Goal: Task Accomplishment & Management: Manage account settings

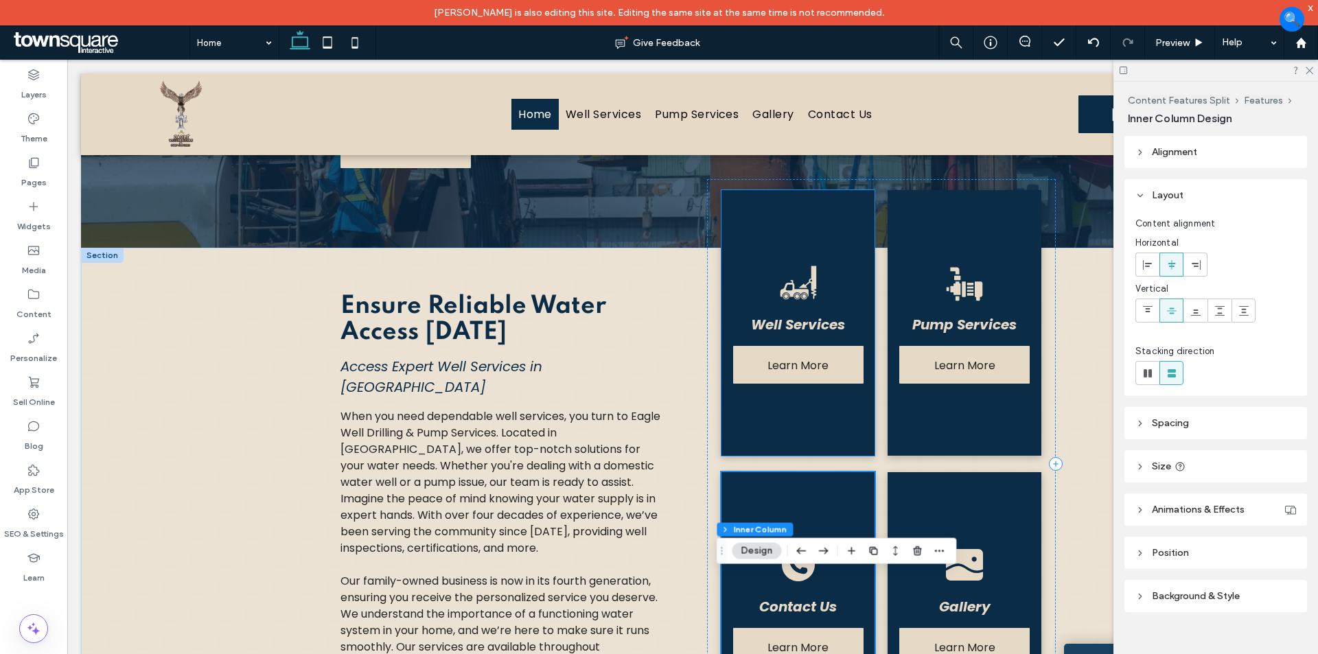
scroll to position [343, 0]
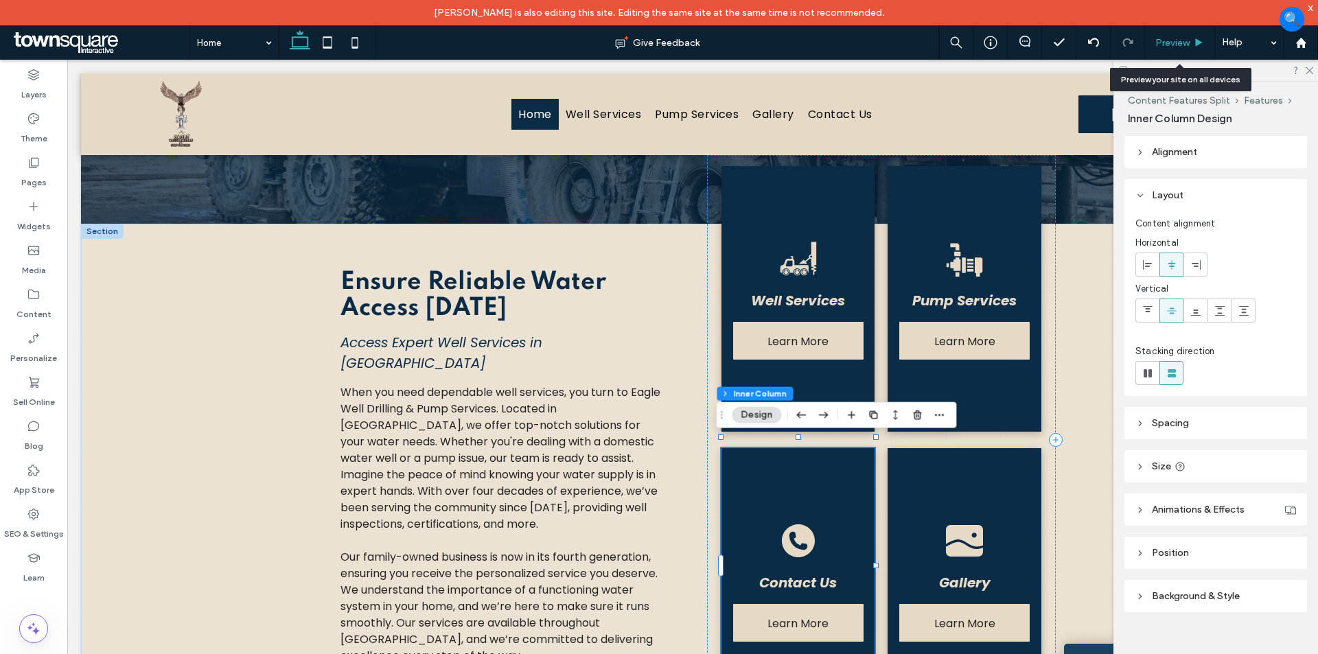
drag, startPoint x: 1169, startPoint y: 43, endPoint x: 971, endPoint y: 21, distance: 199.6
click at [1169, 43] on span "Preview" at bounding box center [1172, 43] width 34 height 12
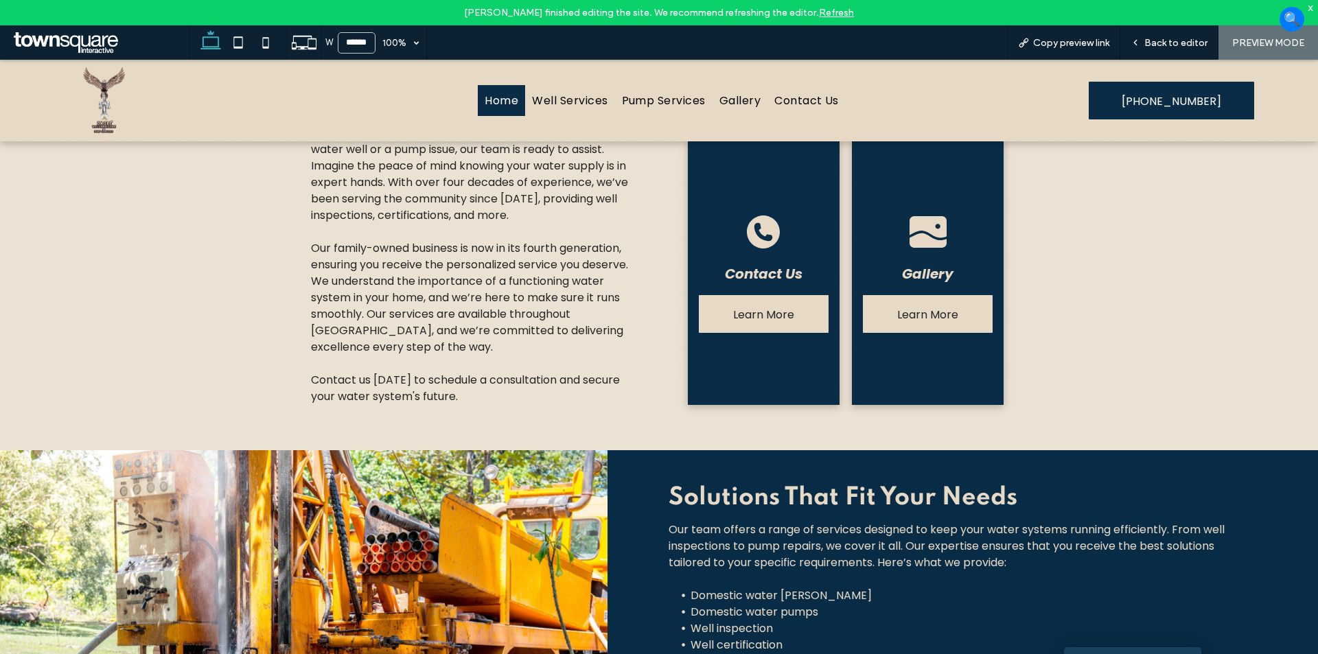
scroll to position [480, 0]
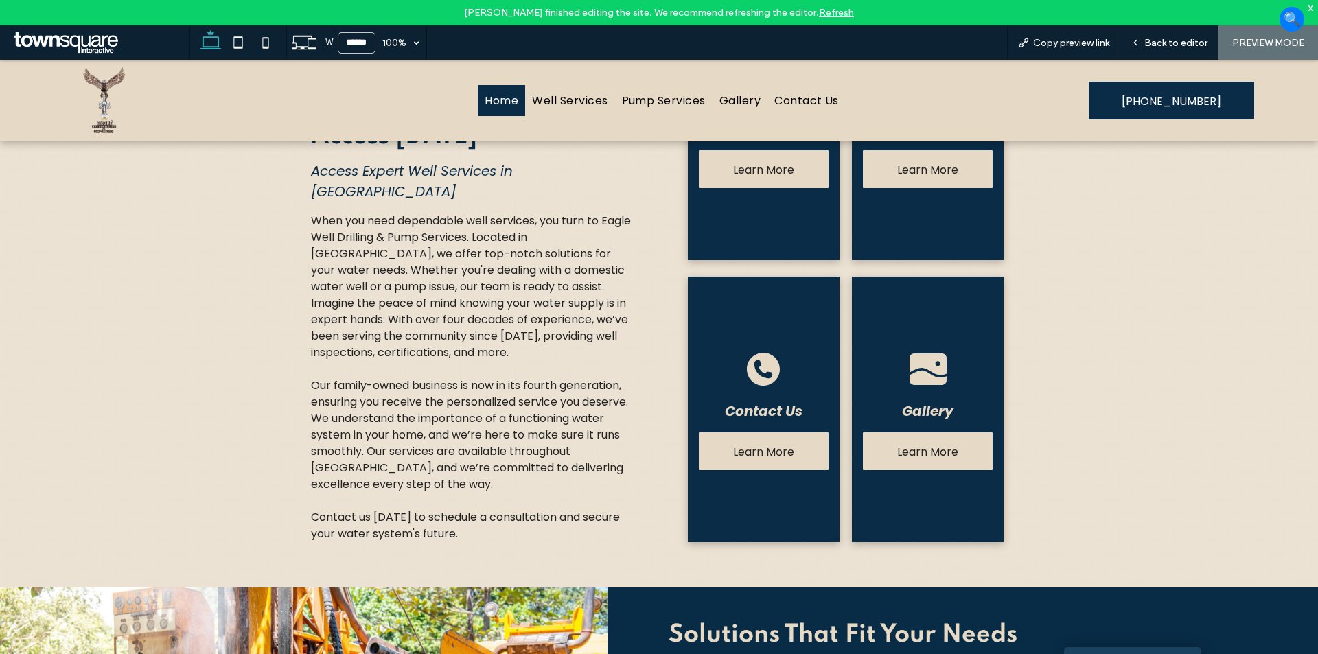
click at [960, 488] on div "Gallery Learn More" at bounding box center [928, 410] width 152 height 266
click at [1166, 39] on span "Back to editor" at bounding box center [1175, 43] width 63 height 12
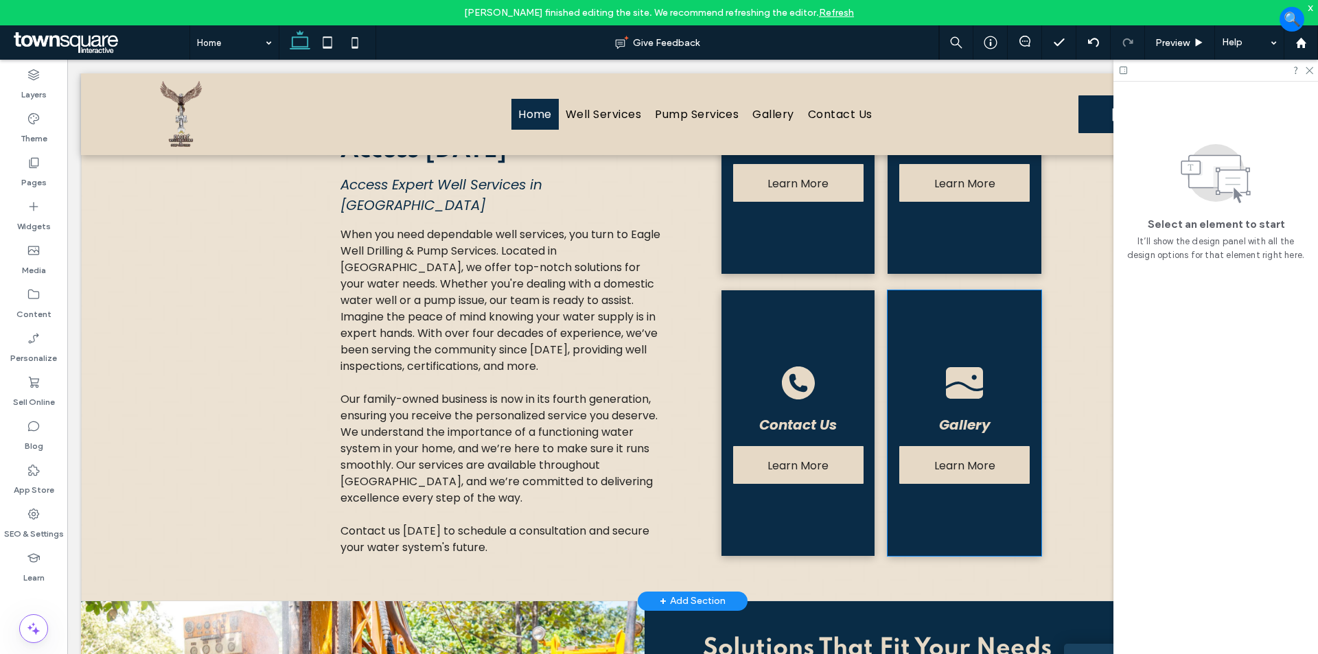
click at [967, 481] on div "Gallery Learn More" at bounding box center [964, 423] width 154 height 266
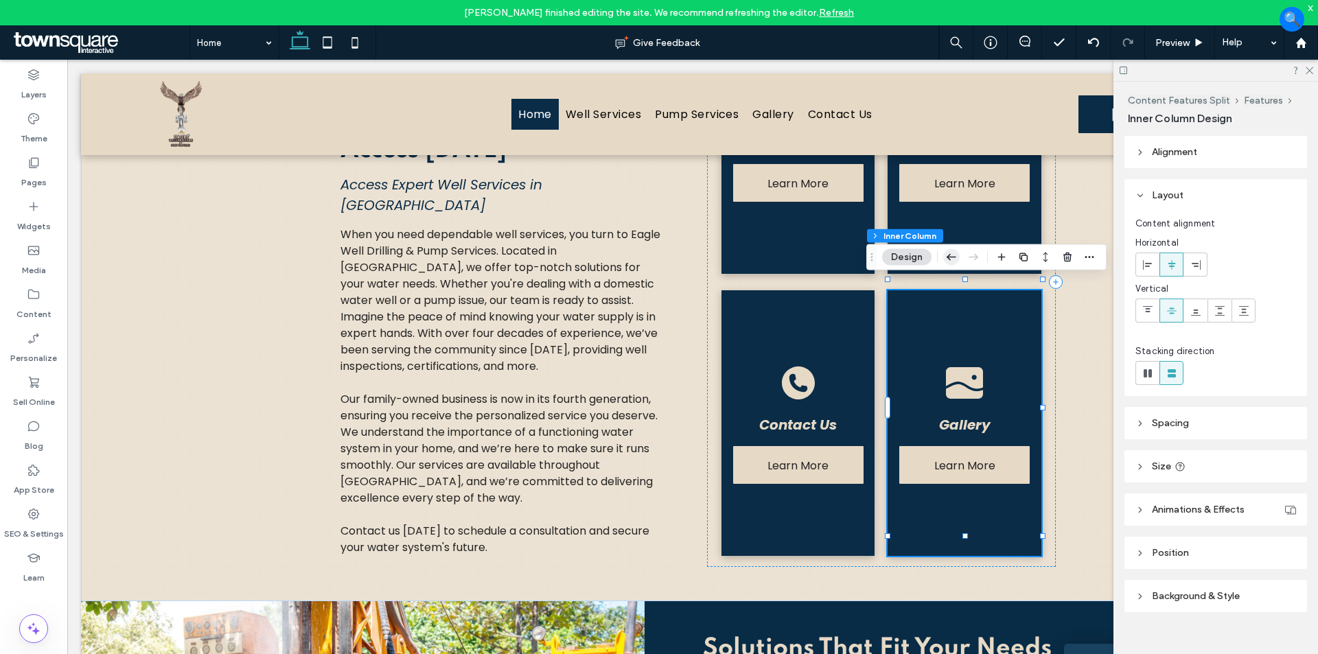
drag, startPoint x: 951, startPoint y: 256, endPoint x: 894, endPoint y: 224, distance: 64.9
click at [951, 256] on icon "button" at bounding box center [951, 257] width 16 height 25
type input "**"
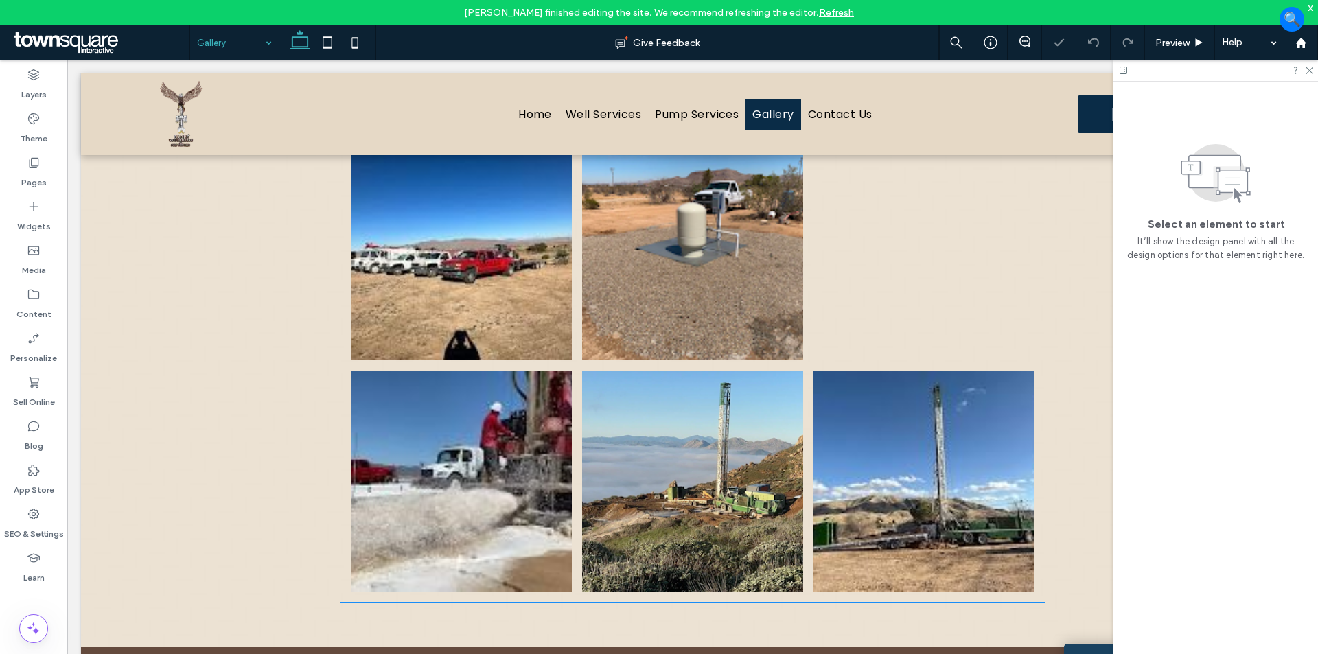
scroll to position [343, 0]
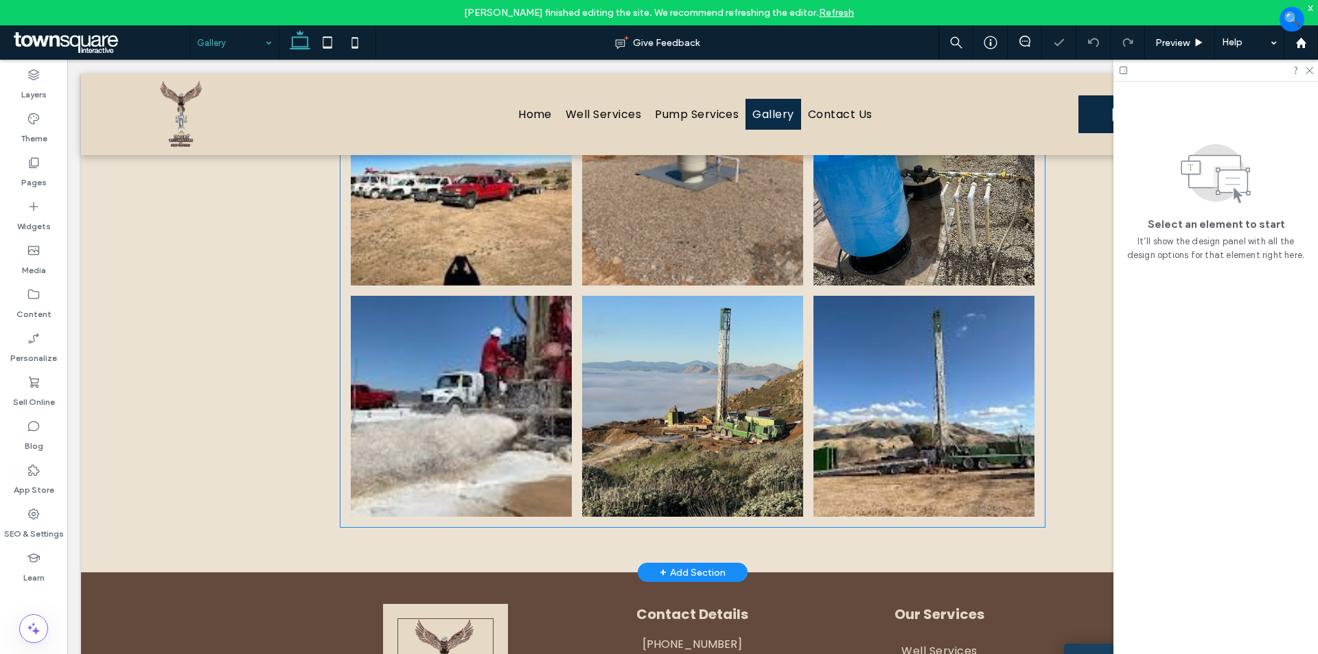
click at [582, 397] on link at bounding box center [692, 406] width 221 height 221
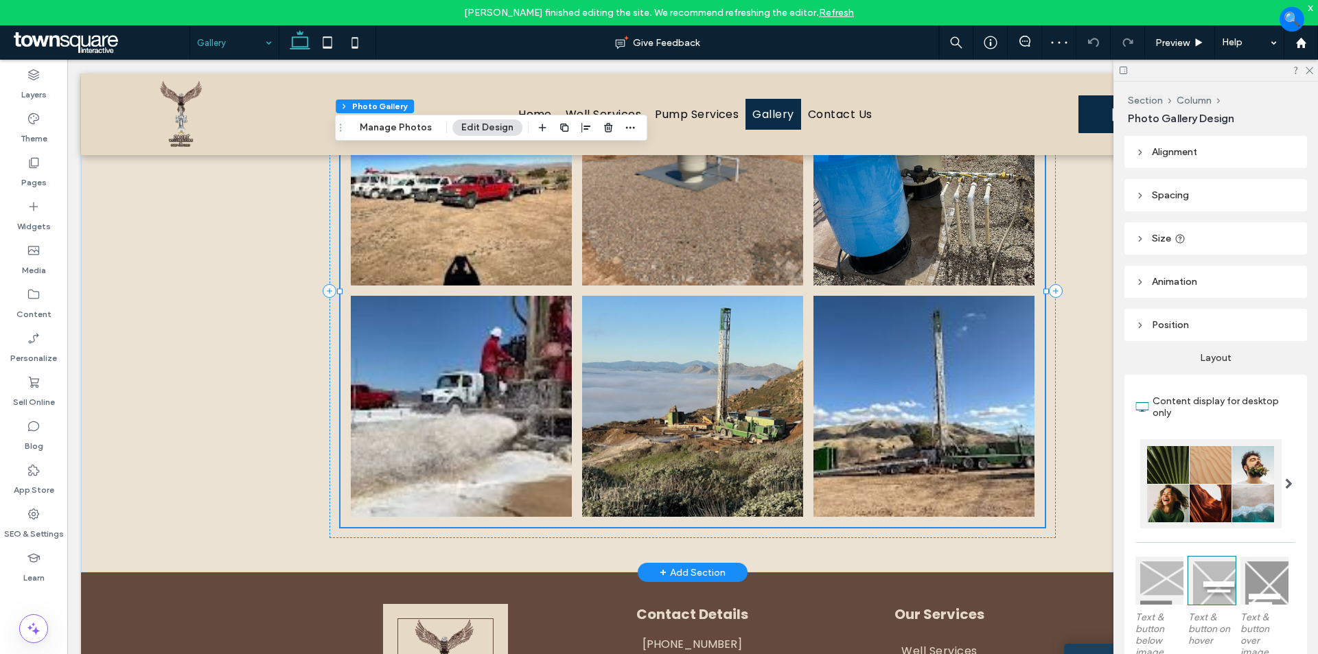
click at [535, 401] on link at bounding box center [461, 406] width 221 height 221
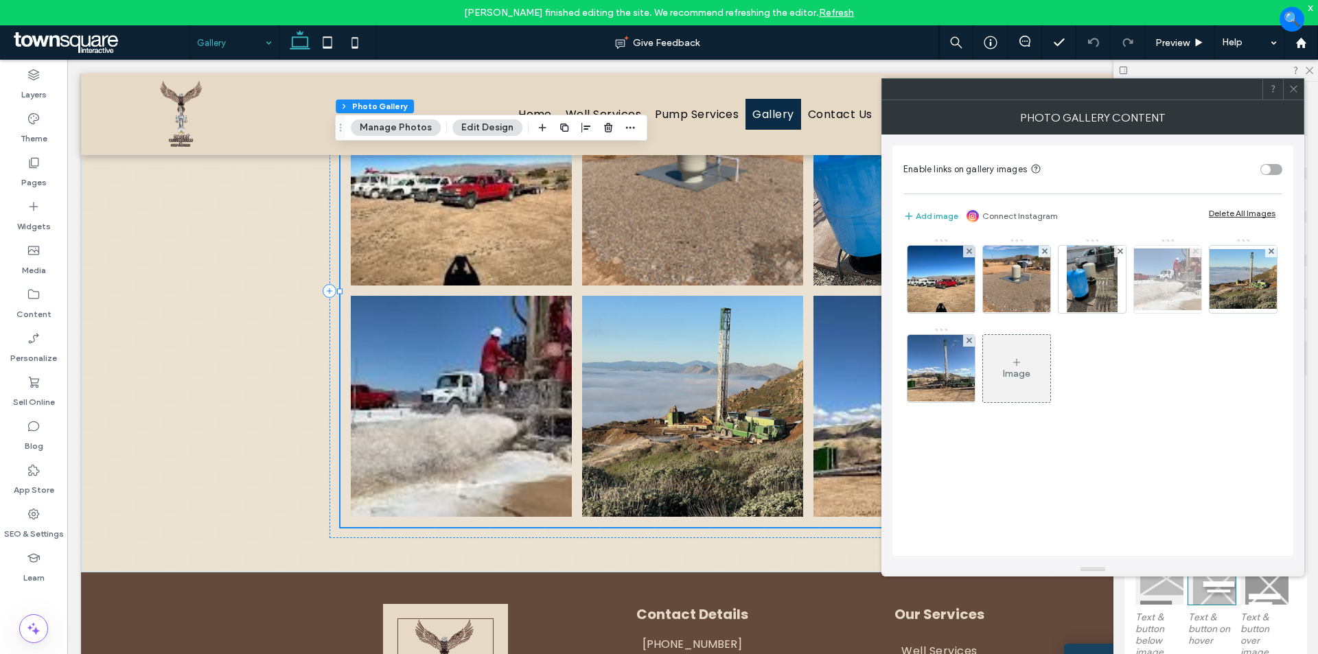
click at [1196, 249] on icon at bounding box center [1195, 250] width 5 height 5
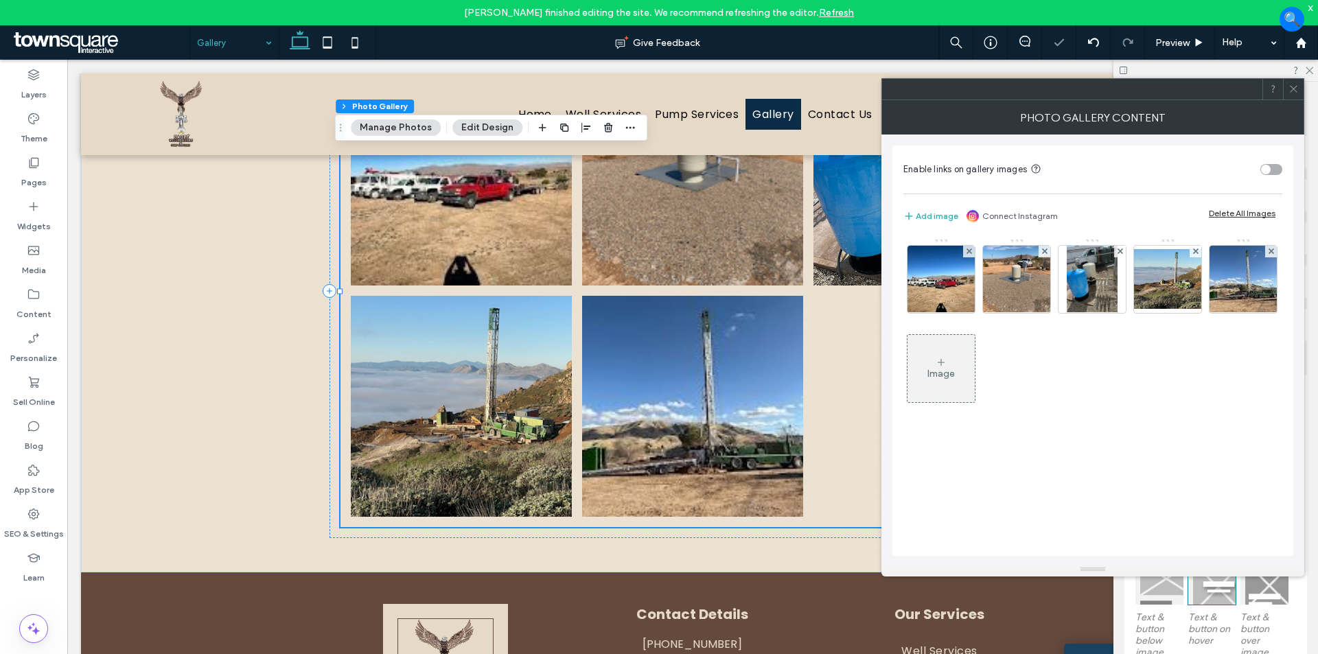
click at [944, 372] on div "Image" at bounding box center [940, 374] width 27 height 12
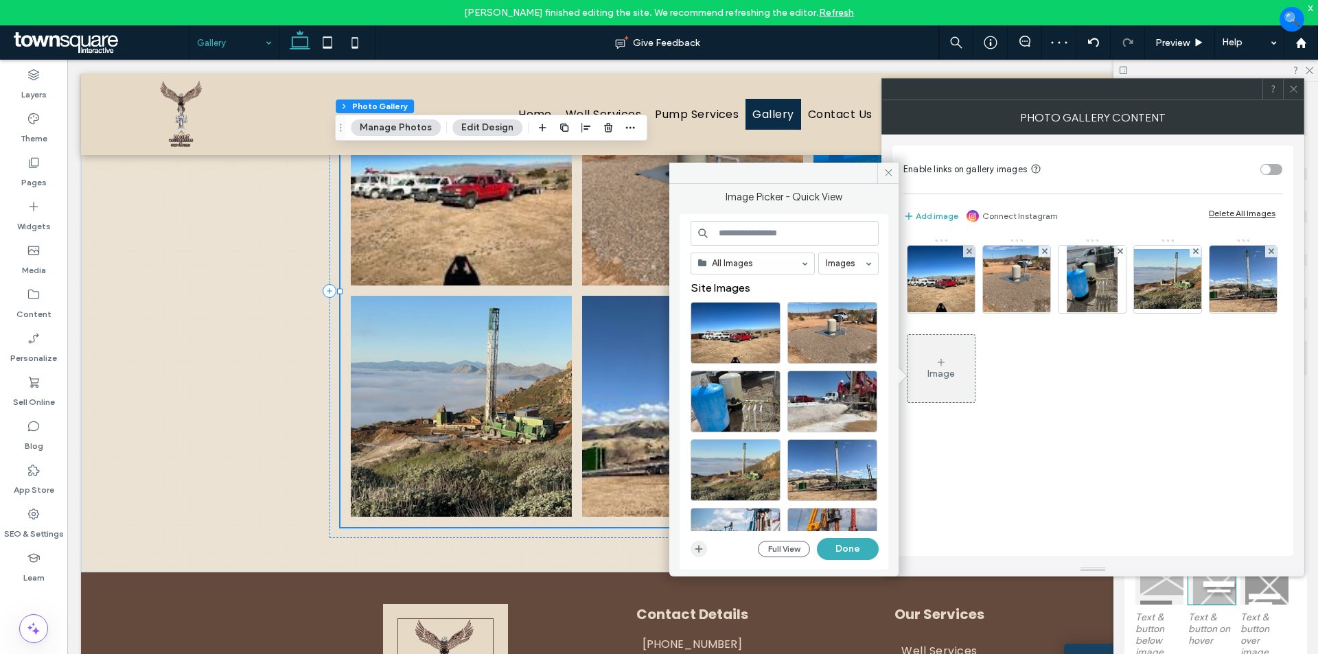
click at [701, 549] on use "button" at bounding box center [699, 549] width 8 height 8
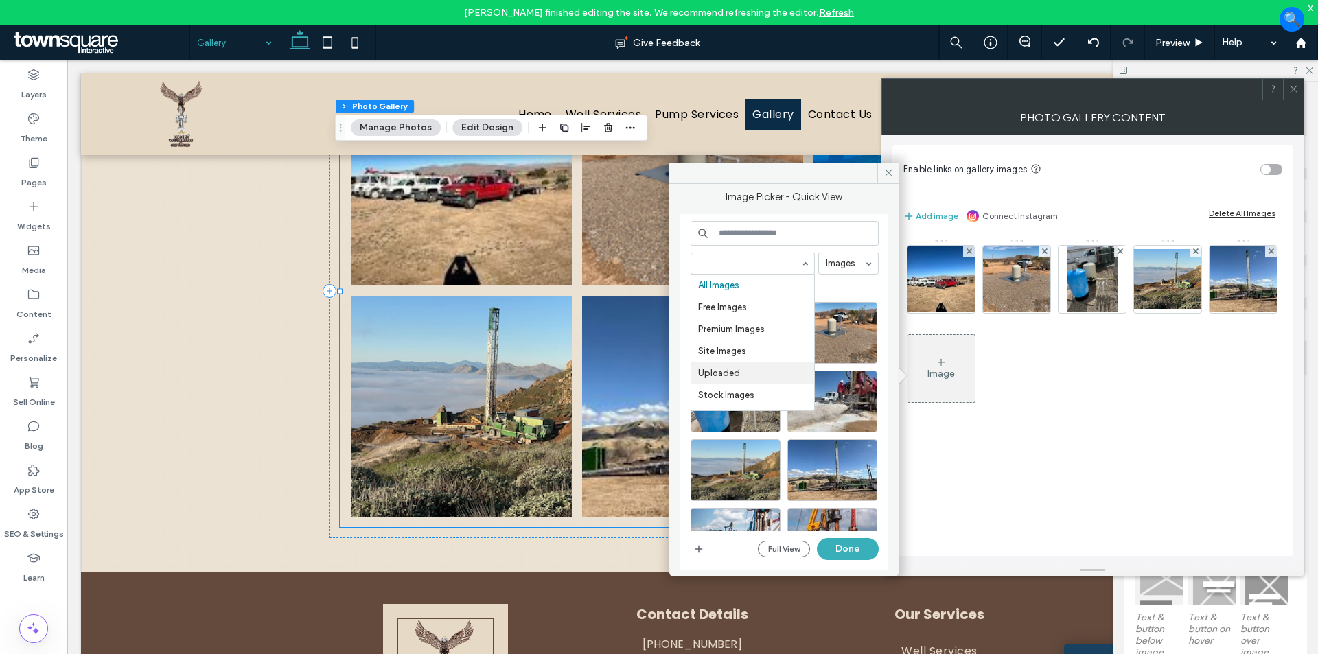
scroll to position [17, 0]
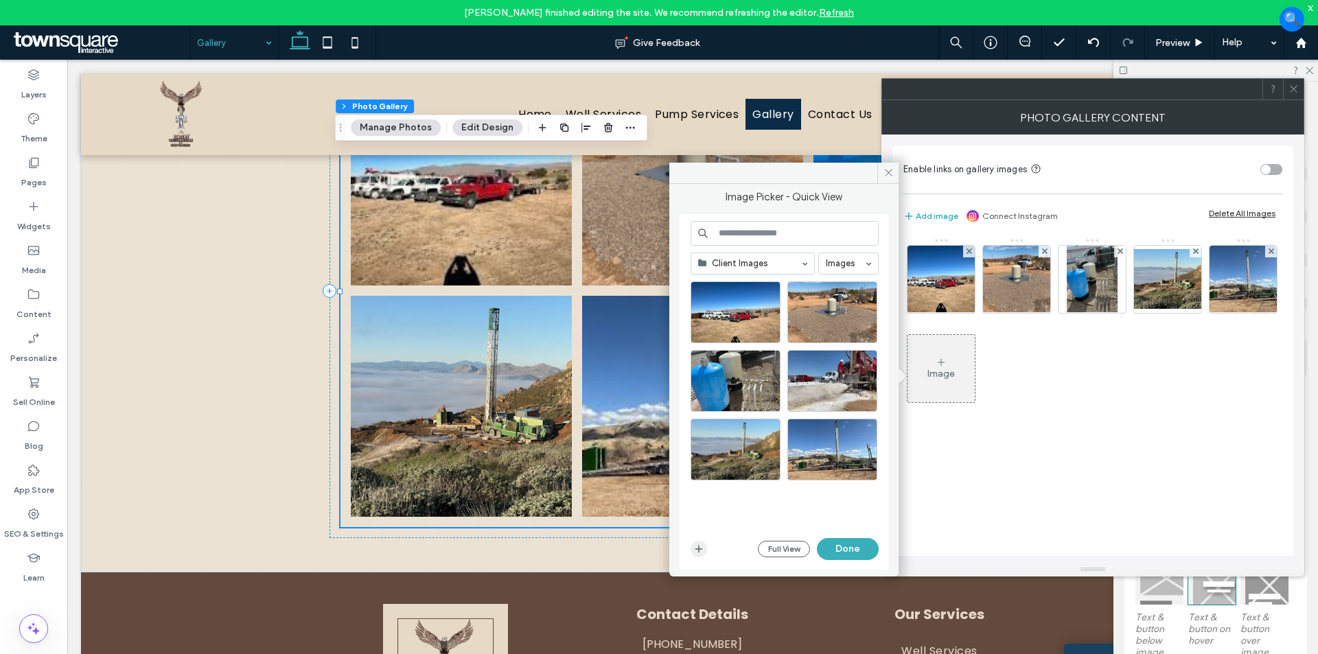
click at [701, 552] on icon "button" at bounding box center [698, 549] width 11 height 11
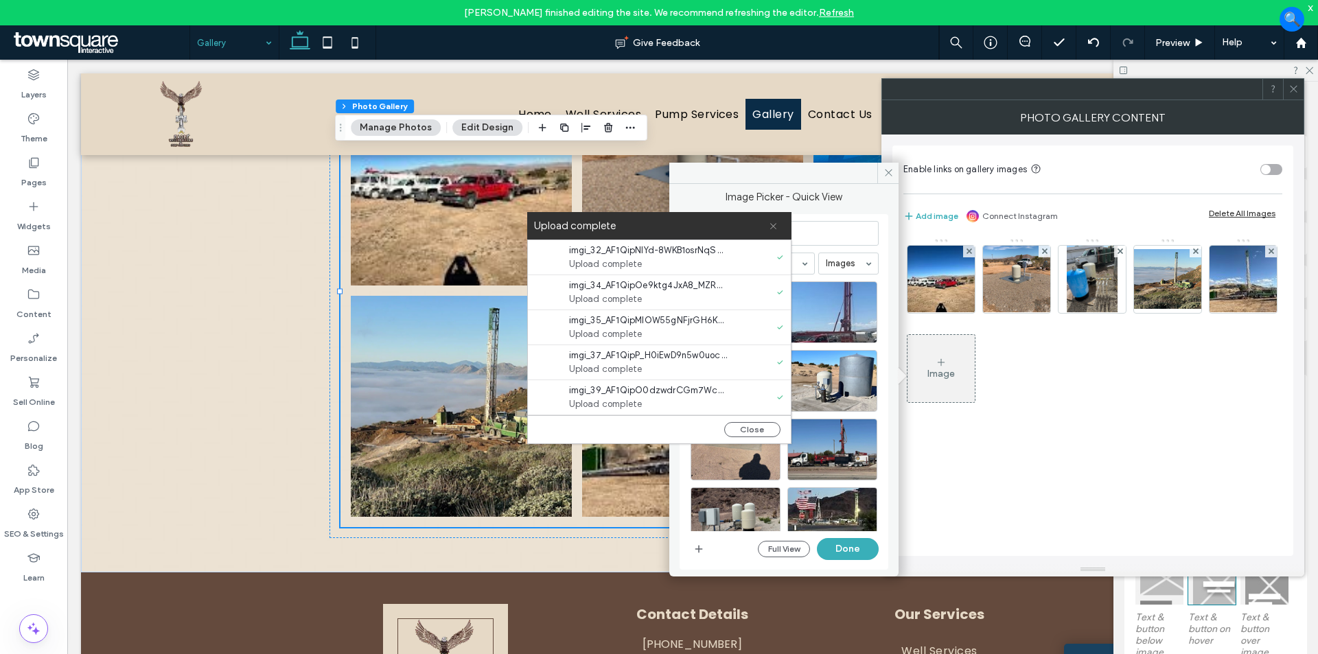
click at [775, 227] on icon at bounding box center [773, 226] width 9 height 9
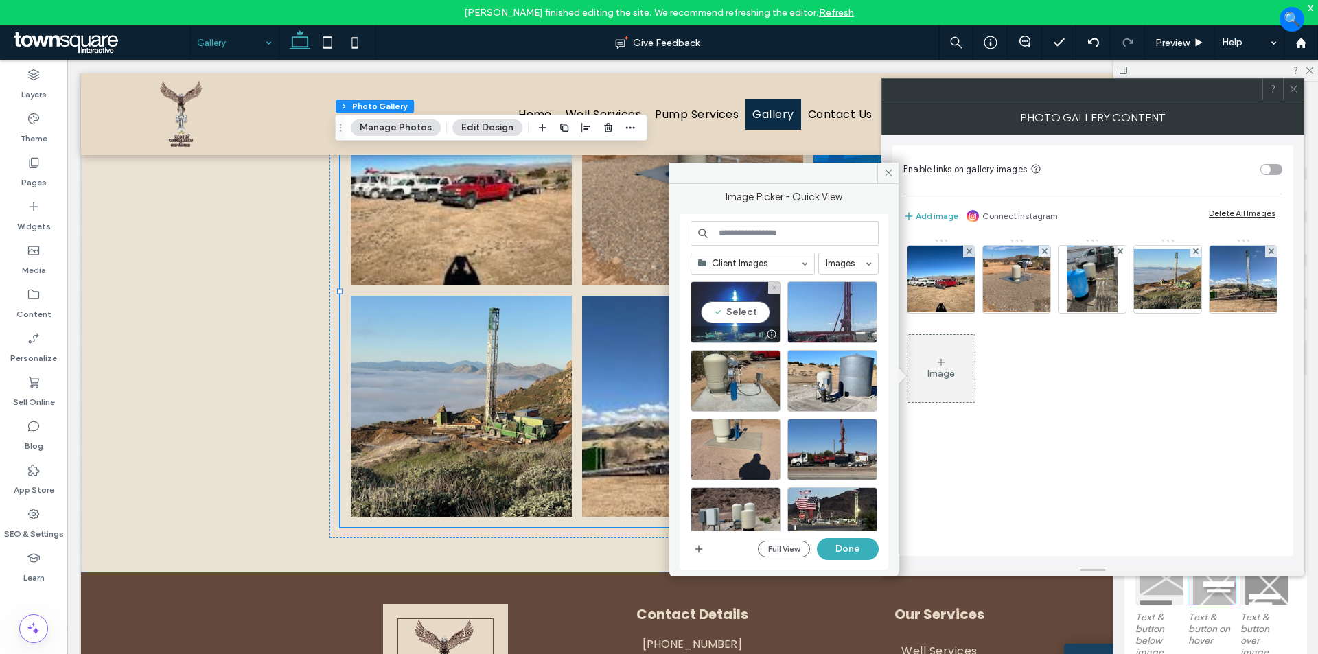
click at [749, 314] on div "Select" at bounding box center [736, 312] width 90 height 62
click at [828, 314] on div "Select" at bounding box center [832, 312] width 90 height 62
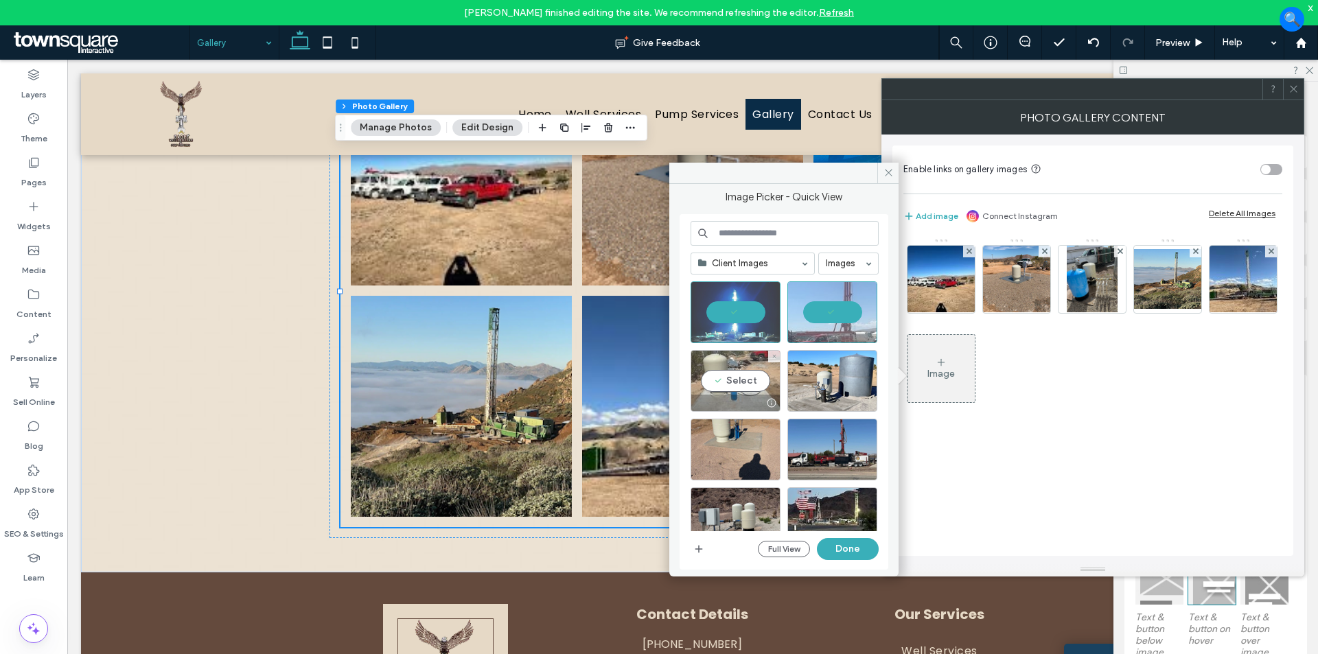
click at [739, 386] on div "Select" at bounding box center [736, 381] width 90 height 62
click at [842, 380] on div "Select" at bounding box center [832, 381] width 90 height 62
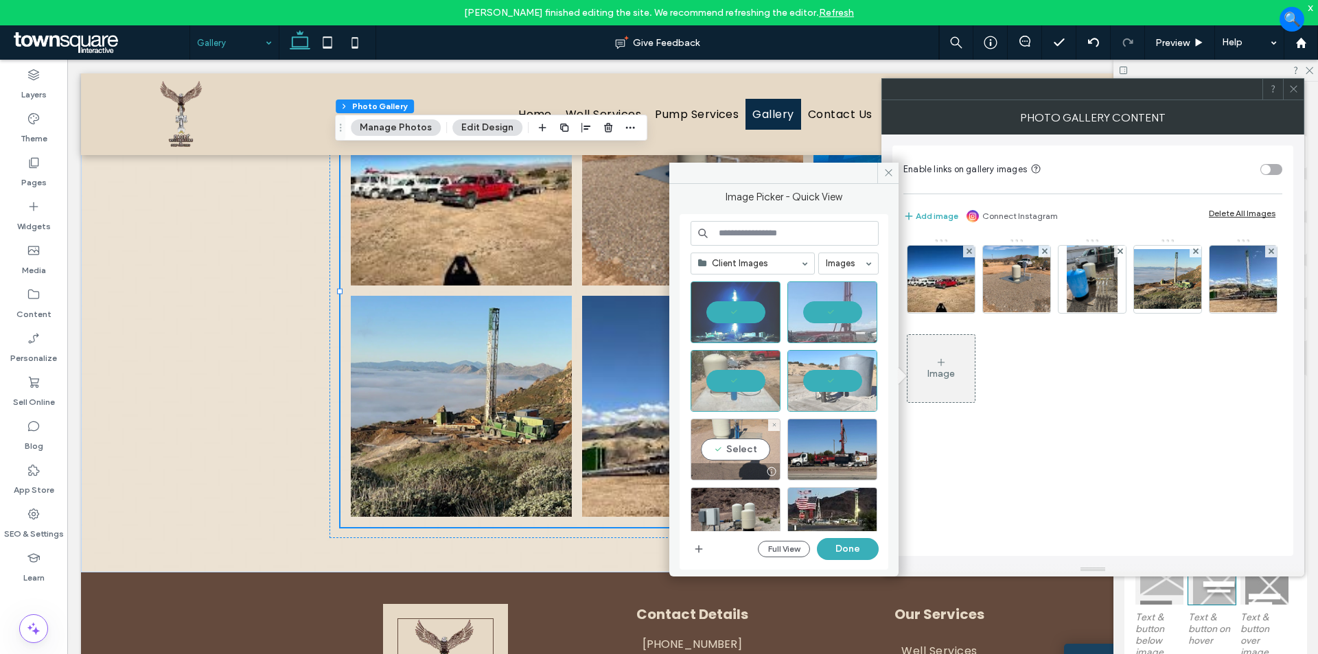
click at [732, 439] on div "Select" at bounding box center [736, 450] width 90 height 62
click at [743, 450] on div at bounding box center [736, 450] width 90 height 62
click at [743, 447] on div "Select" at bounding box center [736, 450] width 90 height 62
click at [832, 444] on div "Select" at bounding box center [832, 450] width 90 height 62
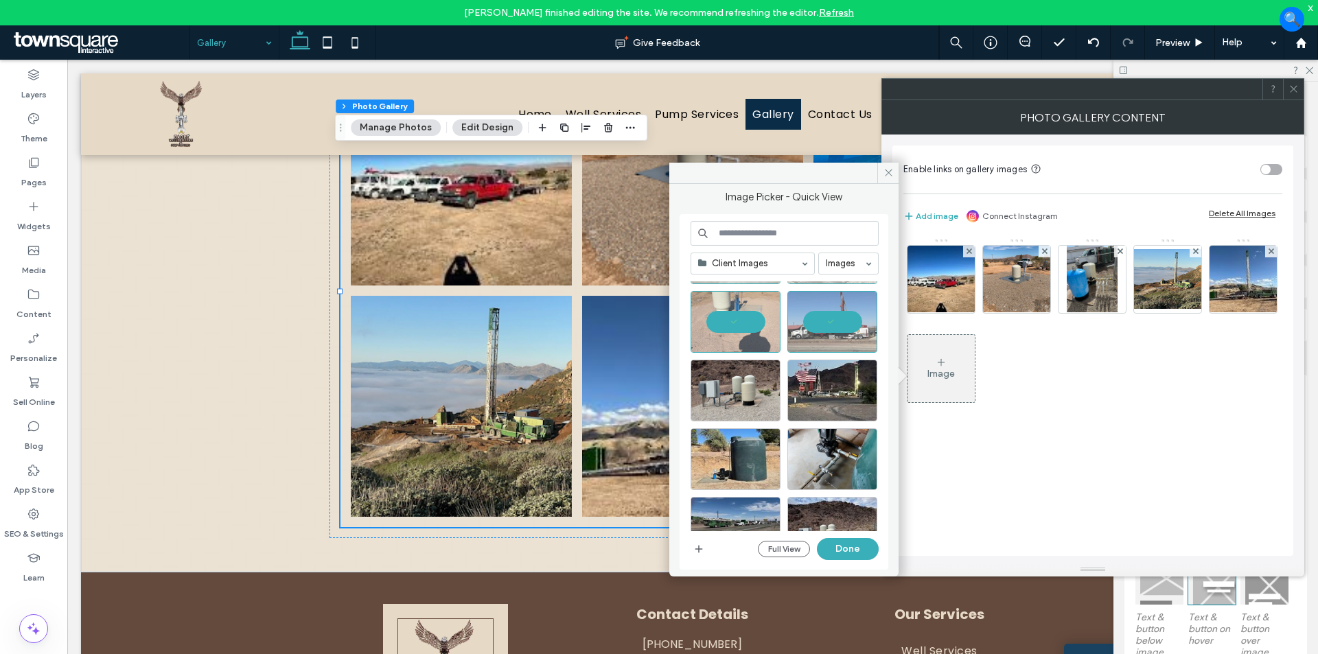
scroll to position [137, 0]
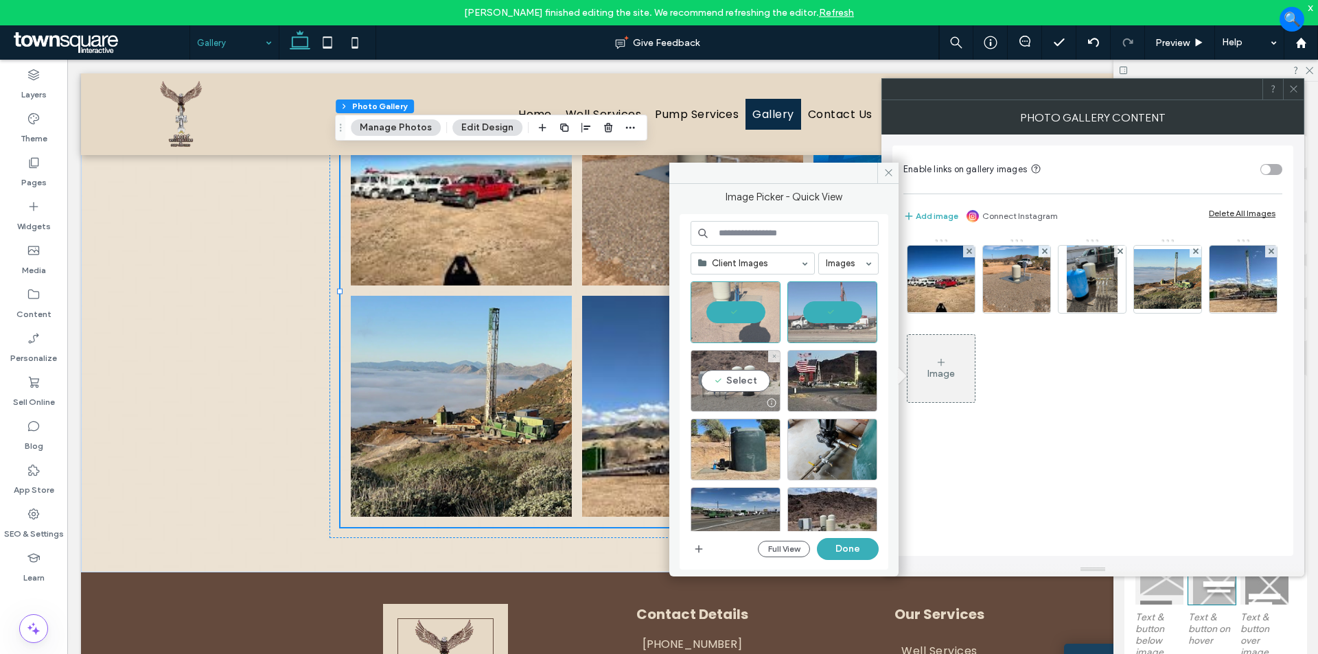
click at [720, 386] on div "Select" at bounding box center [736, 381] width 90 height 62
click at [813, 384] on div at bounding box center [832, 381] width 90 height 62
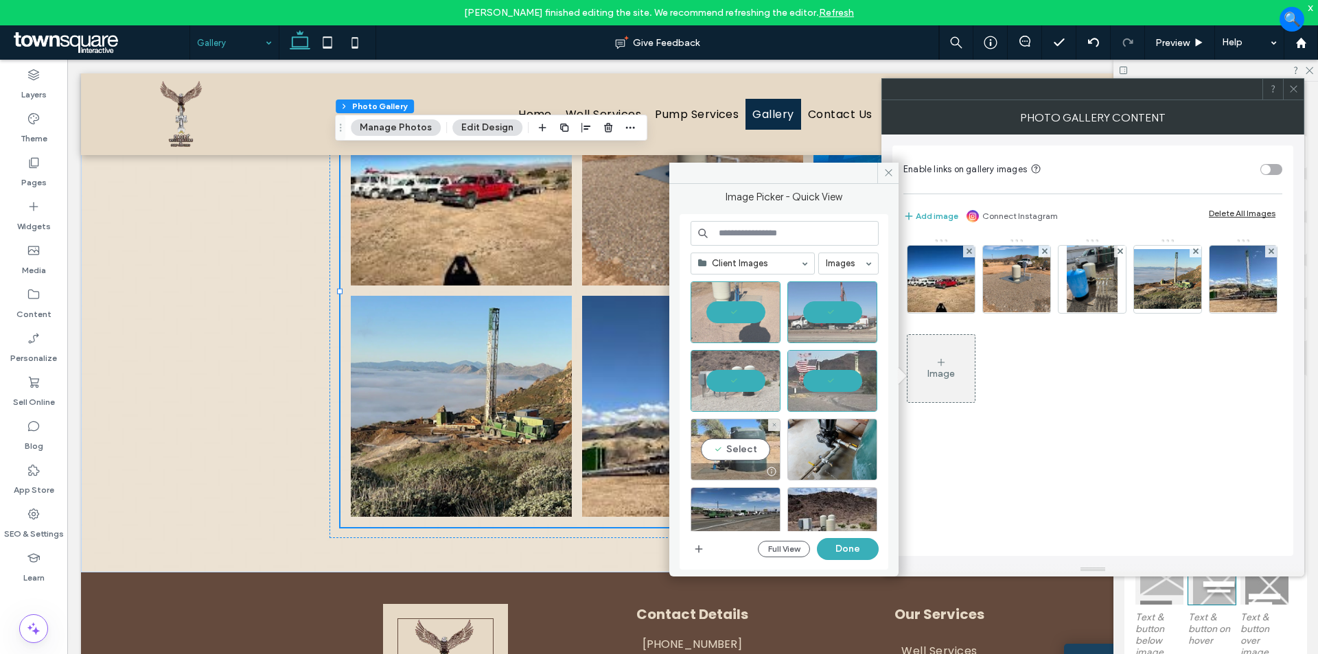
click at [723, 436] on div "Select" at bounding box center [736, 450] width 90 height 62
click at [833, 441] on div at bounding box center [832, 450] width 90 height 62
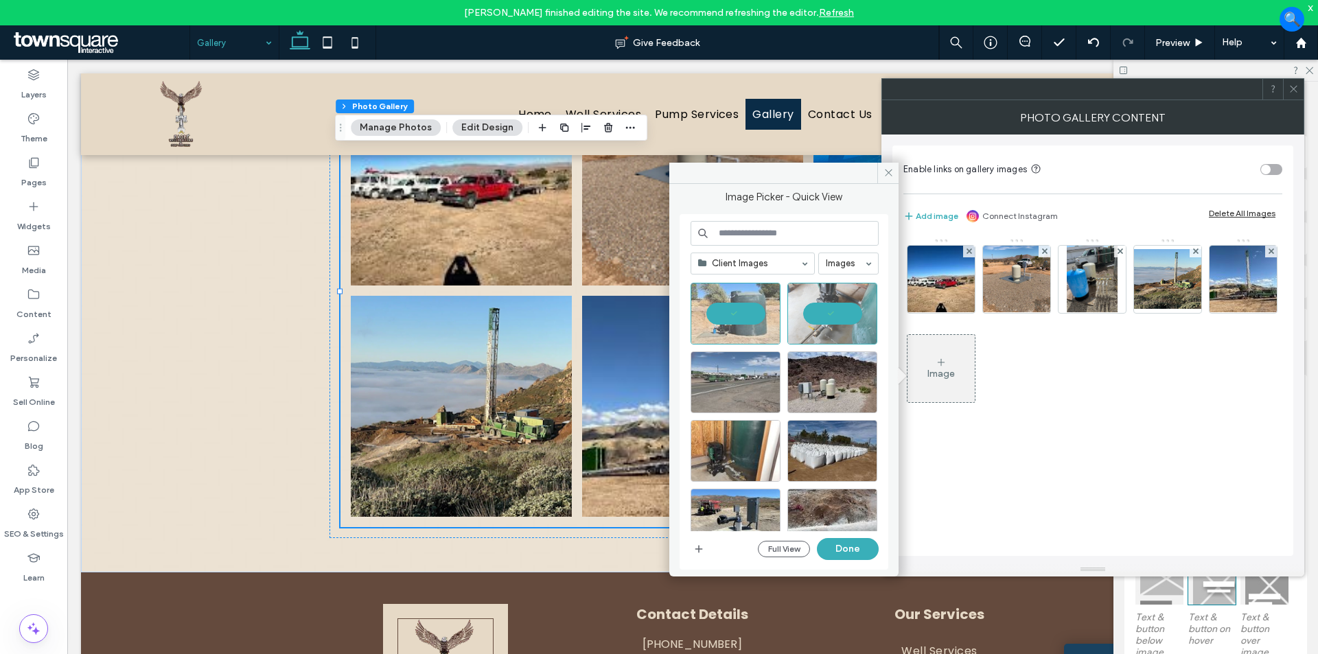
scroll to position [275, 0]
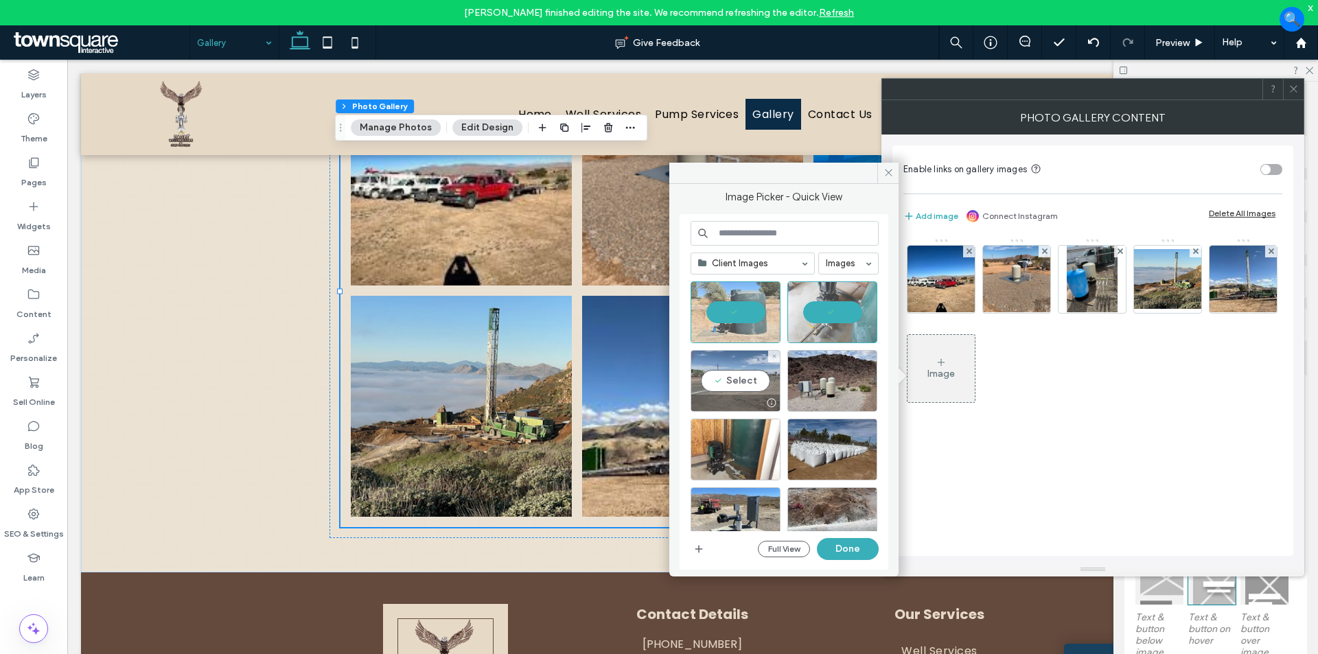
click at [731, 376] on div "Select" at bounding box center [736, 381] width 90 height 62
click at [820, 378] on div "Select" at bounding box center [832, 381] width 90 height 62
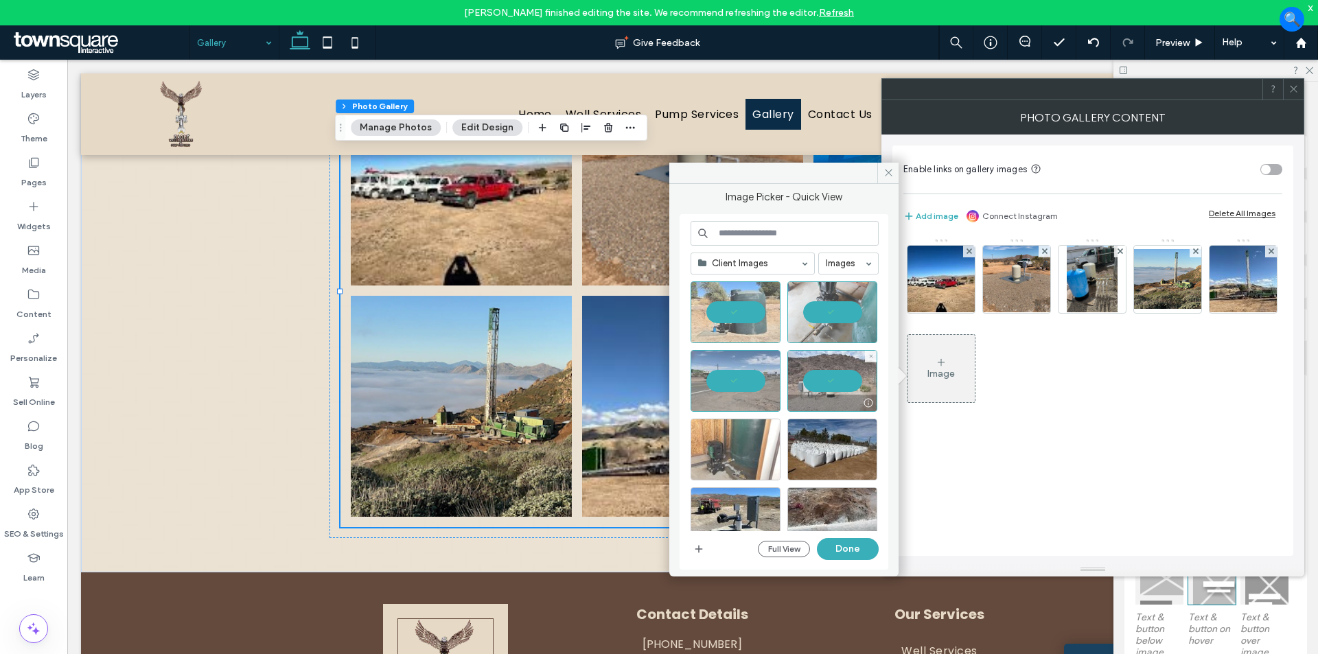
click at [736, 437] on div at bounding box center [736, 450] width 90 height 62
click at [832, 437] on div "Select" at bounding box center [832, 450] width 90 height 62
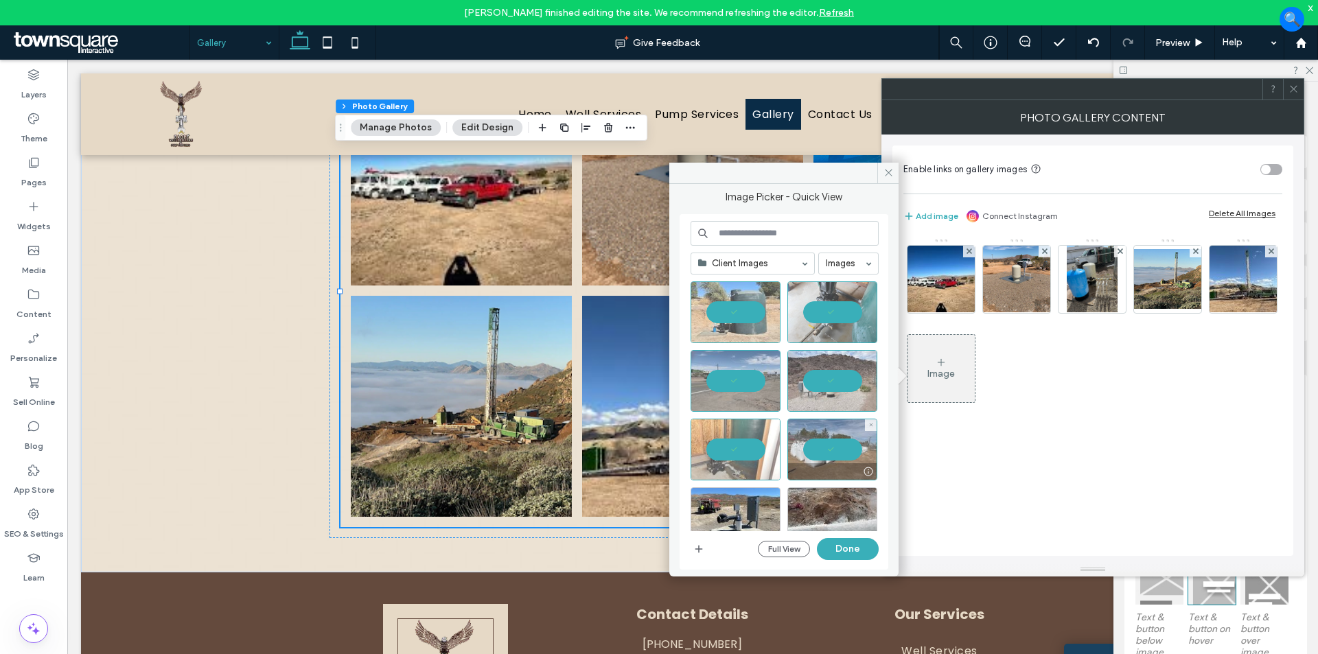
scroll to position [343, 0]
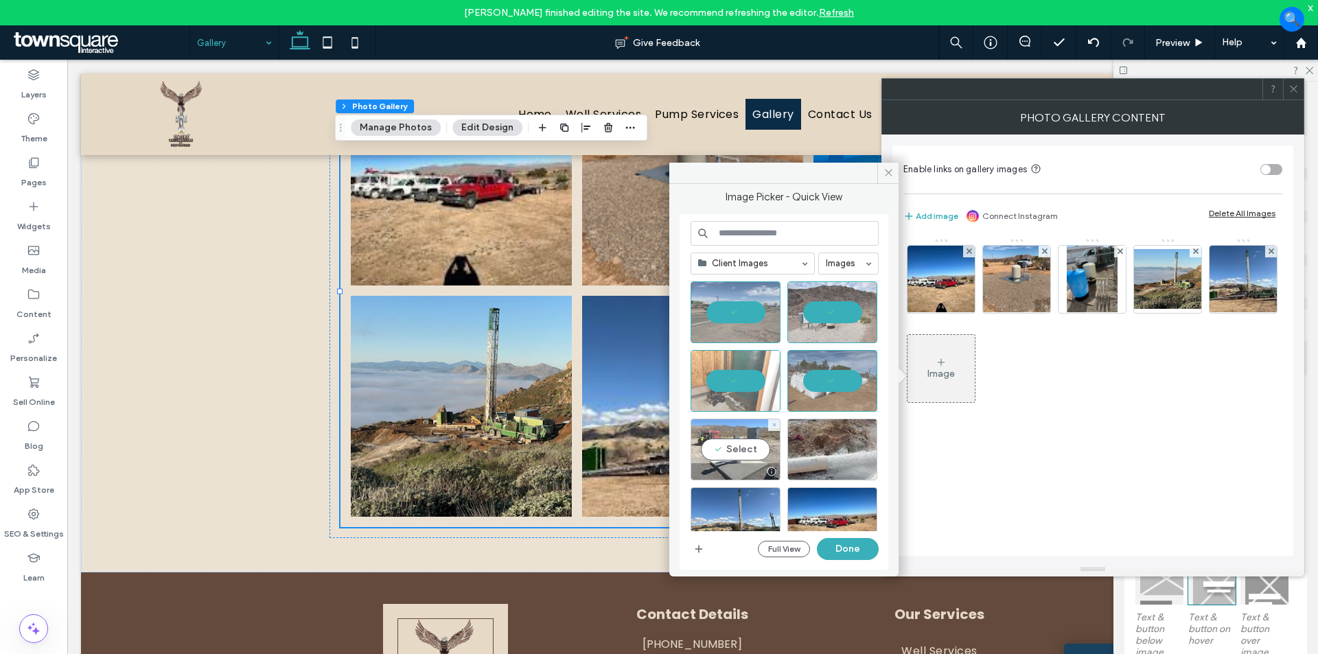
click at [726, 446] on div "Select" at bounding box center [736, 450] width 90 height 62
click at [845, 446] on div "Select" at bounding box center [832, 450] width 90 height 62
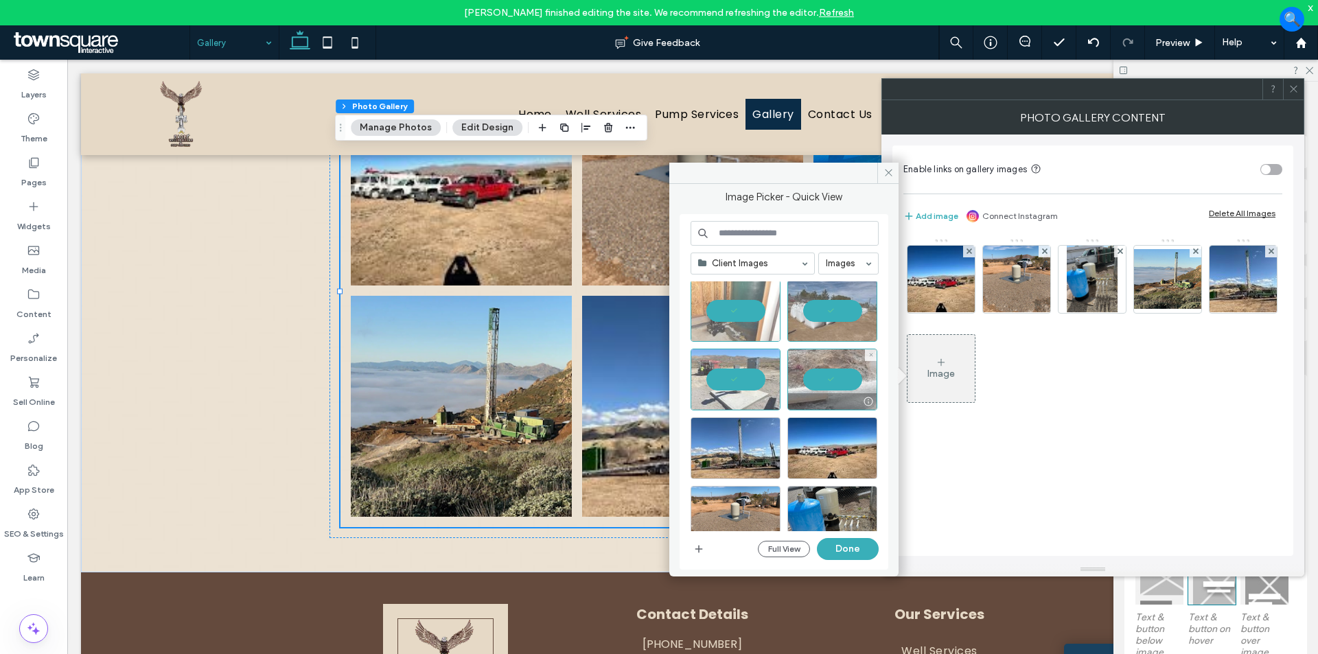
scroll to position [480, 0]
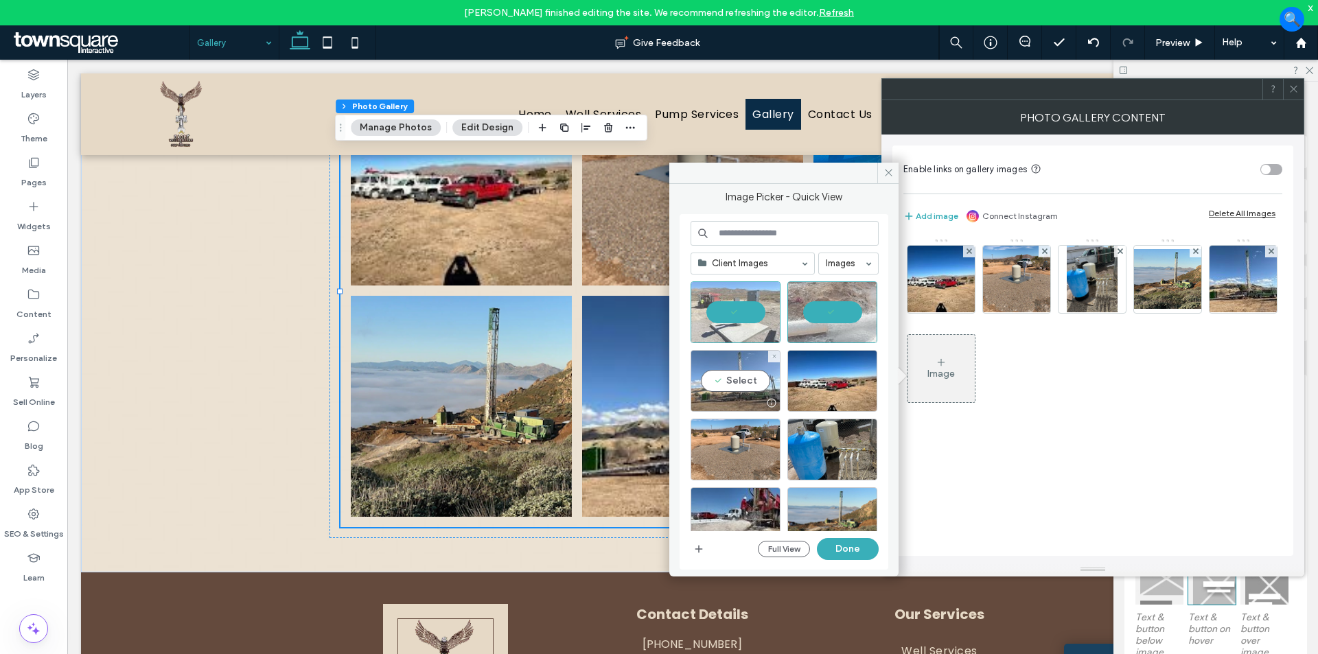
click at [712, 387] on div "Select" at bounding box center [736, 381] width 90 height 62
click at [731, 386] on div at bounding box center [736, 381] width 90 height 62
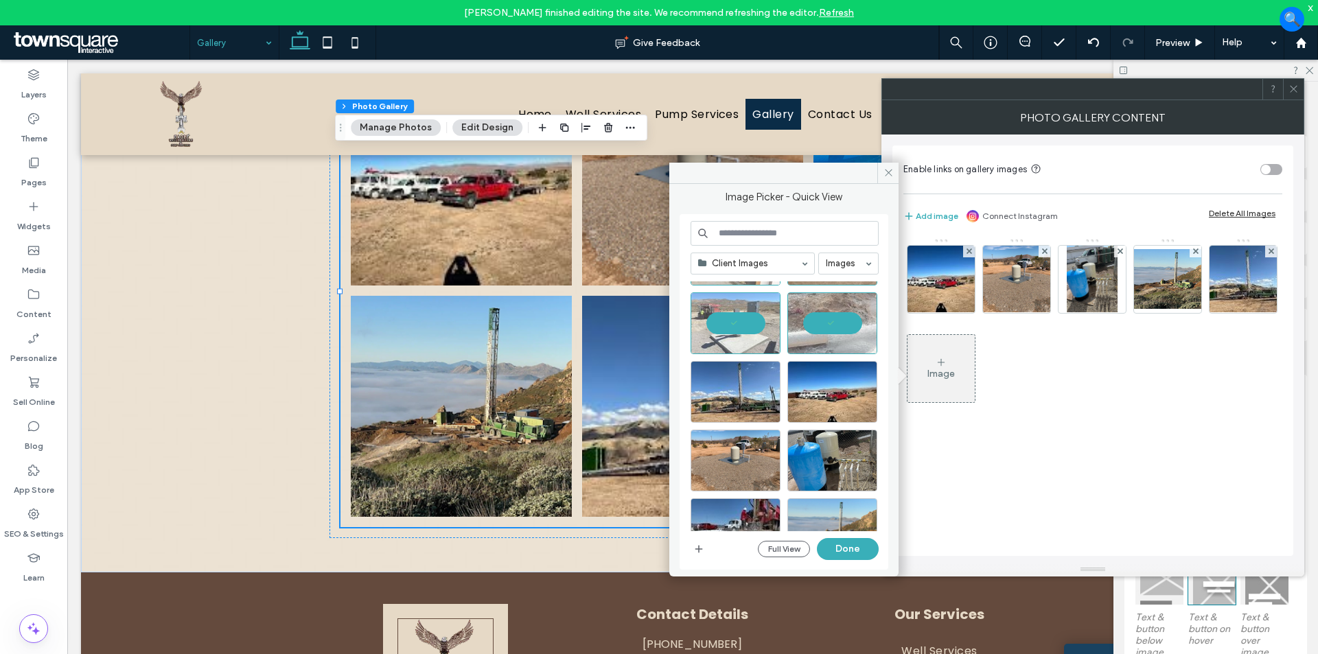
scroll to position [437, 0]
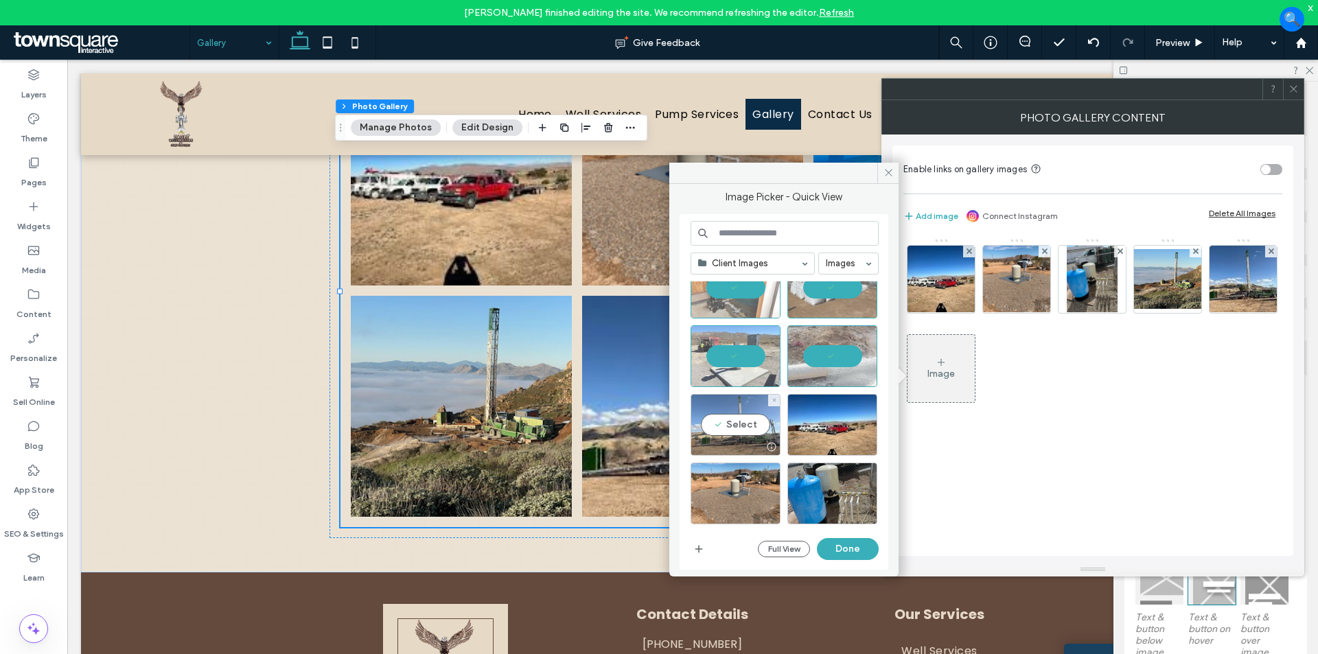
click at [747, 422] on div "Select" at bounding box center [736, 425] width 90 height 62
click at [854, 549] on button "Done" at bounding box center [848, 549] width 62 height 22
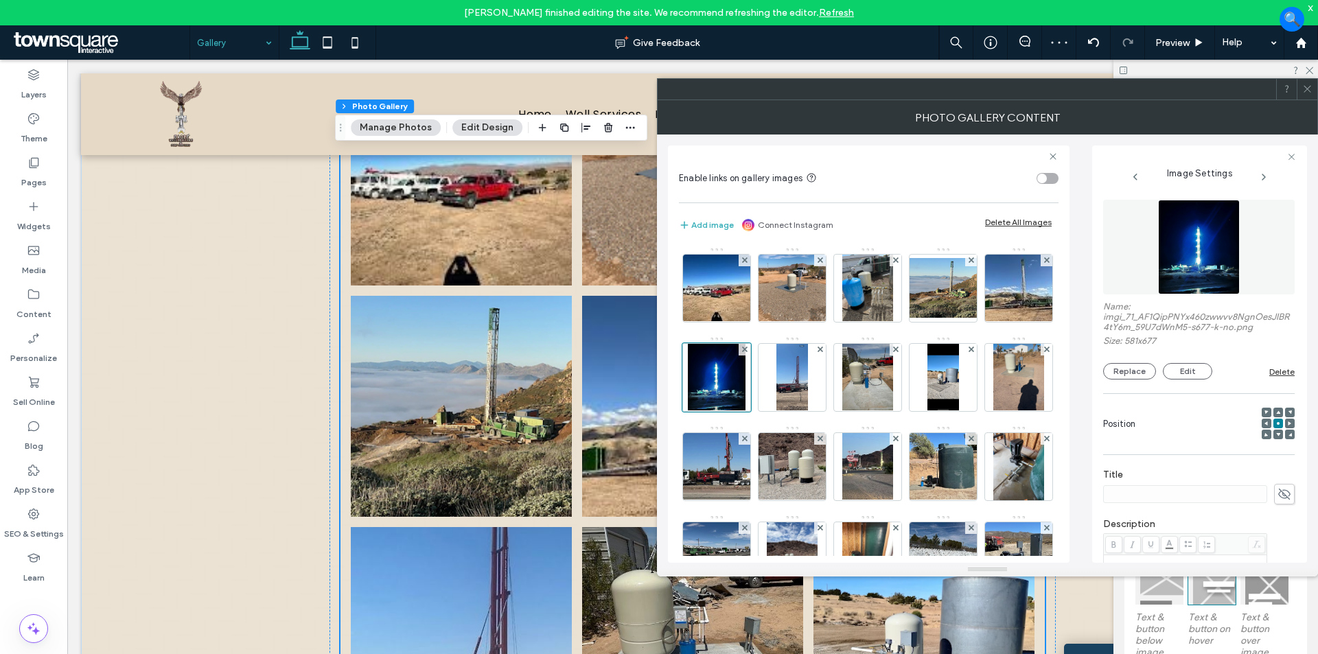
click at [1304, 91] on icon at bounding box center [1307, 89] width 10 height 10
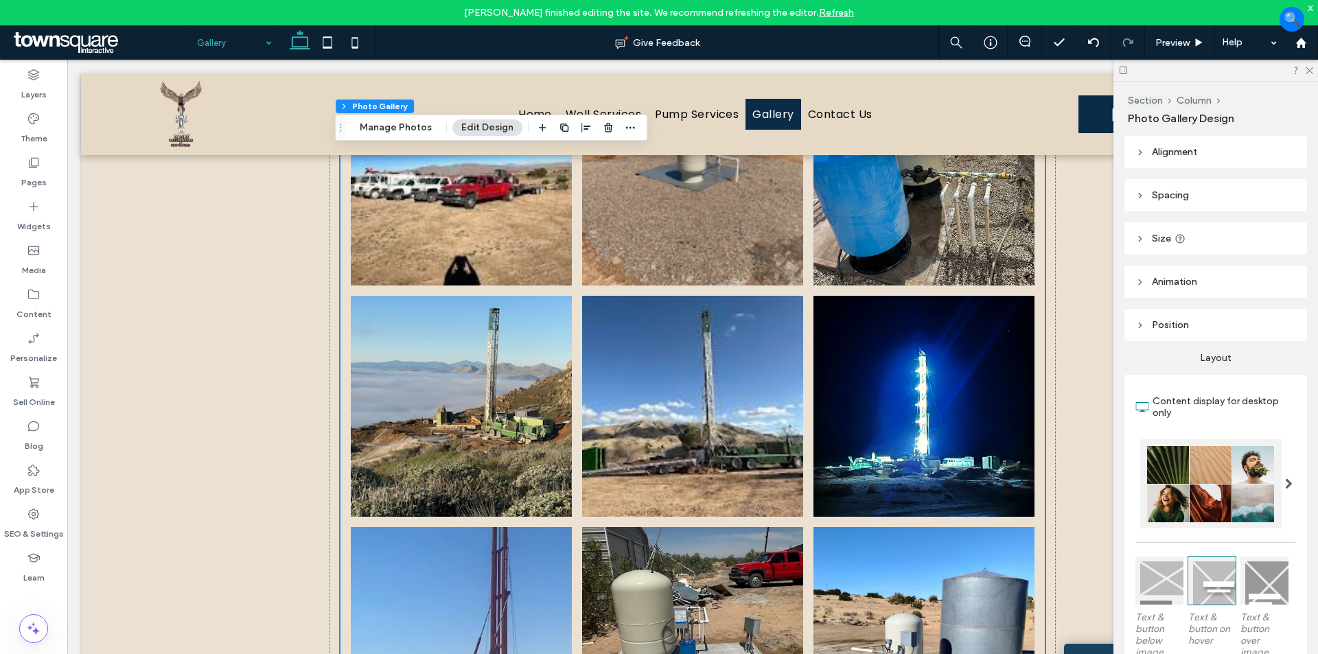
click at [742, 461] on link at bounding box center [692, 406] width 221 height 221
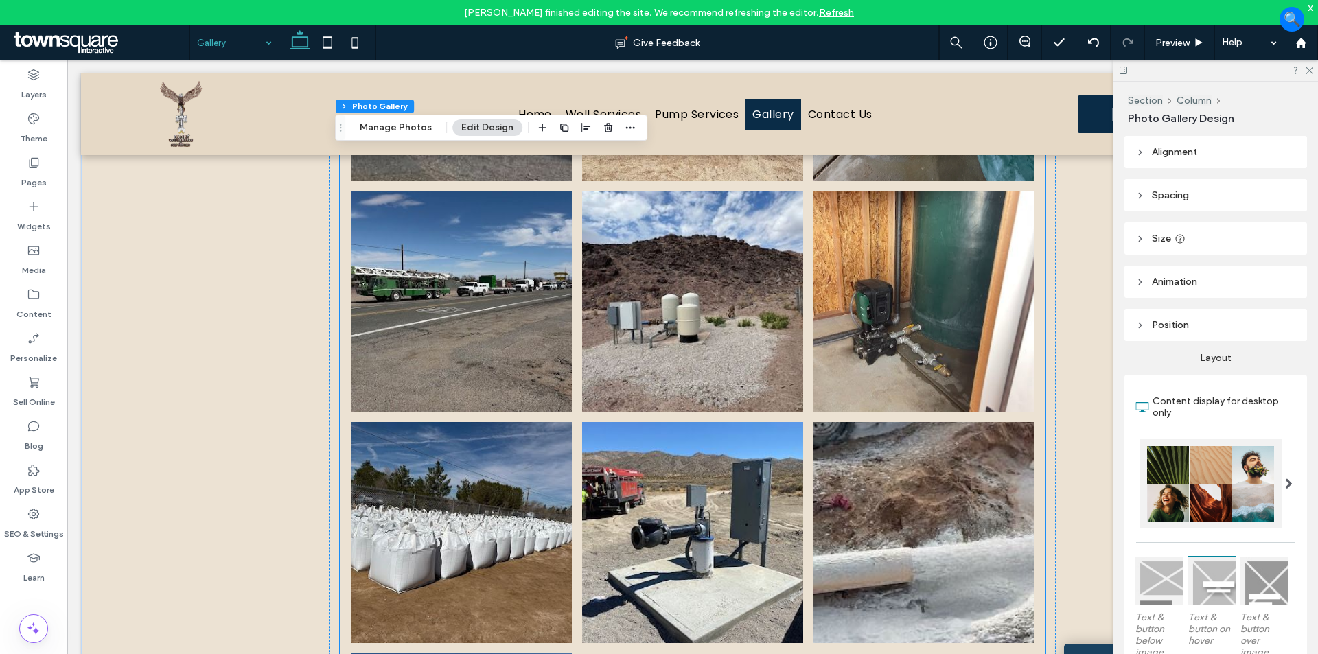
scroll to position [1579, 0]
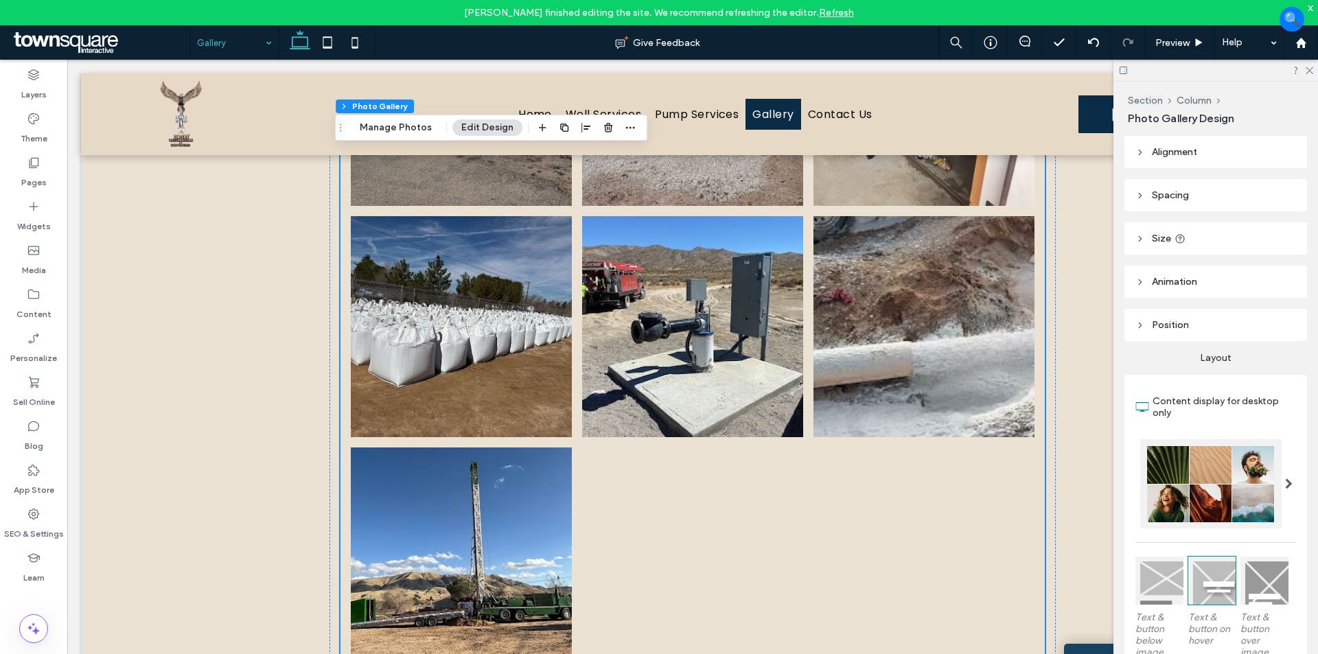
click at [929, 377] on link at bounding box center [923, 326] width 221 height 221
click at [925, 351] on link at bounding box center [923, 326] width 221 height 221
click at [961, 367] on link at bounding box center [923, 326] width 221 height 221
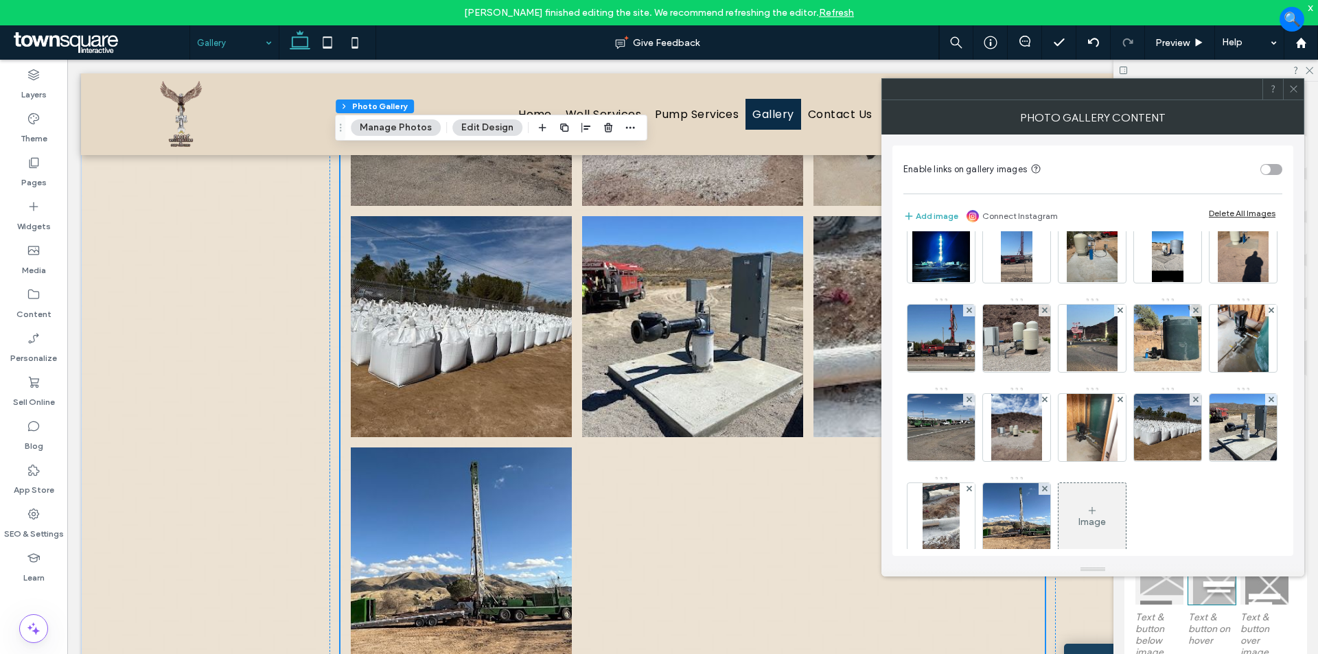
scroll to position [233, 0]
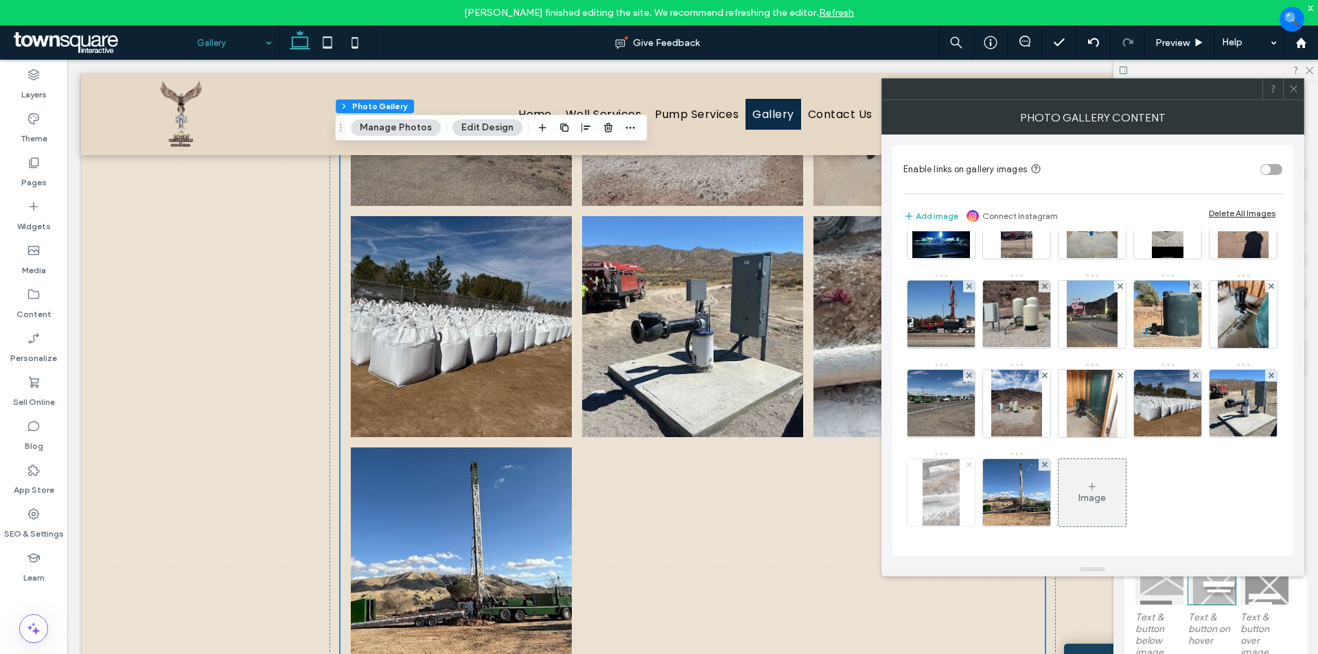
click at [968, 464] on use at bounding box center [968, 464] width 5 height 5
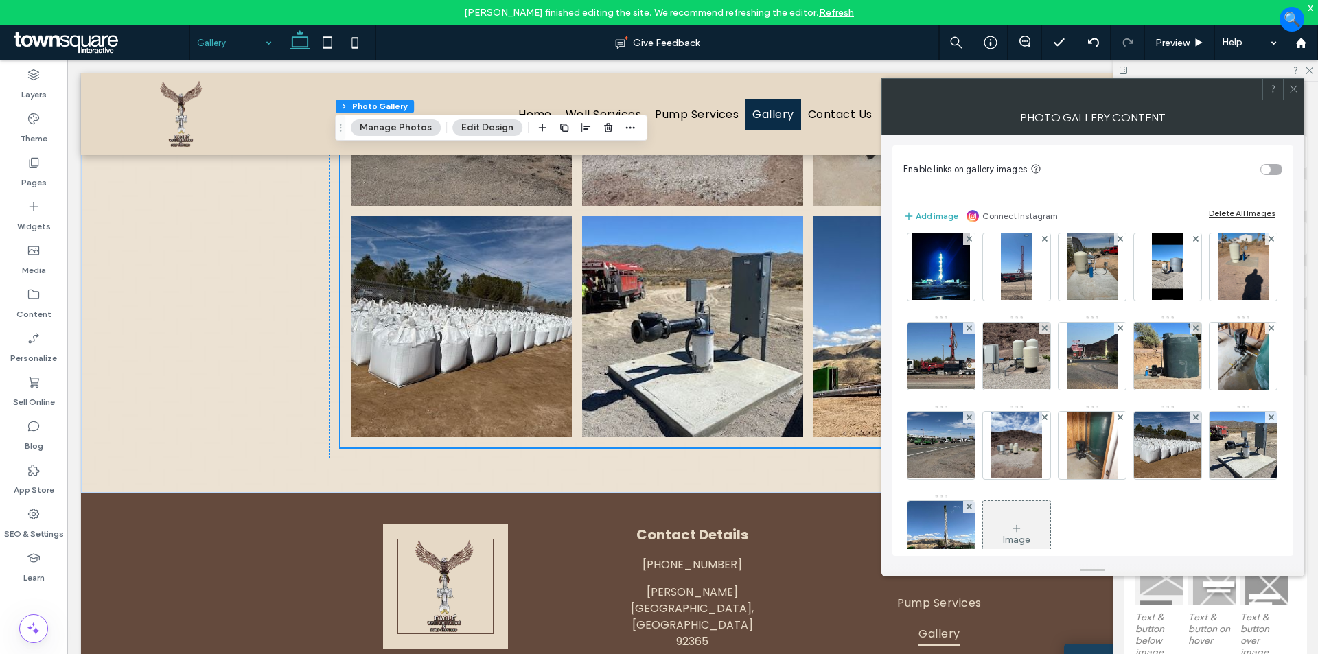
scroll to position [95, 0]
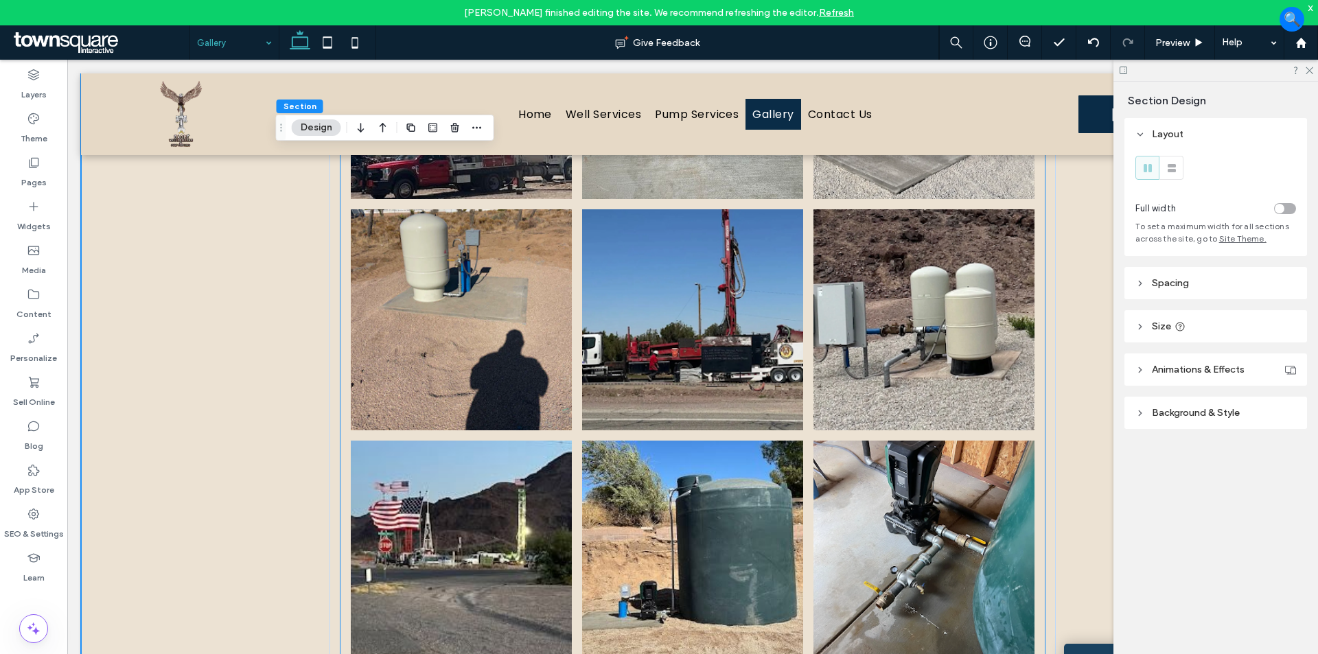
scroll to position [1030, 0]
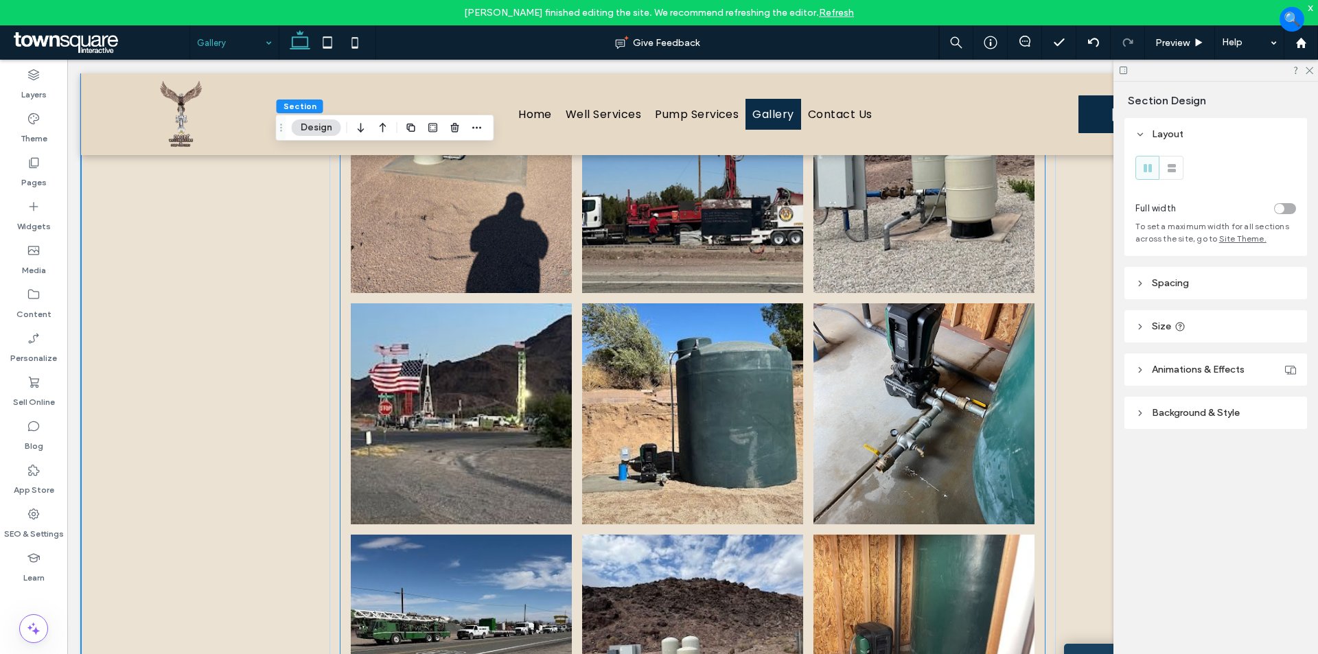
click at [490, 454] on link at bounding box center [461, 413] width 221 height 221
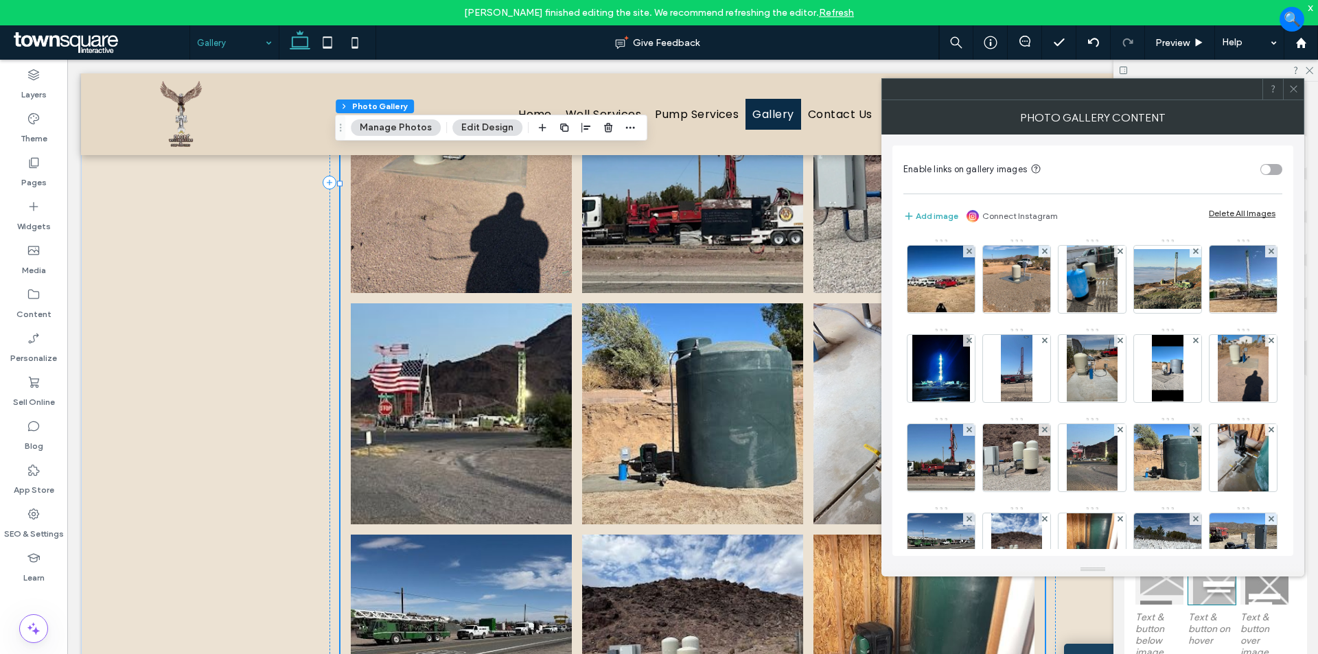
click at [498, 427] on link at bounding box center [461, 413] width 221 height 221
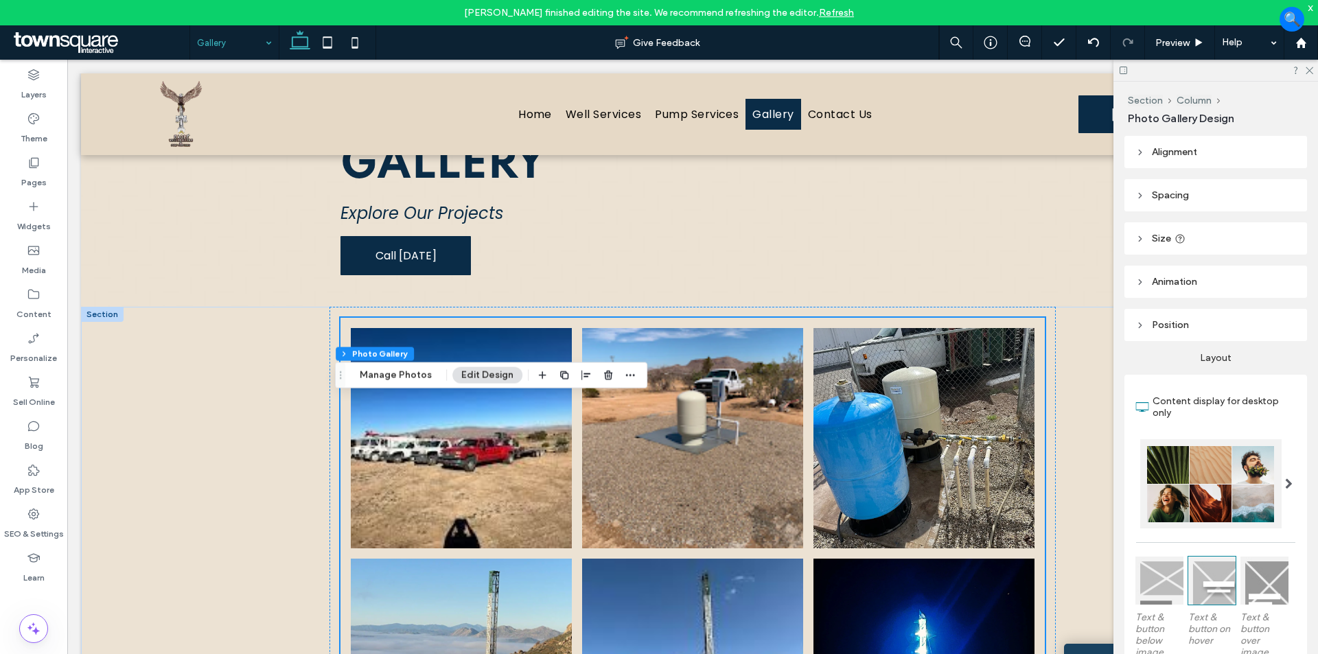
scroll to position [137, 0]
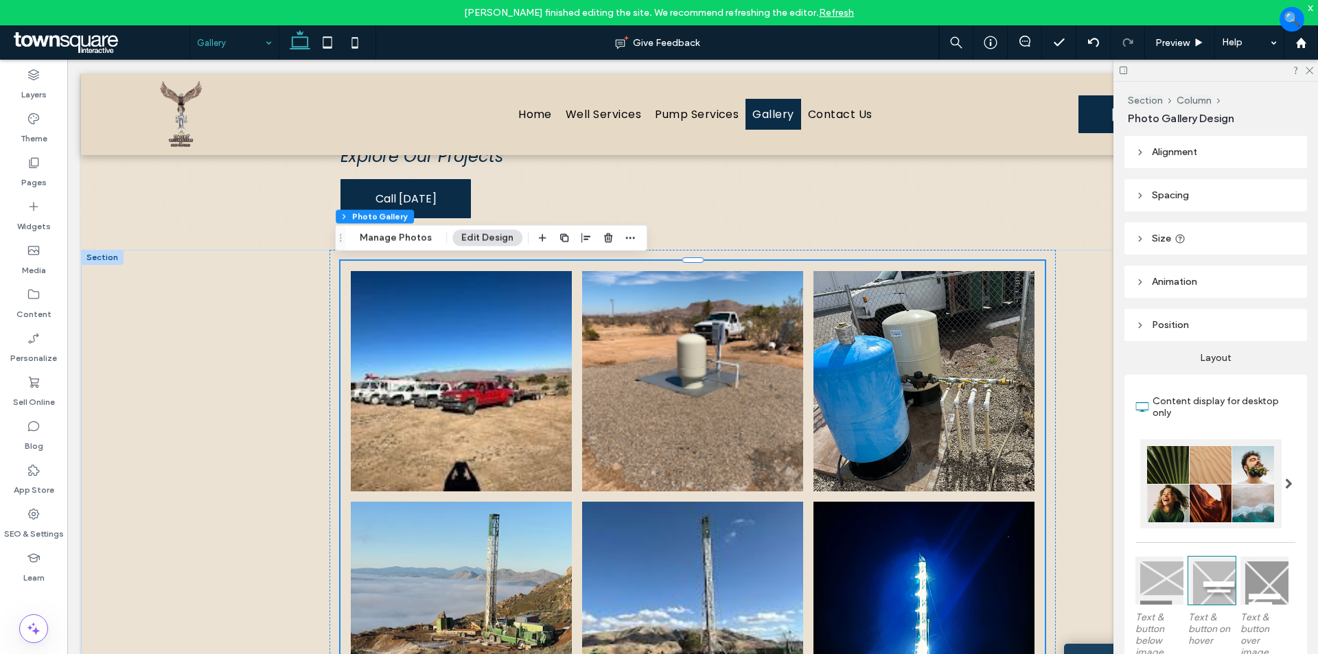
click at [858, 475] on link at bounding box center [923, 381] width 221 height 221
click at [879, 483] on link at bounding box center [923, 381] width 221 height 221
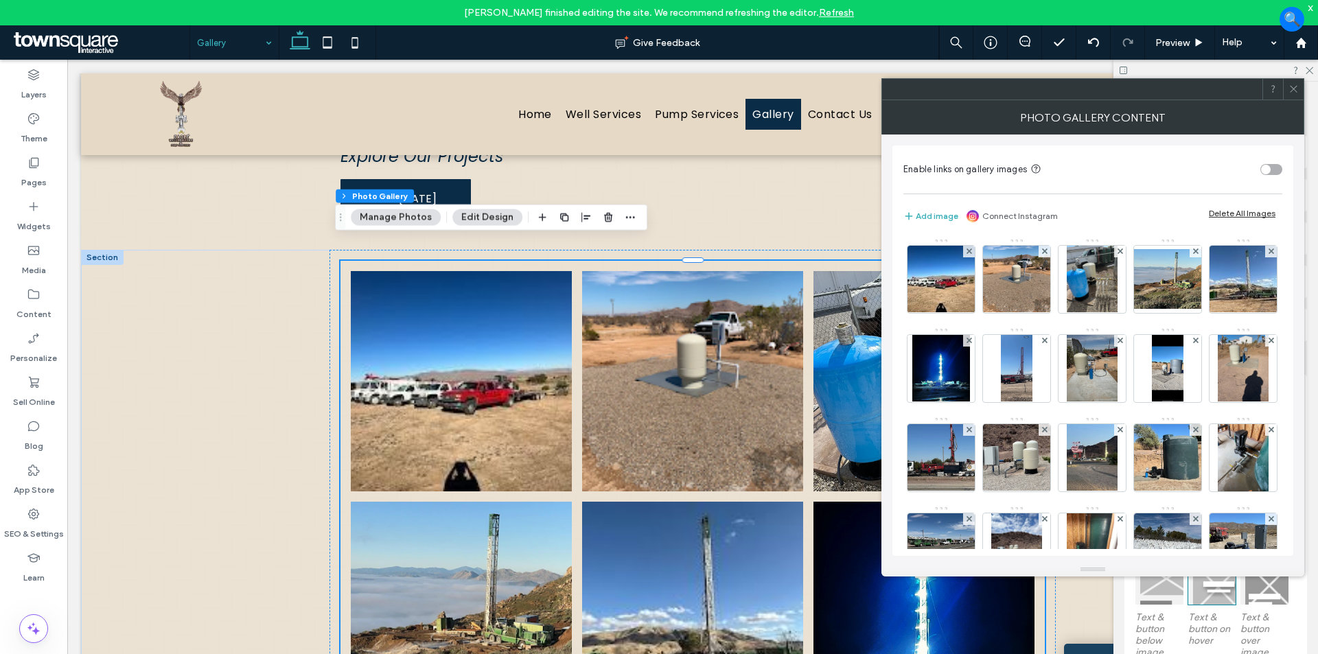
click at [1296, 100] on div "Photo Gallery Content" at bounding box center [1092, 117] width 423 height 34
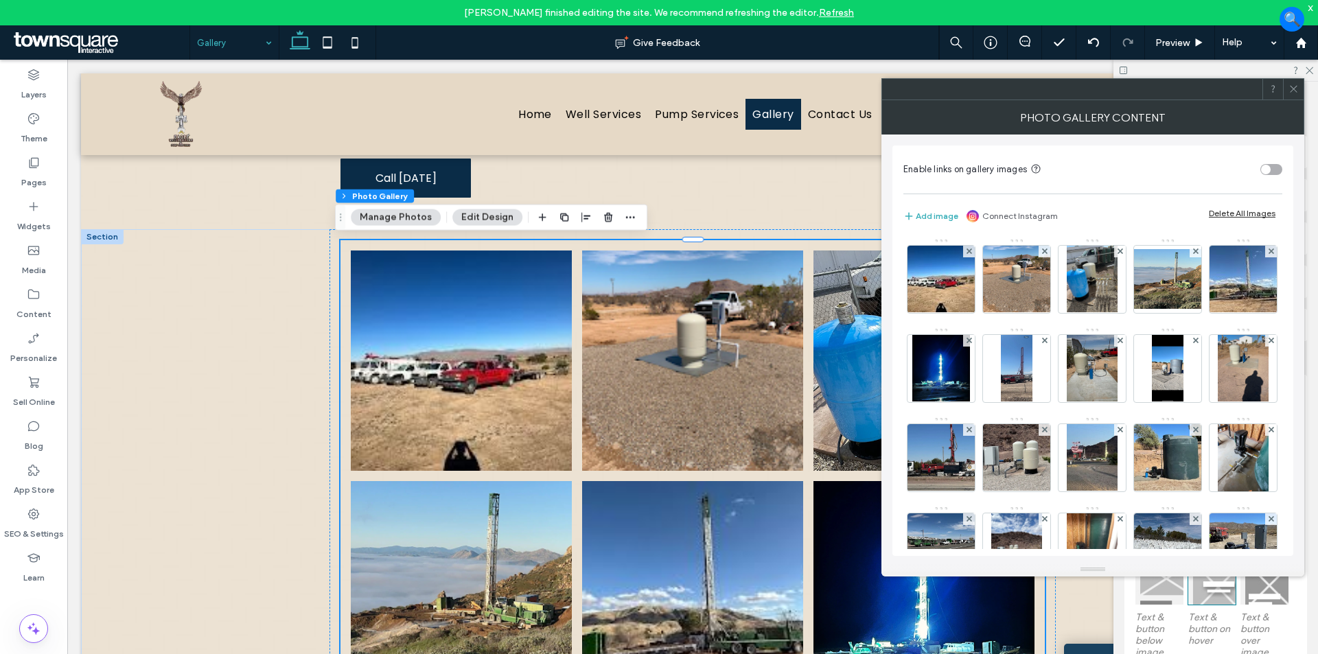
click at [1295, 87] on use at bounding box center [1293, 89] width 7 height 7
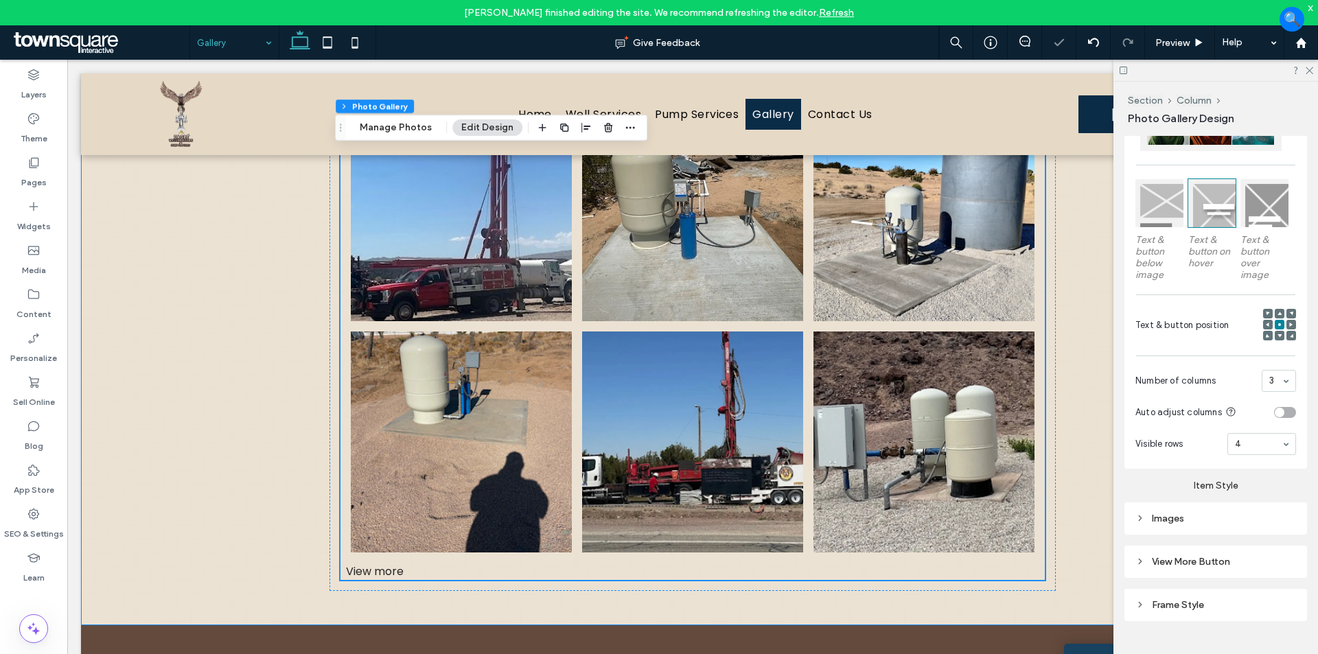
scroll to position [749, 0]
click at [1245, 439] on input at bounding box center [1258, 444] width 47 height 10
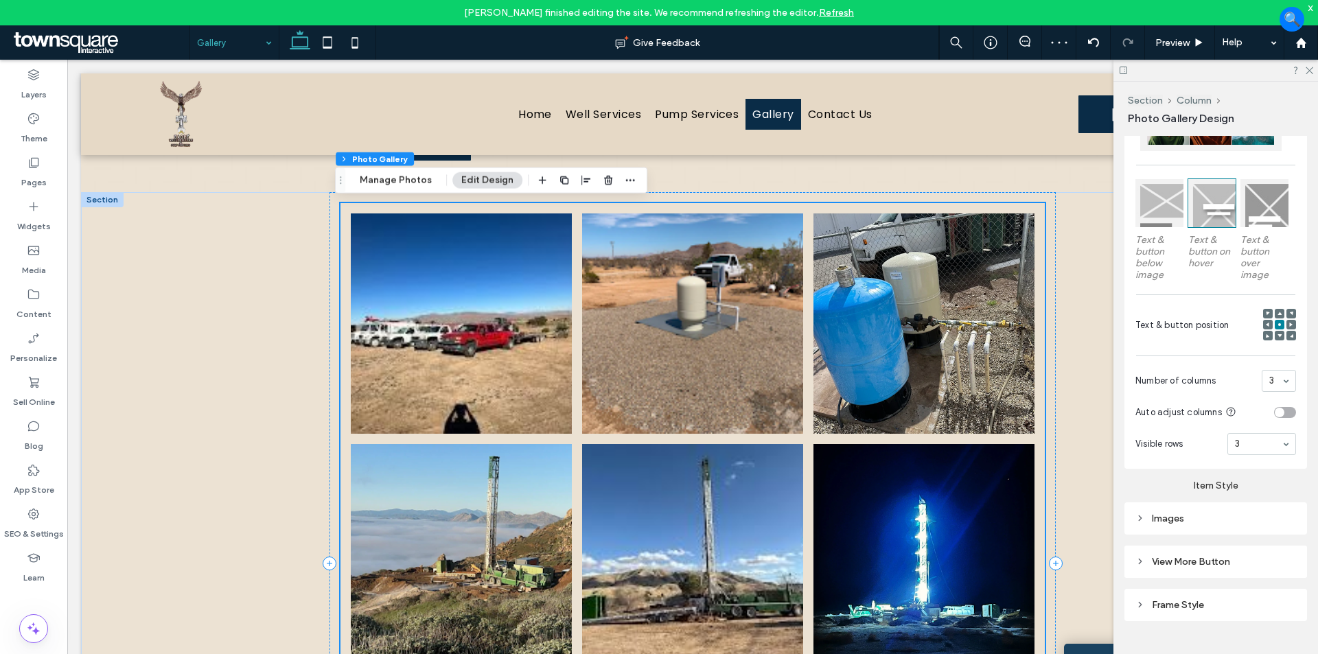
scroll to position [0, 0]
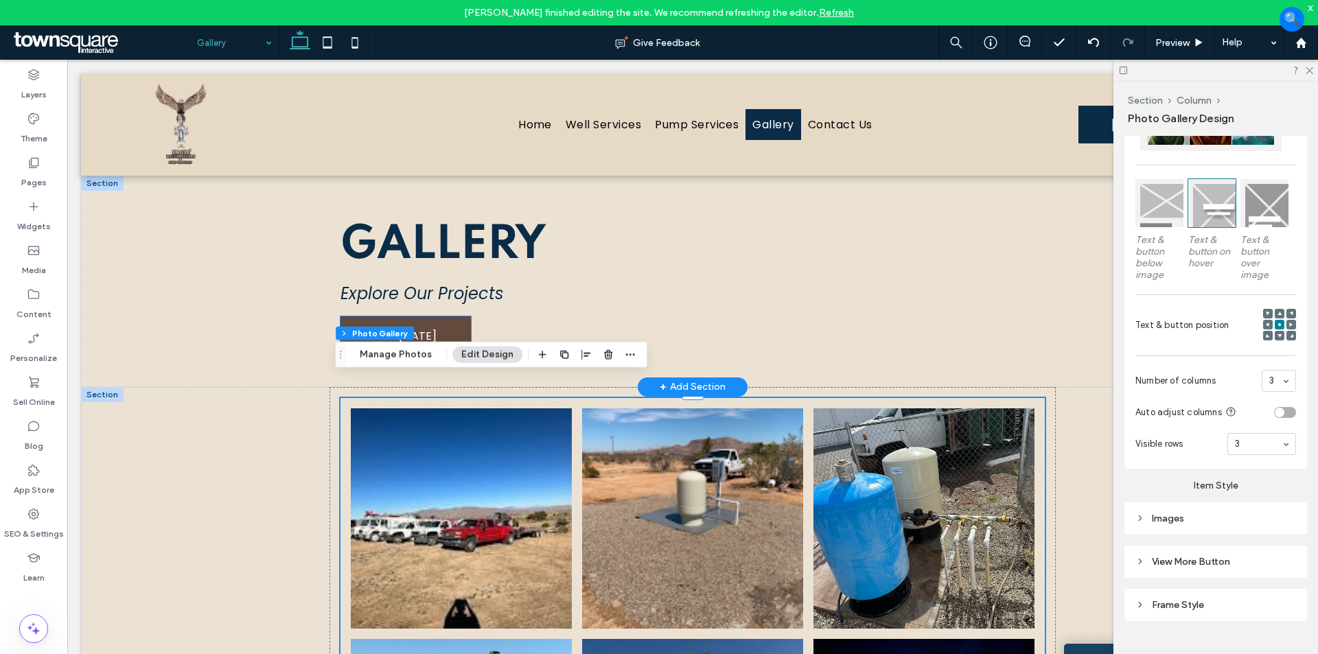
click at [434, 331] on link "Call [DATE]" at bounding box center [405, 335] width 130 height 39
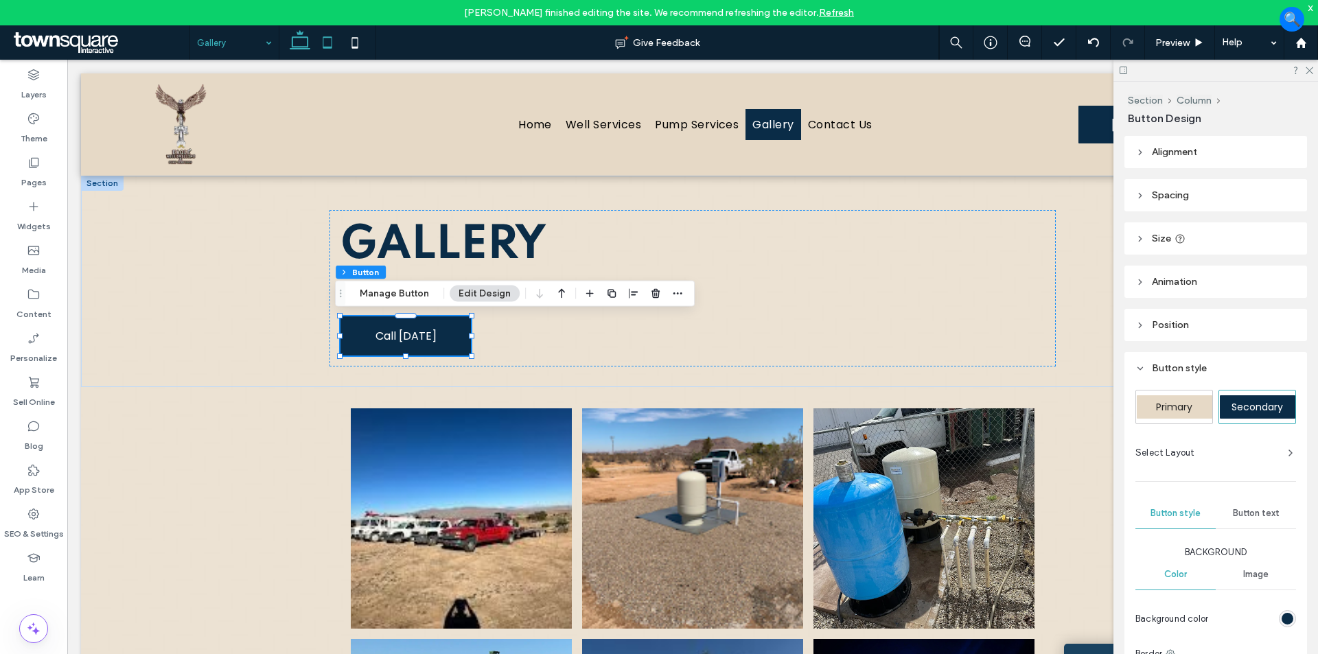
click at [334, 46] on icon at bounding box center [327, 42] width 27 height 27
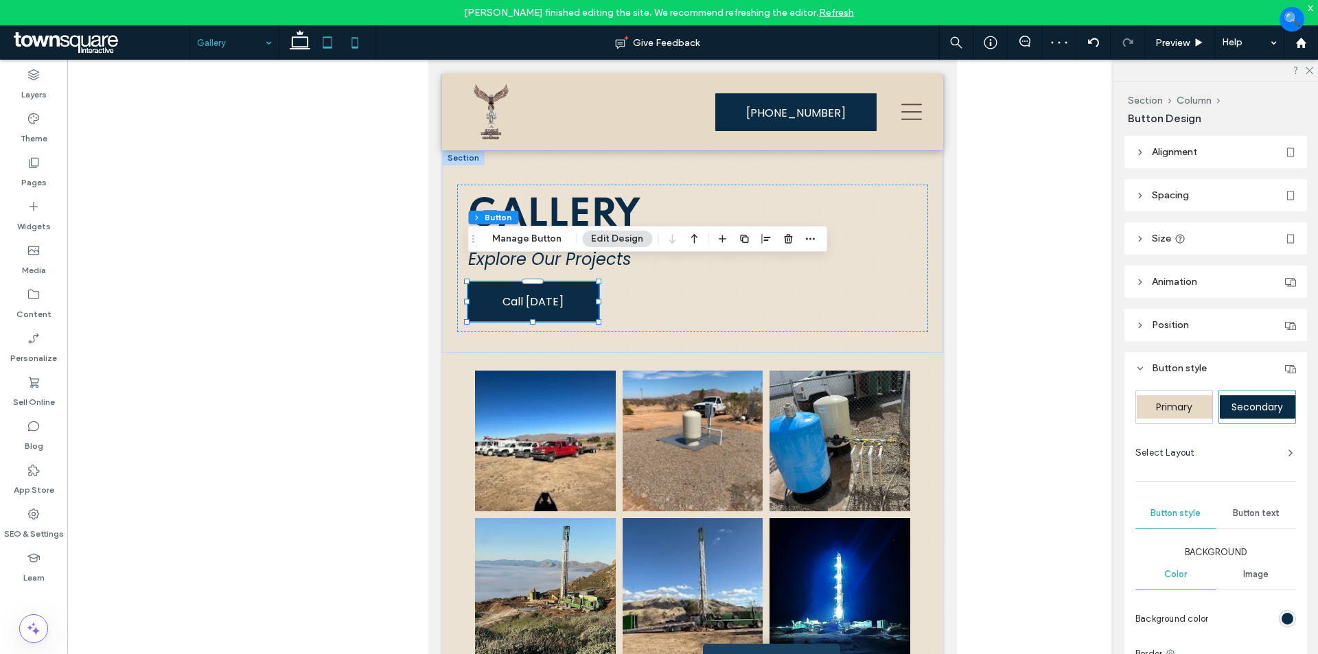
click at [355, 43] on icon at bounding box center [354, 42] width 27 height 27
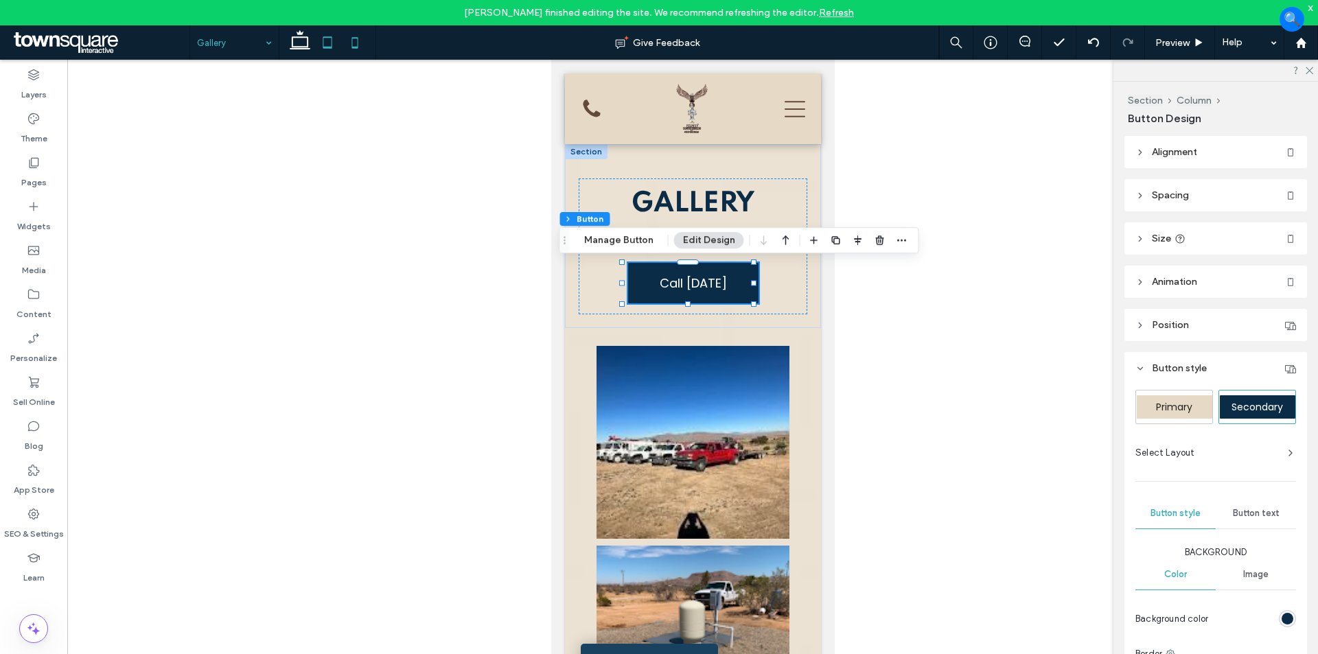
click at [325, 38] on icon at bounding box center [327, 42] width 27 height 27
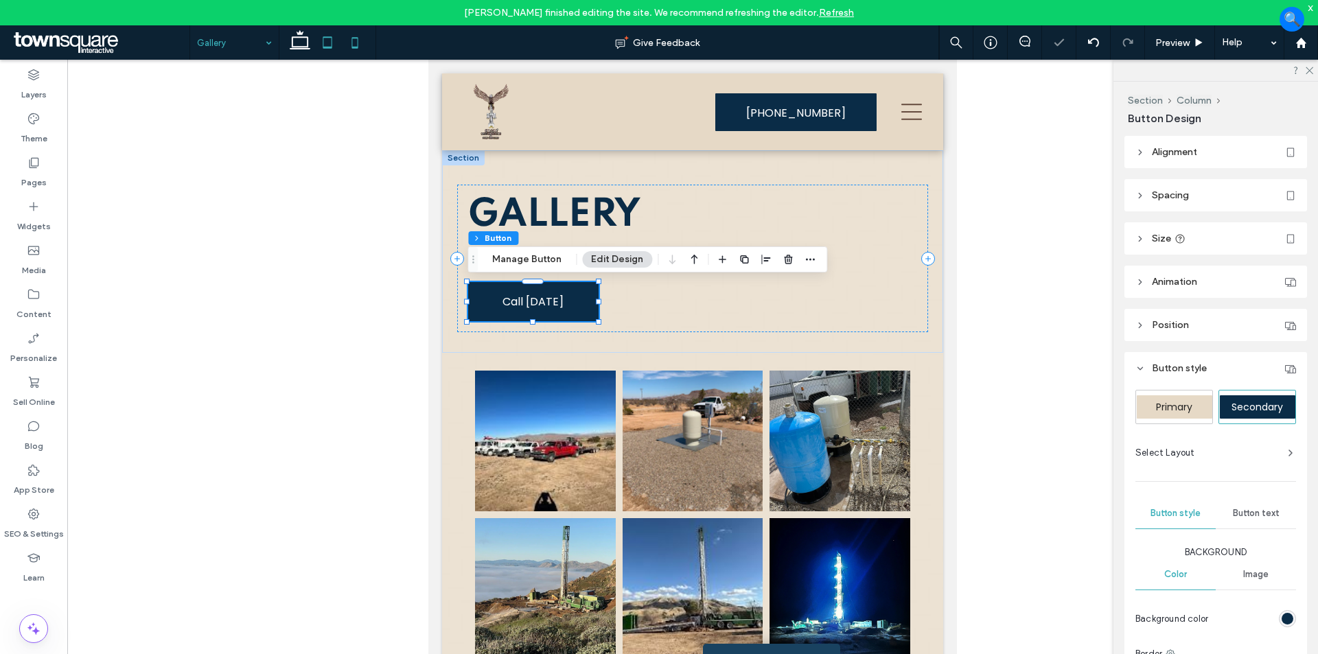
click at [349, 41] on icon at bounding box center [354, 42] width 27 height 27
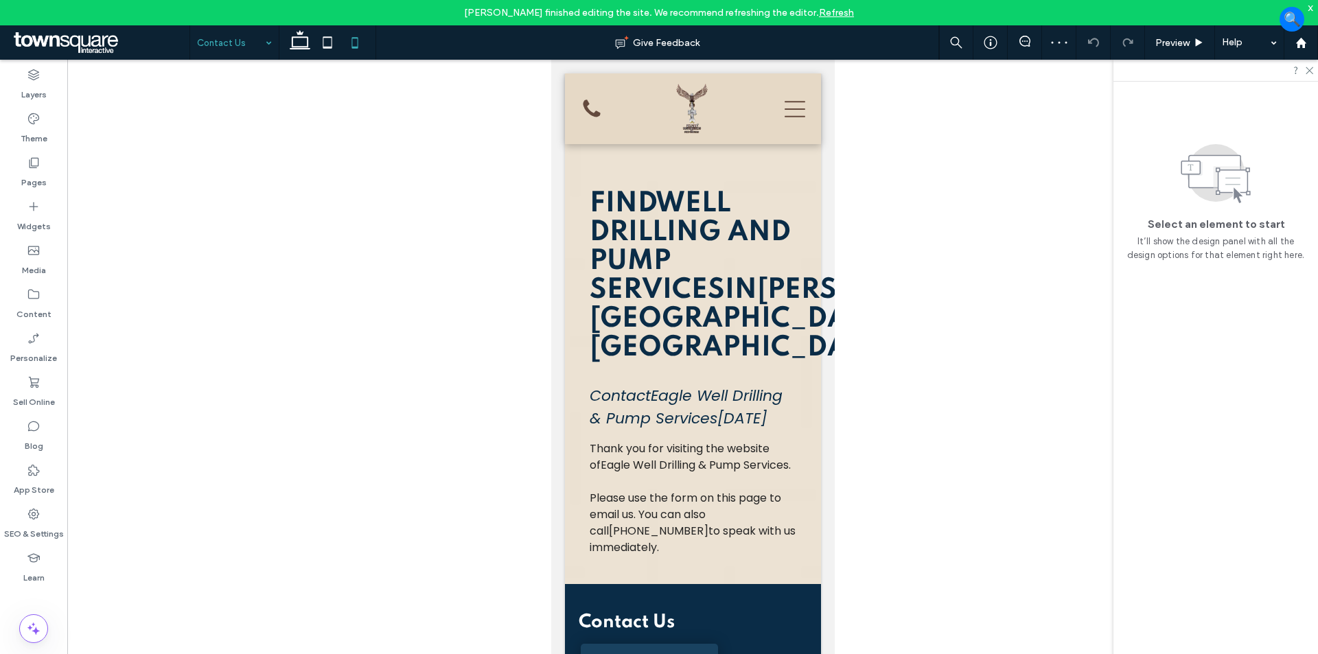
click at [263, 44] on div "Contact Us" at bounding box center [234, 42] width 89 height 34
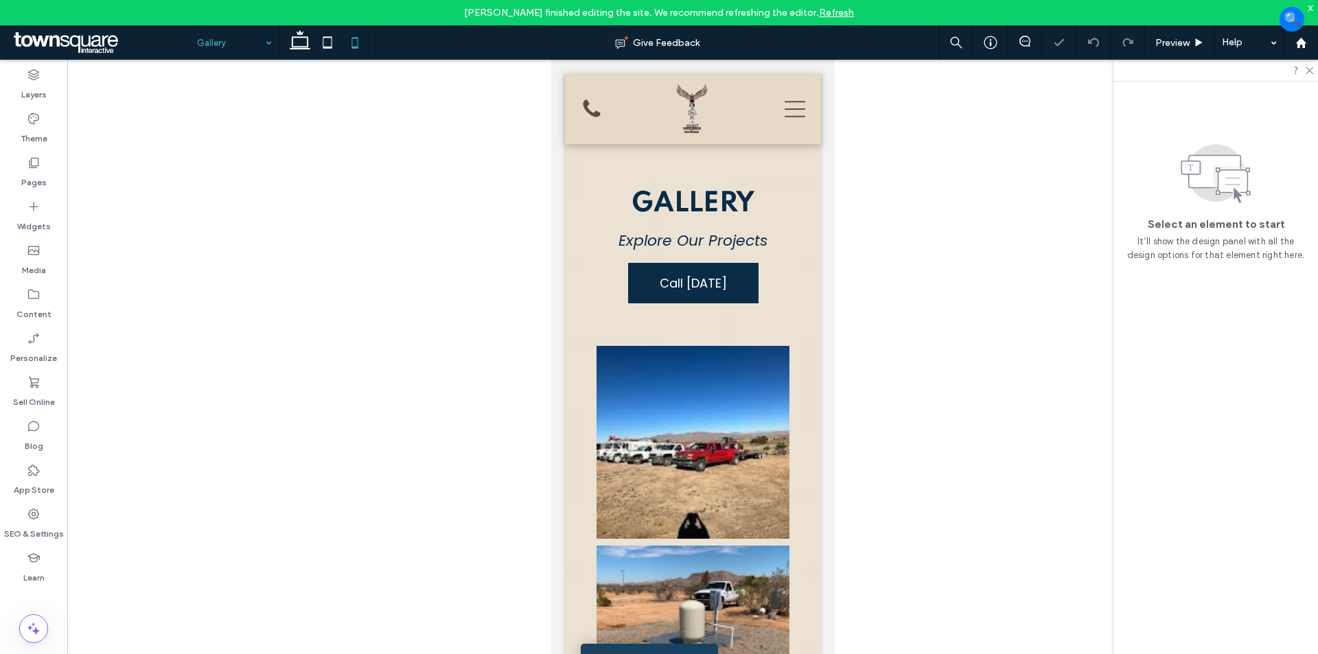
click at [222, 38] on input at bounding box center [231, 42] width 68 height 34
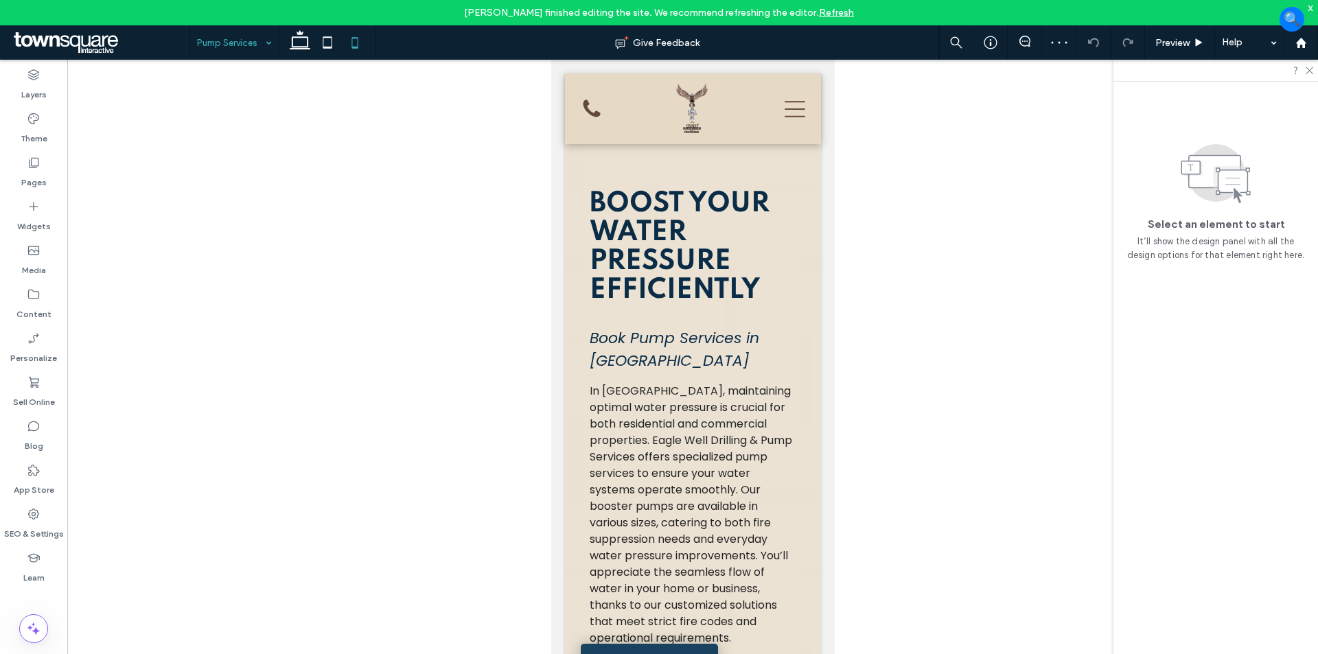
click at [252, 45] on input at bounding box center [231, 42] width 68 height 34
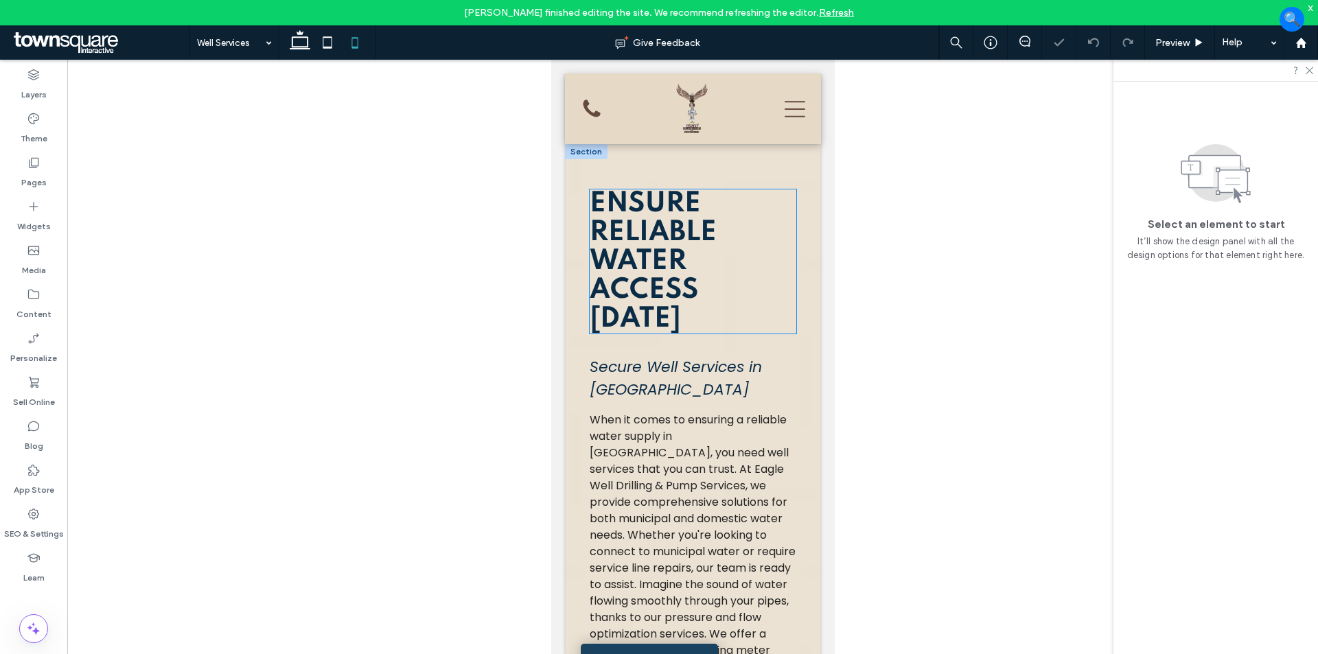
click at [686, 240] on span "Ensure Reliable Water Access [DATE]" at bounding box center [652, 261] width 127 height 143
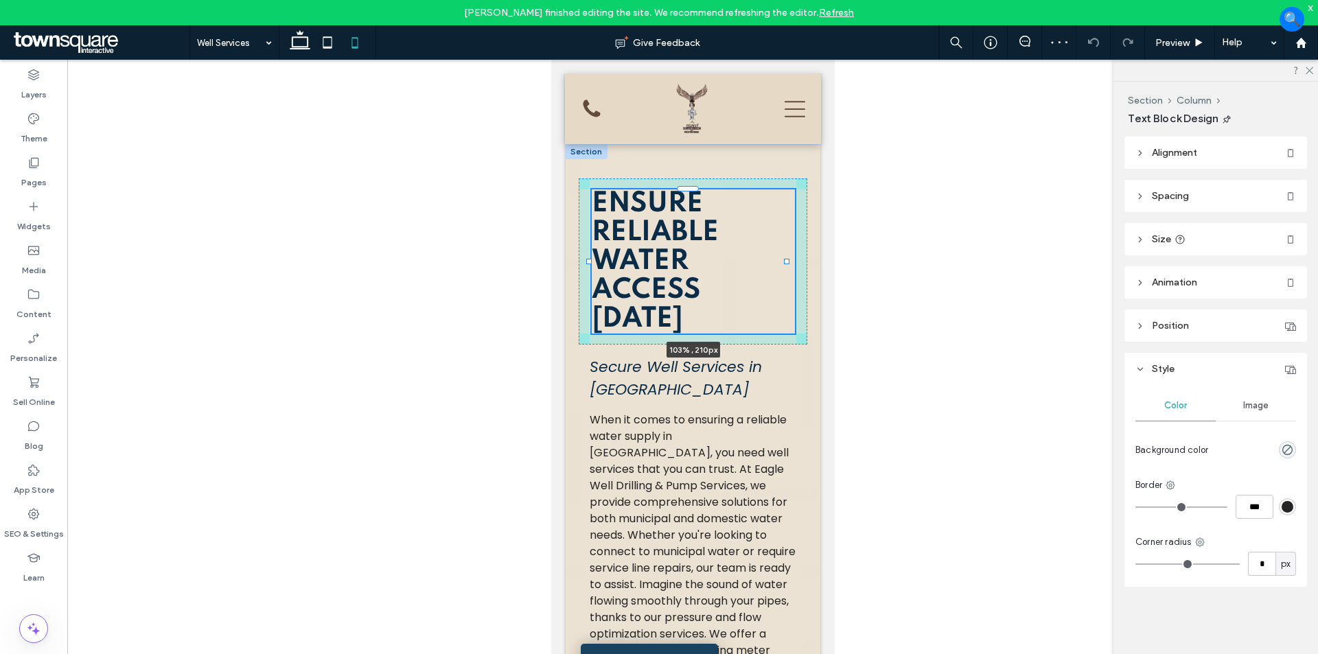
click at [789, 263] on div "Ensure Reliable Water Access [DATE] 103% , 210px Secure Well Services in [GEOGR…" at bounding box center [692, 580] width 256 height 872
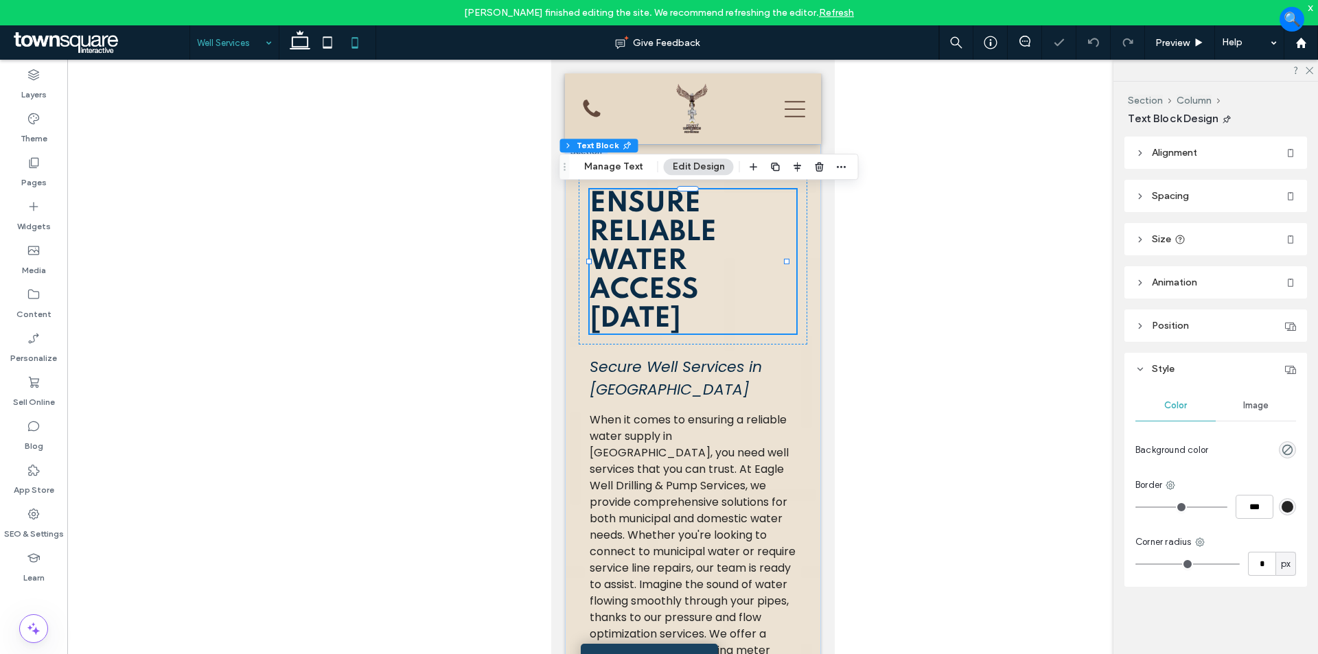
click at [229, 41] on input at bounding box center [231, 42] width 68 height 34
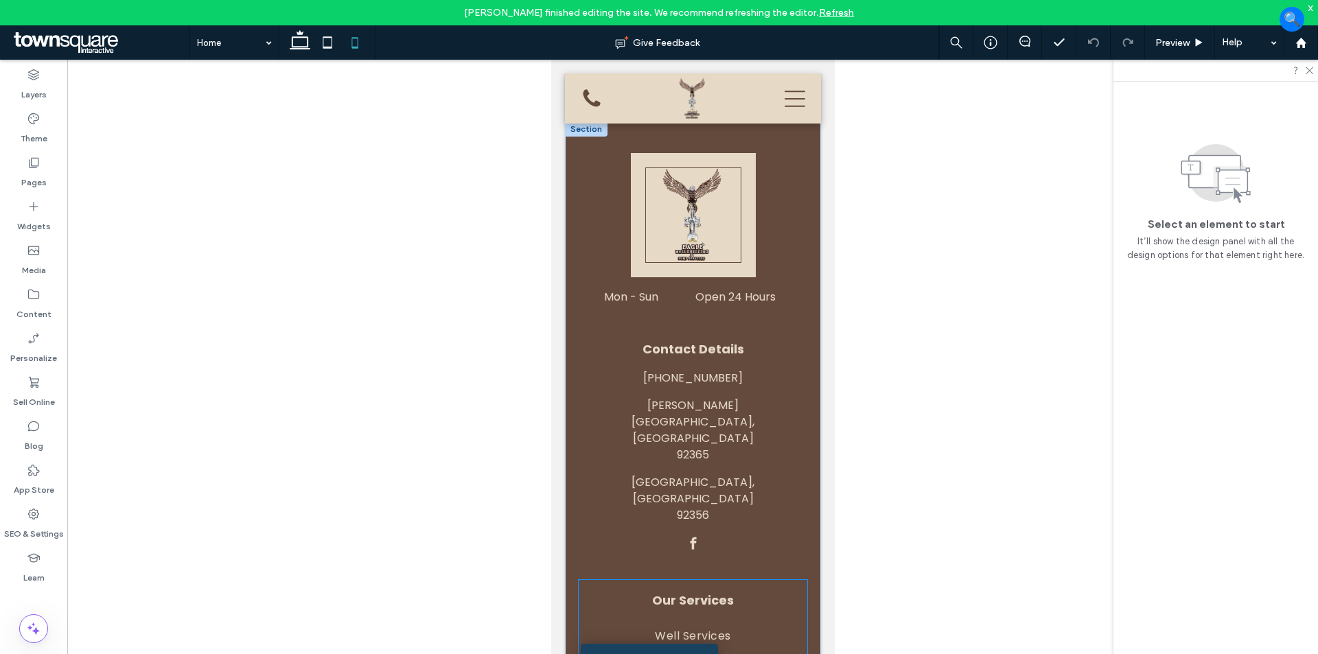
scroll to position [3170, 0]
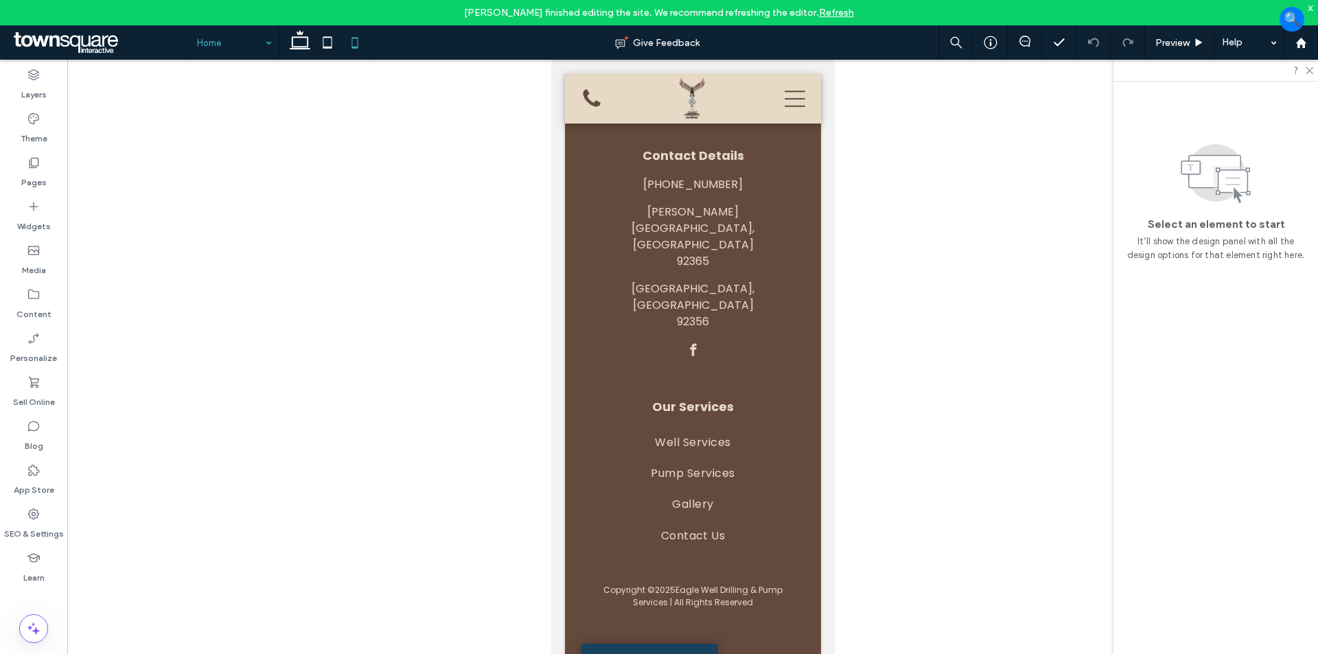
click at [216, 36] on input at bounding box center [231, 42] width 68 height 34
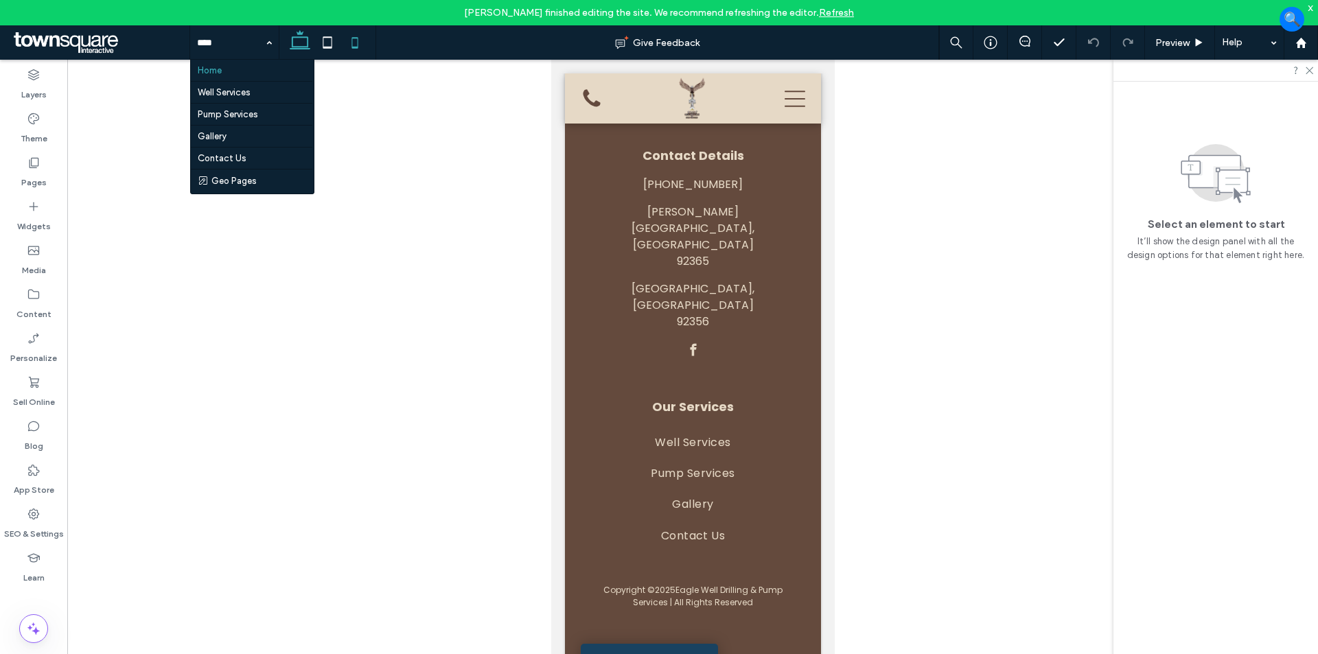
click at [295, 45] on icon at bounding box center [299, 42] width 27 height 27
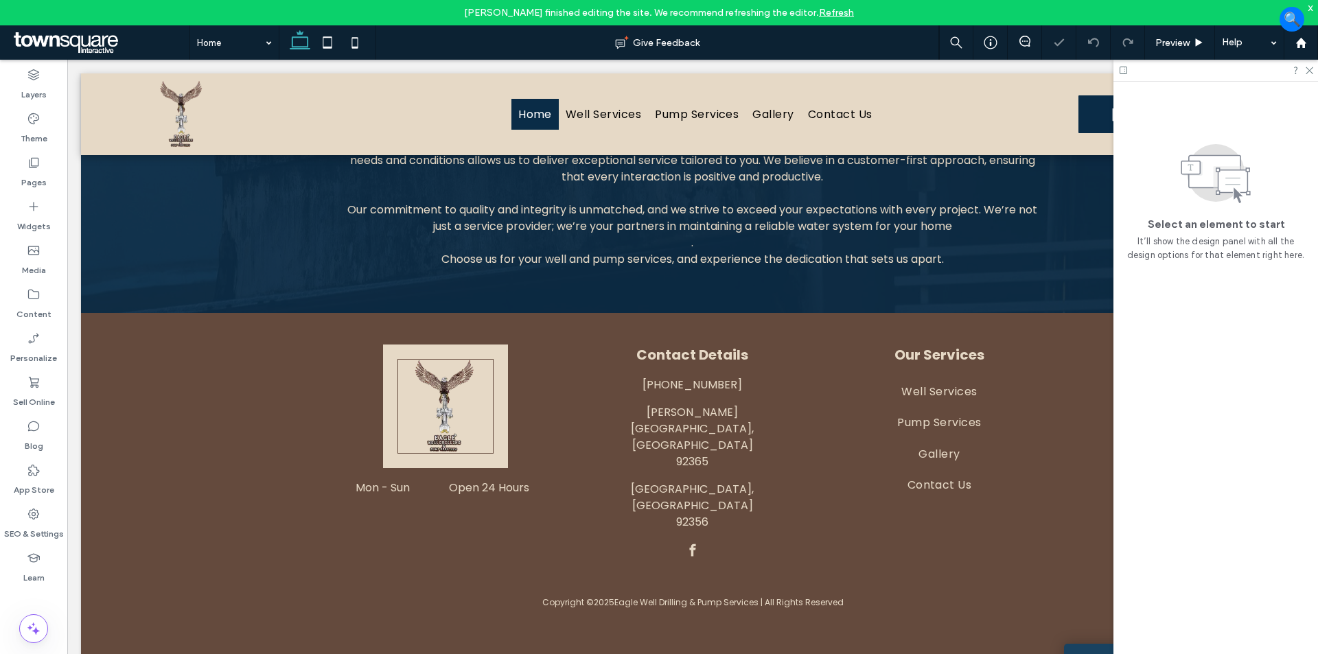
scroll to position [1551, 0]
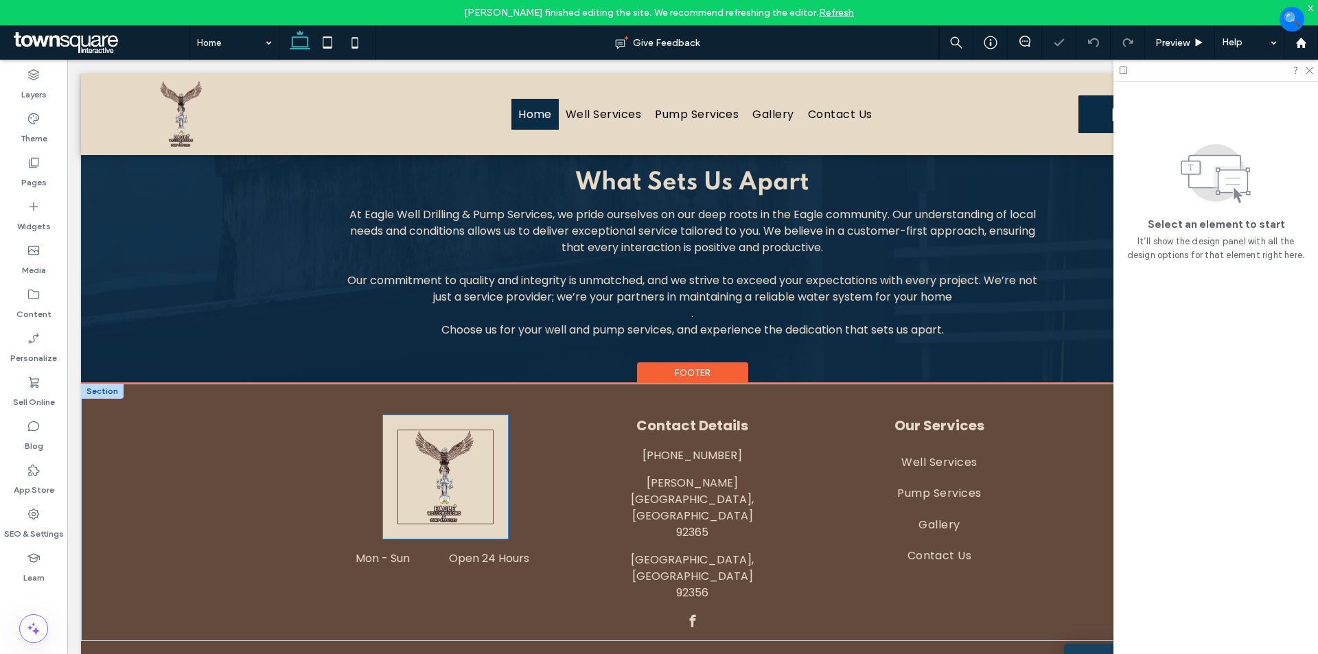
click at [464, 464] on img at bounding box center [445, 477] width 96 height 95
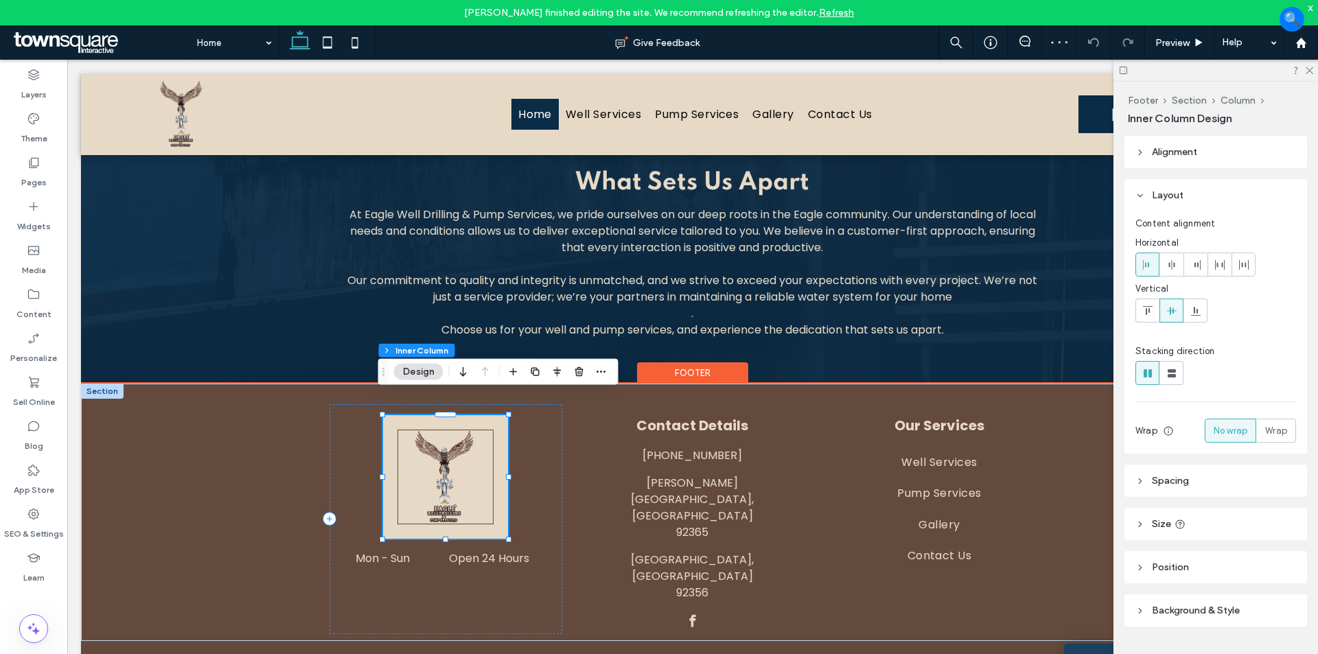
click at [432, 461] on img at bounding box center [445, 477] width 96 height 95
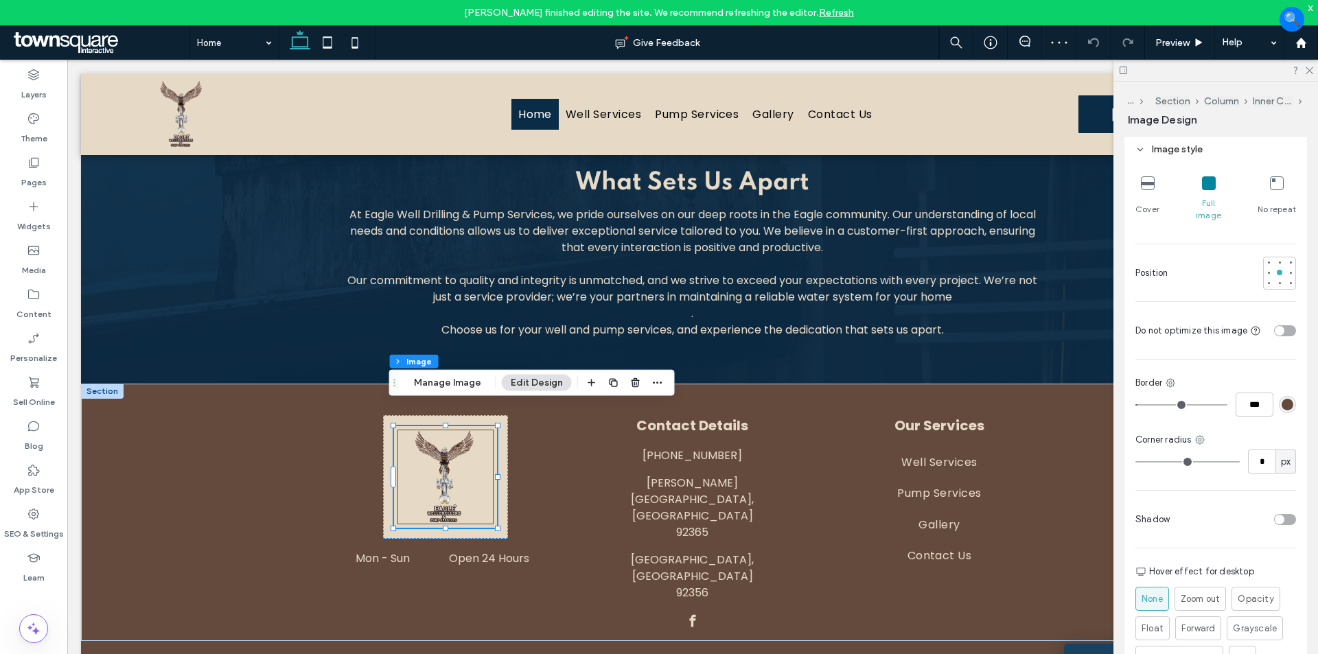
scroll to position [420, 0]
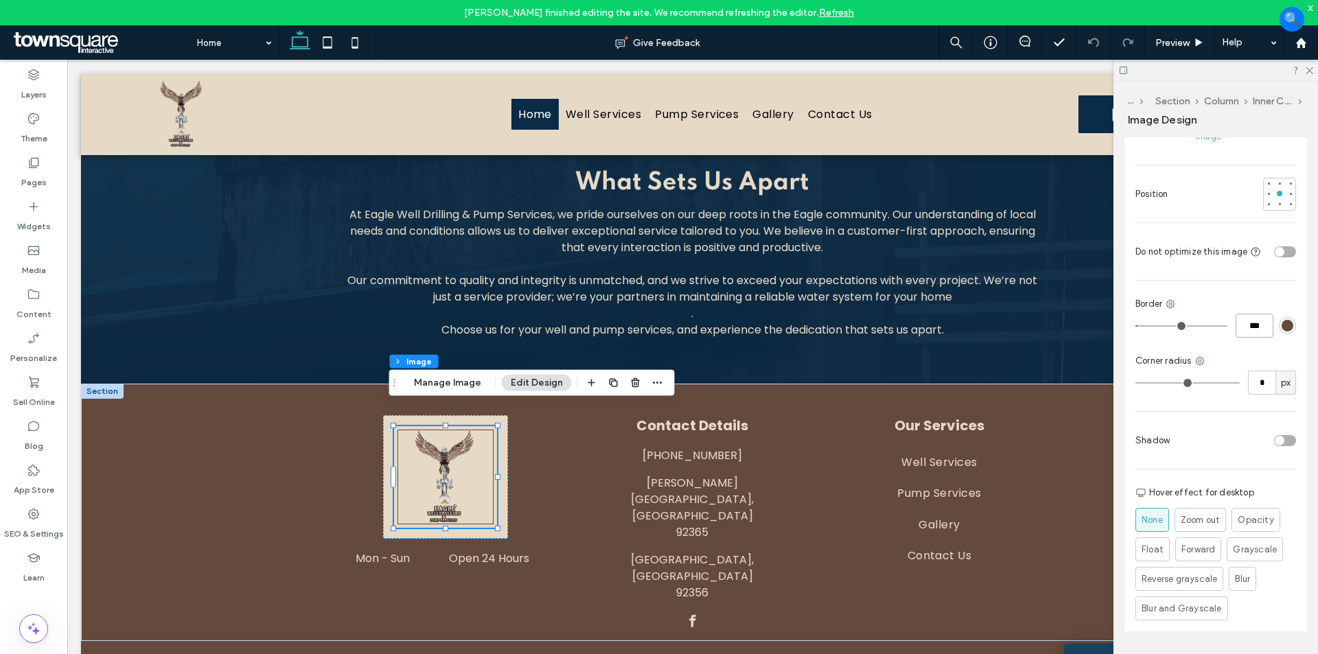
drag, startPoint x: 1254, startPoint y: 313, endPoint x: 1233, endPoint y: 318, distance: 21.1
click at [1235, 318] on input "***" at bounding box center [1254, 326] width 38 height 24
type input "*"
type input "***"
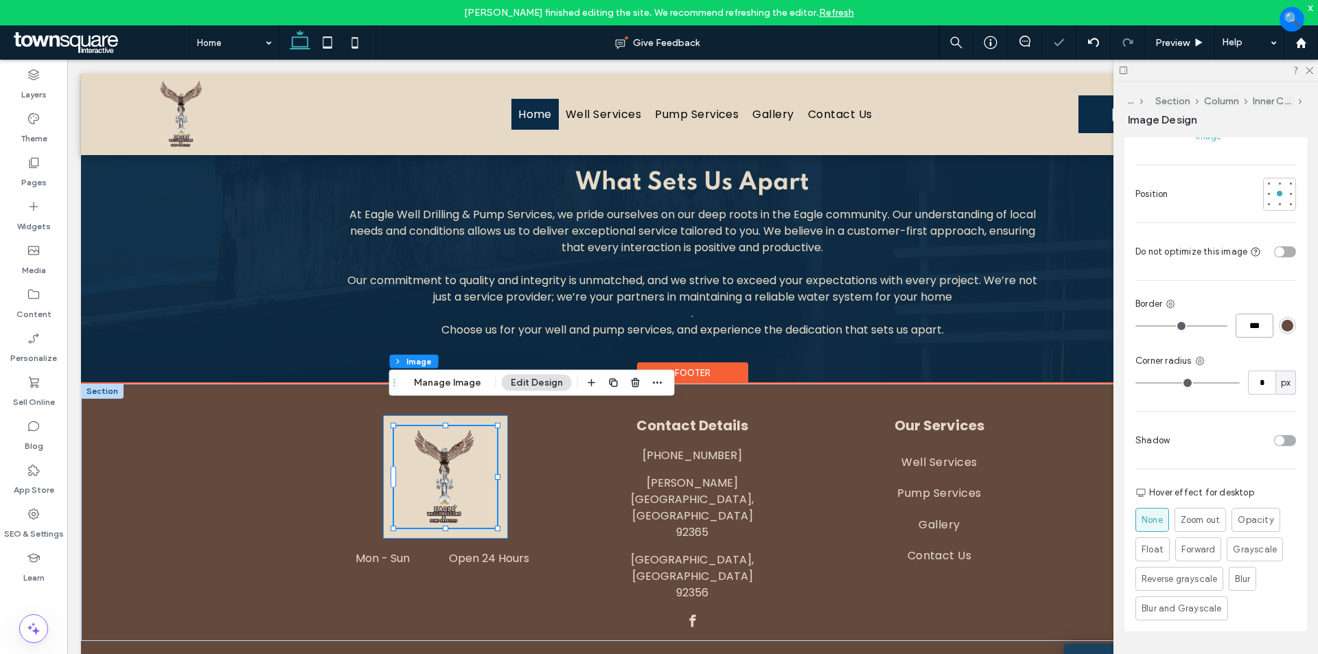
click at [498, 436] on div at bounding box center [445, 477] width 125 height 124
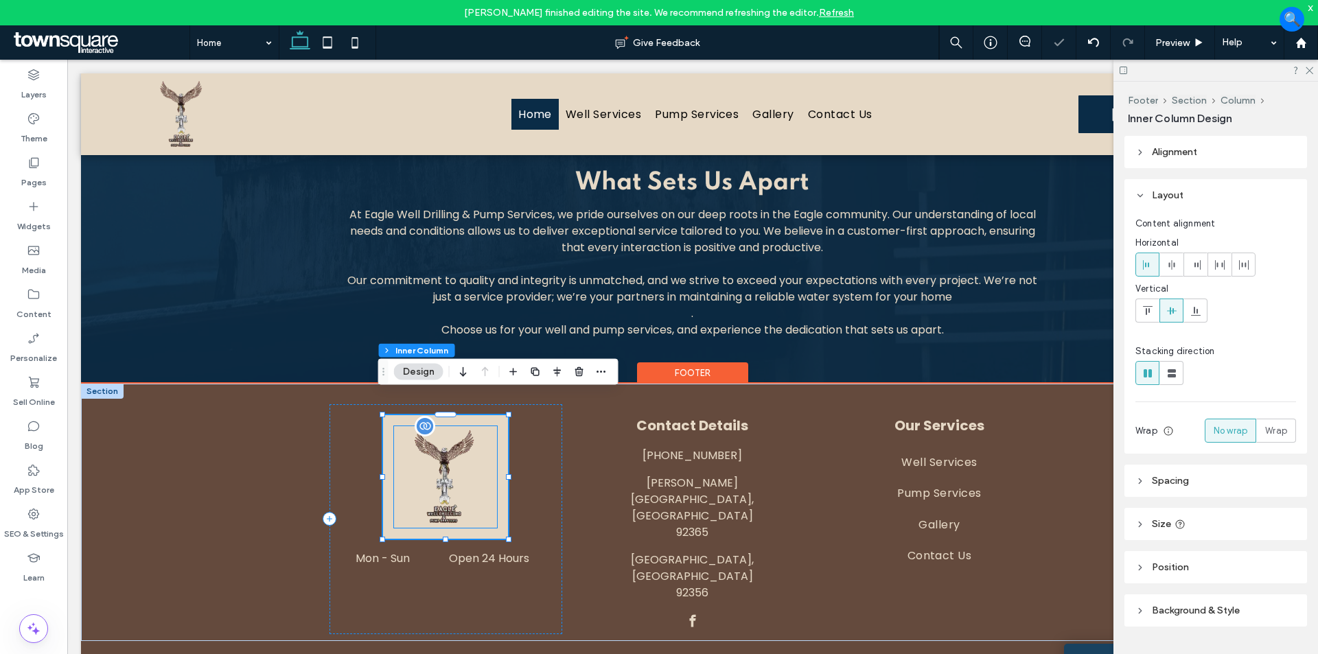
click at [413, 463] on img at bounding box center [445, 477] width 96 height 95
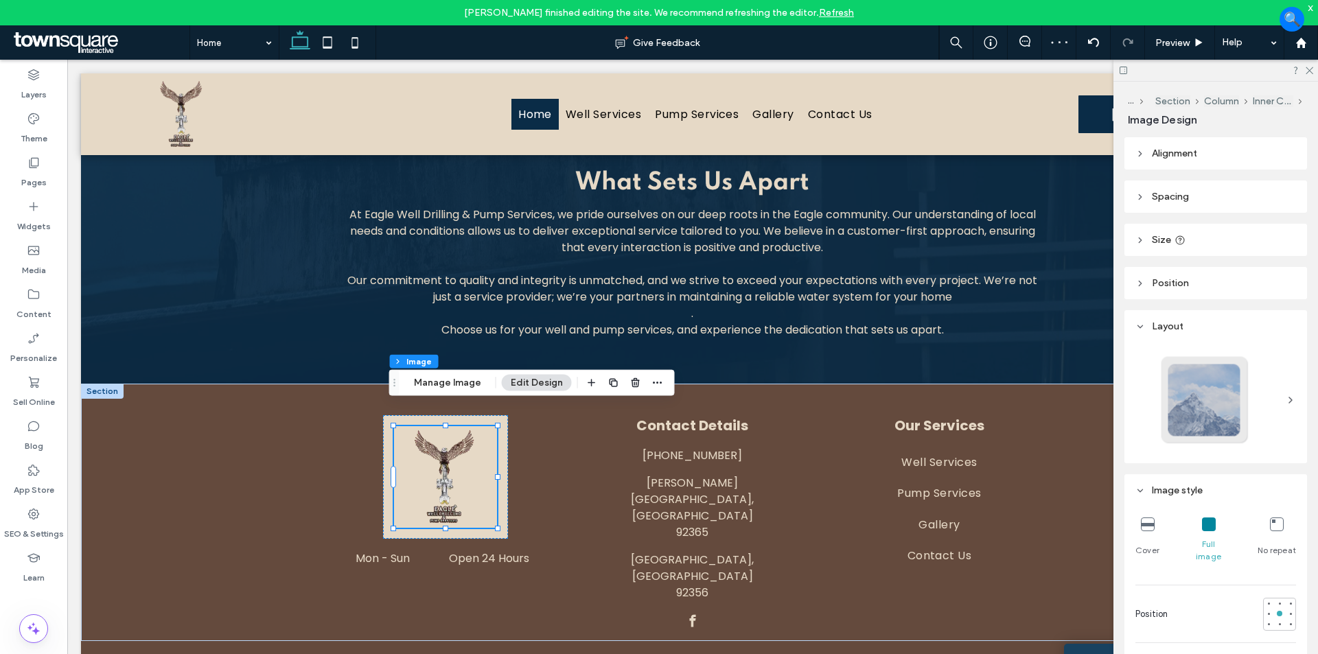
click at [1191, 200] on header "Spacing" at bounding box center [1215, 197] width 183 height 32
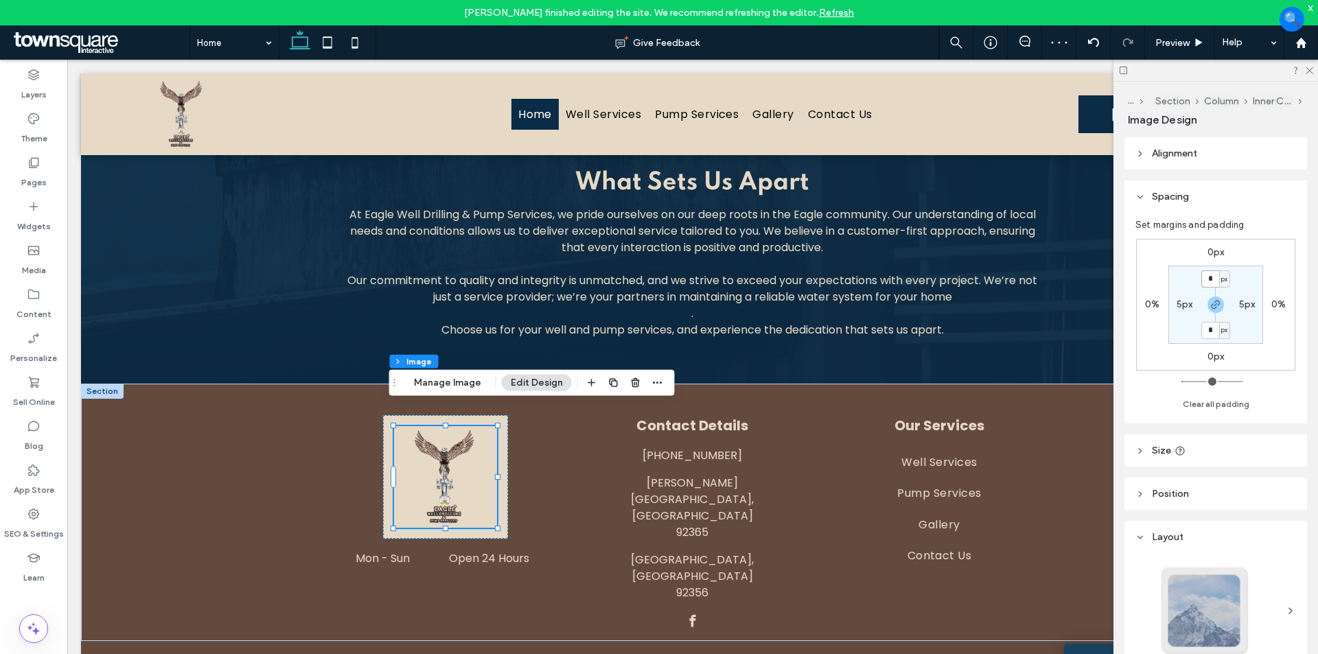
click at [1209, 276] on input "*" at bounding box center [1210, 278] width 18 height 17
type input "*"
click at [1183, 305] on label "5px" at bounding box center [1184, 305] width 16 height 12
type input "*"
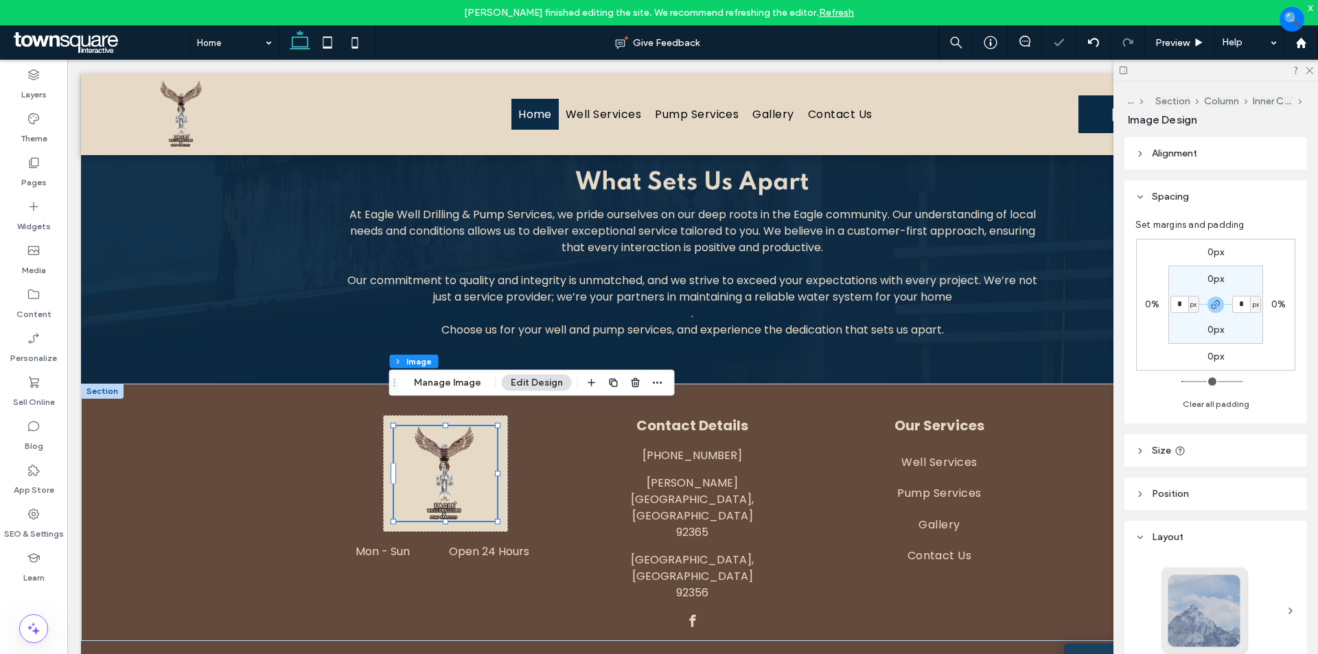
type input "*"
click at [293, 480] on div "Contact Details [PHONE_NUMBER] [PERSON_NAME][GEOGRAPHIC_DATA] [GEOGRAPHIC_DATA]…" at bounding box center [693, 512] width 824 height 257
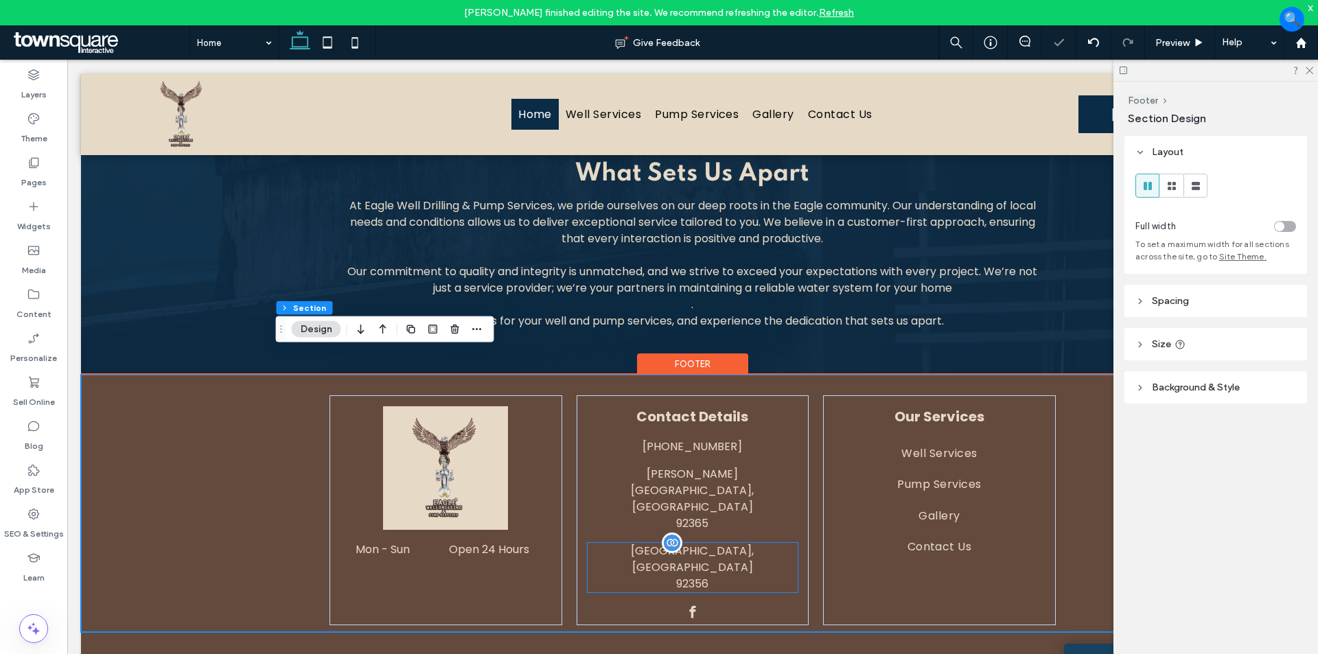
scroll to position [1562, 0]
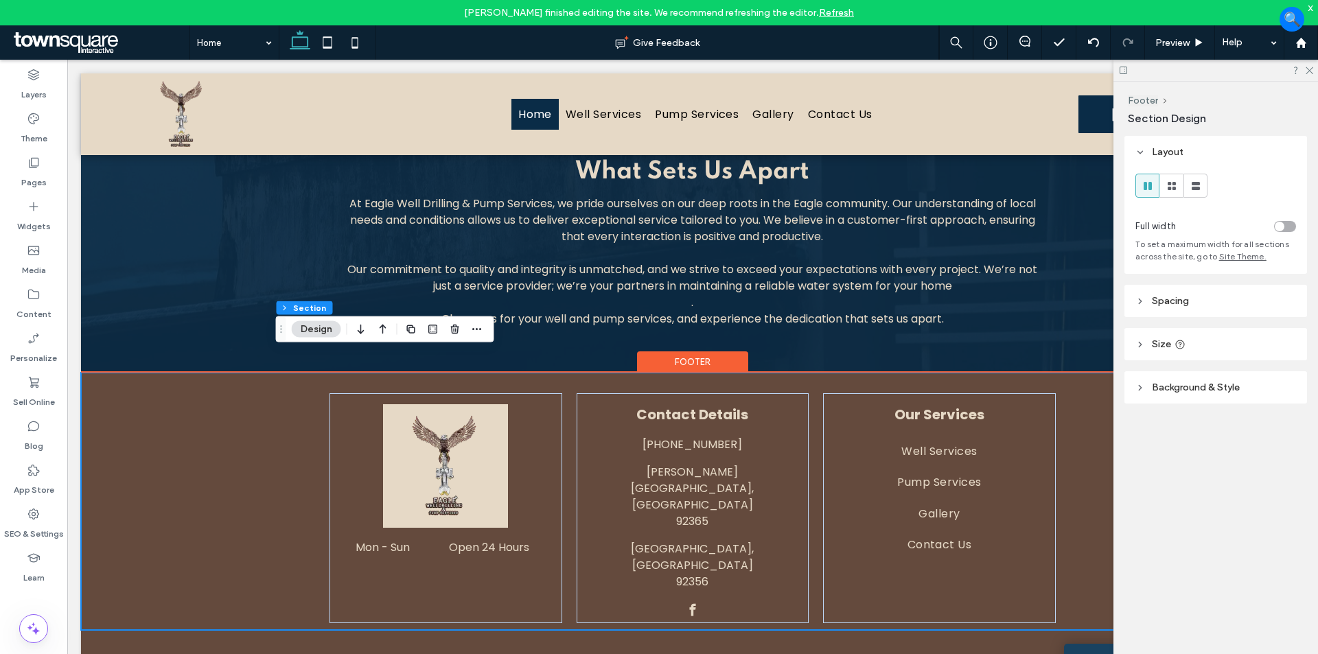
click at [1074, 457] on div "Contact Details [PHONE_NUMBER] [PERSON_NAME][GEOGRAPHIC_DATA] [GEOGRAPHIC_DATA]…" at bounding box center [693, 501] width 824 height 257
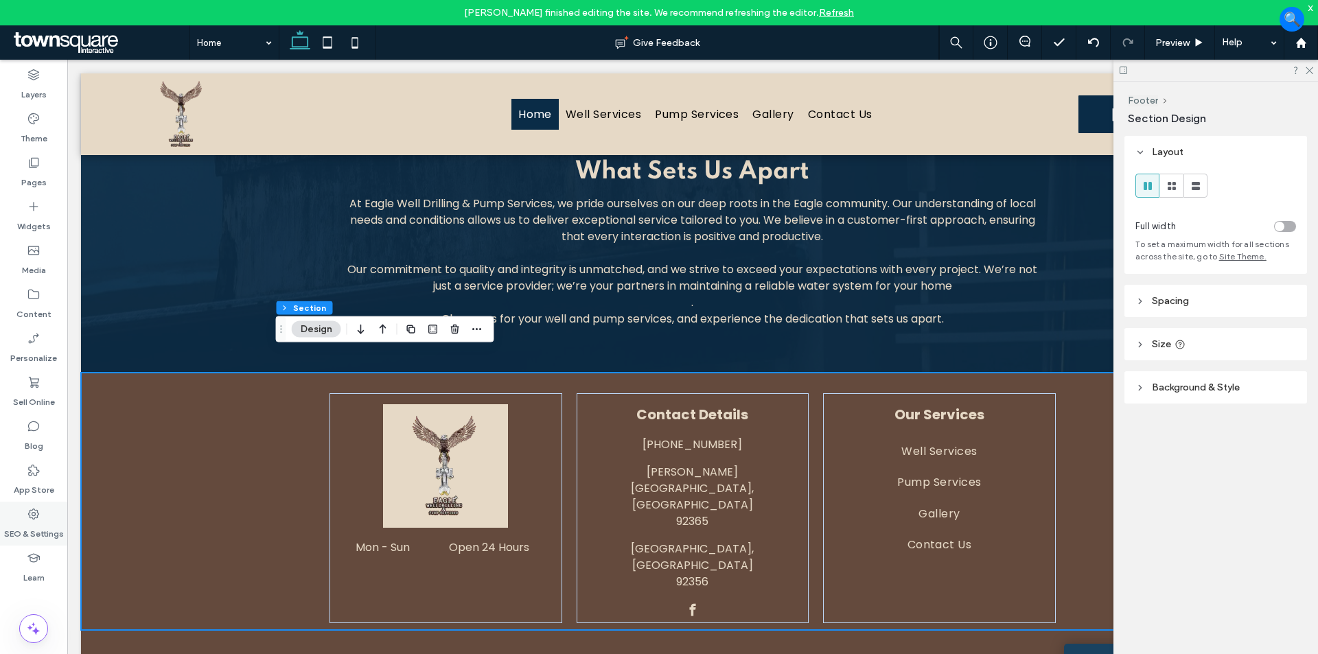
click at [35, 515] on use at bounding box center [33, 514] width 11 height 11
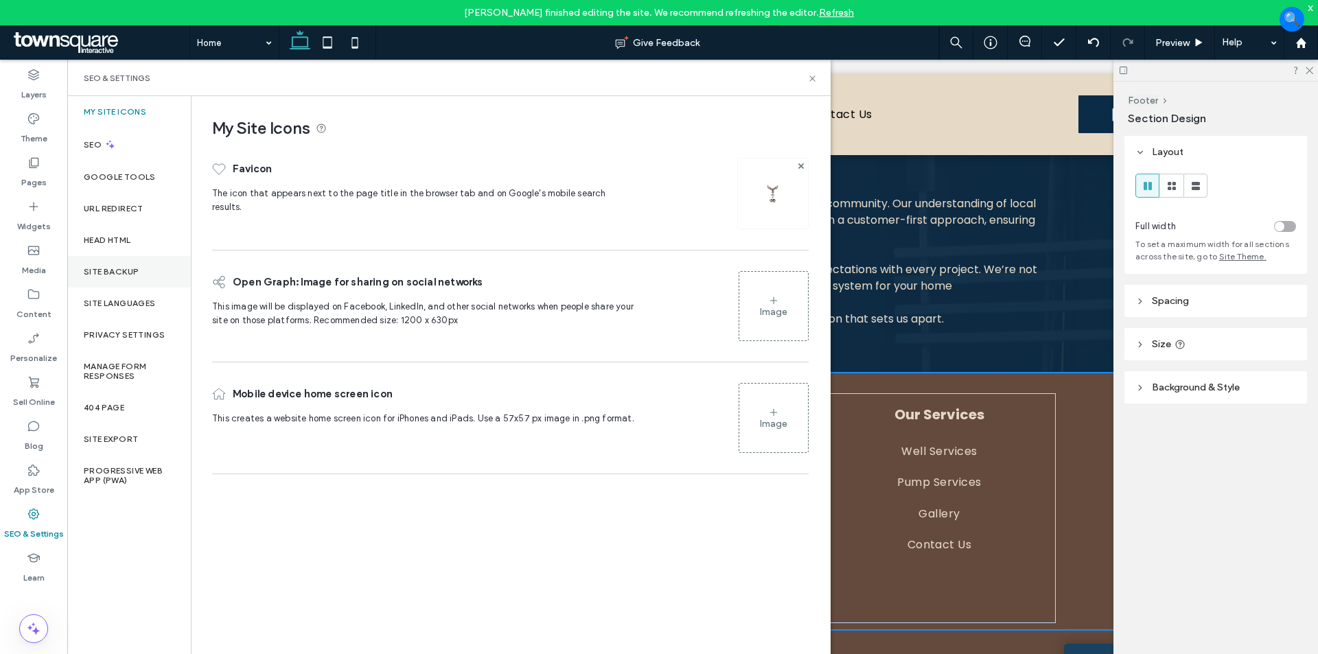
click at [118, 271] on label "Site Backup" at bounding box center [111, 272] width 55 height 10
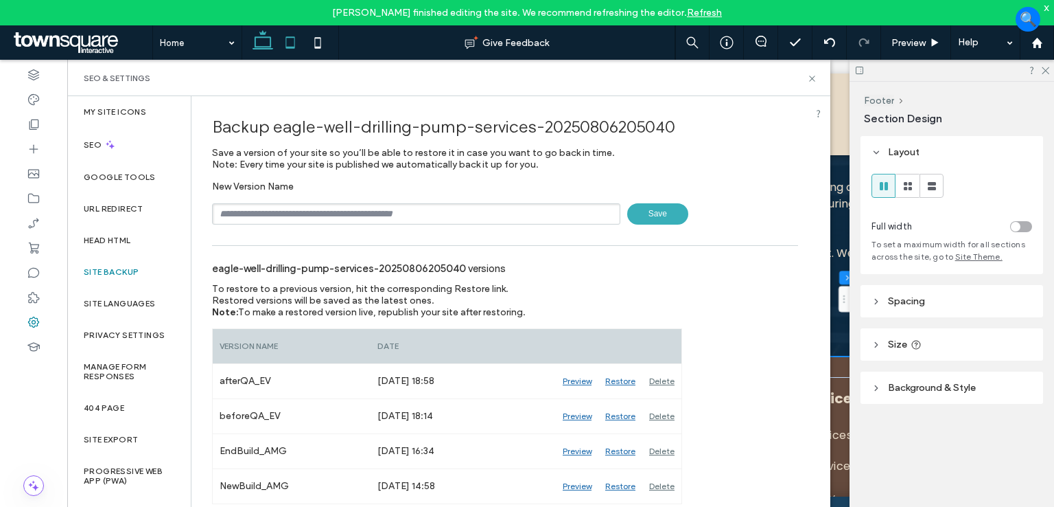
click at [291, 44] on icon at bounding box center [290, 42] width 27 height 27
type input "*"
type input "**"
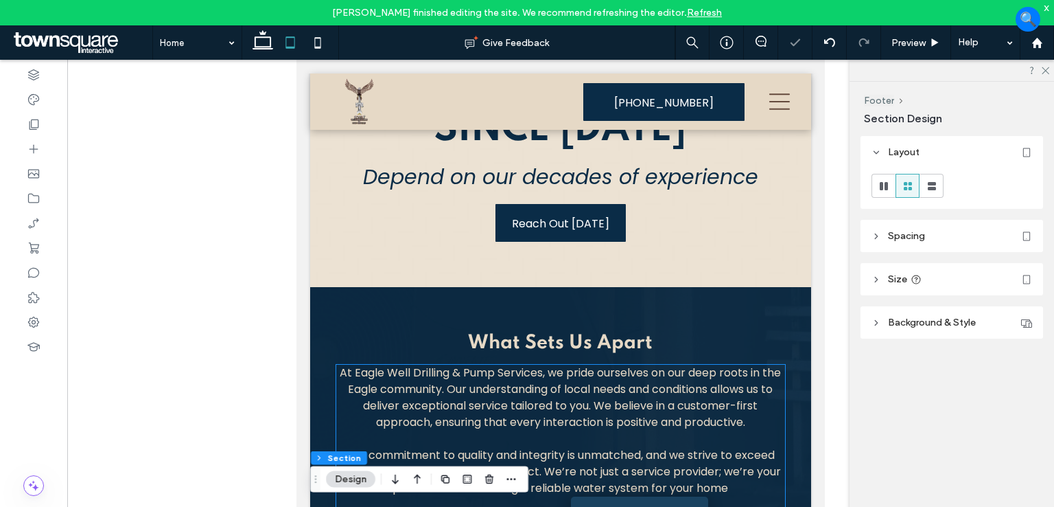
scroll to position [1372, 0]
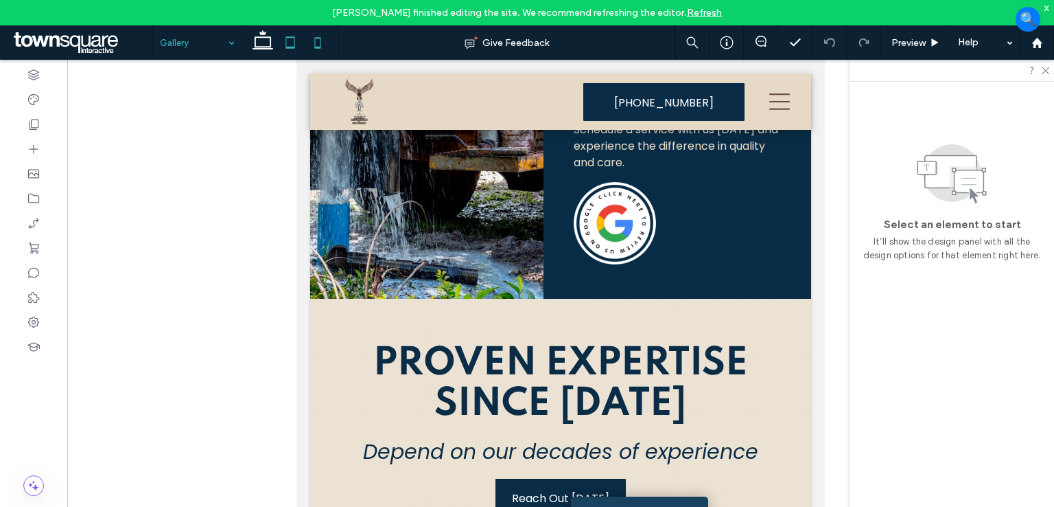
click at [323, 40] on icon at bounding box center [317, 42] width 27 height 27
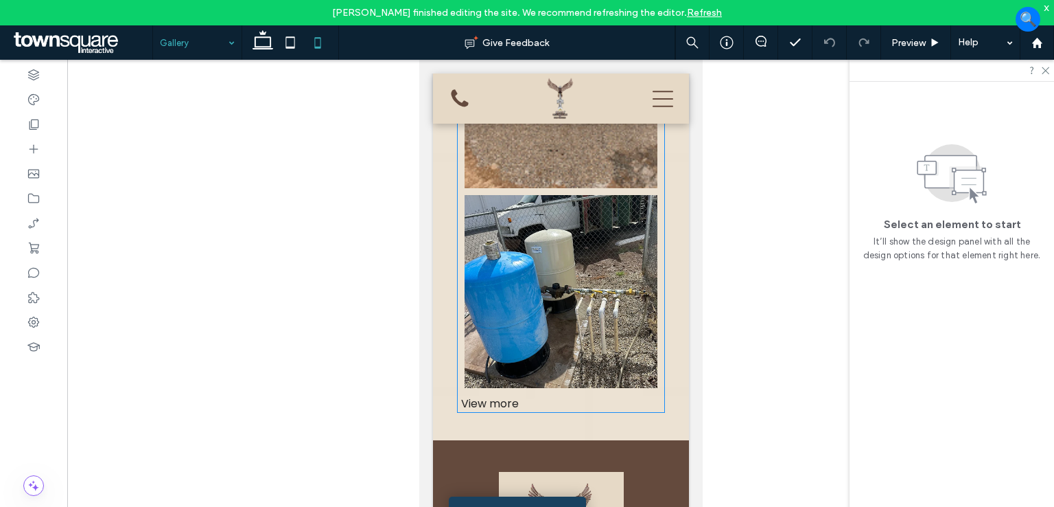
scroll to position [527, 0]
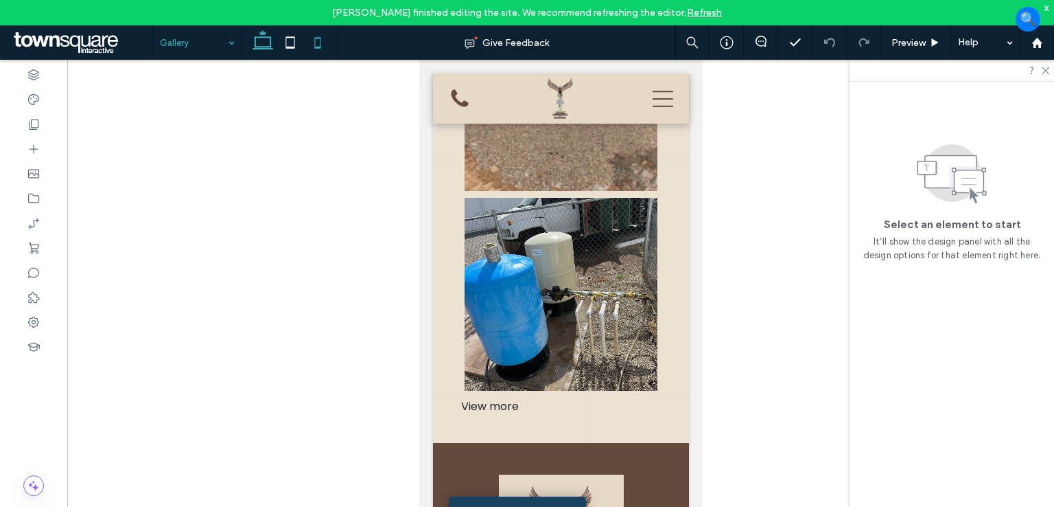
click at [264, 52] on icon at bounding box center [262, 42] width 27 height 27
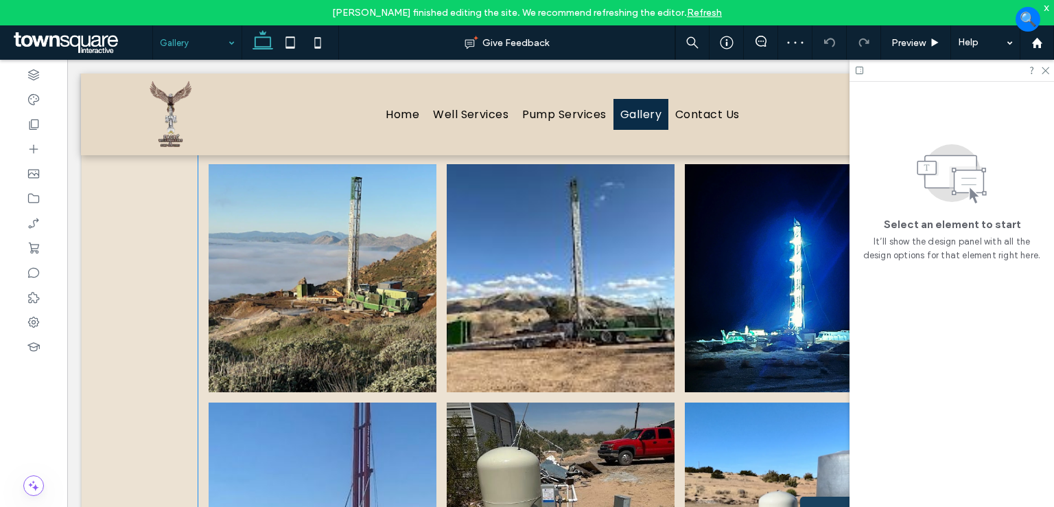
scroll to position [486, 0]
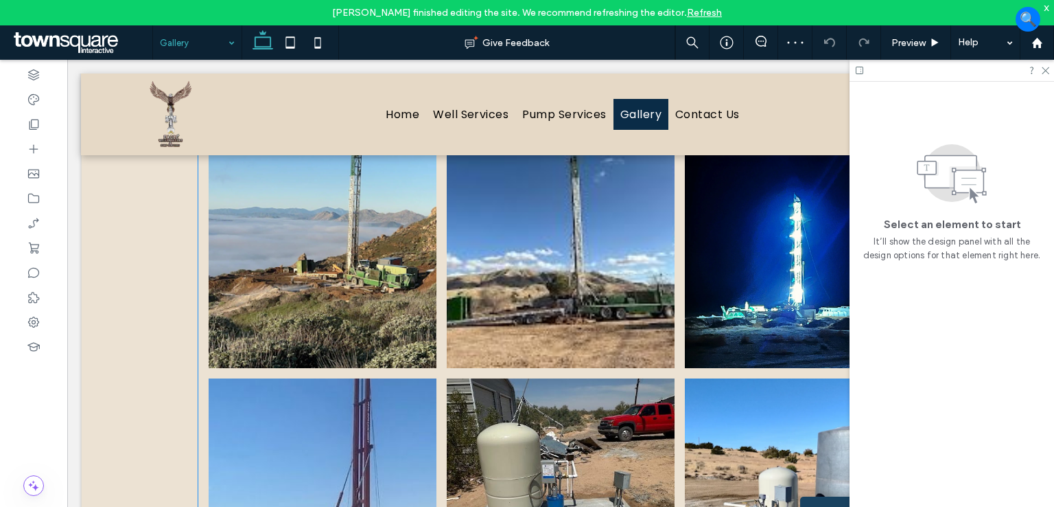
click at [610, 279] on link at bounding box center [561, 254] width 228 height 228
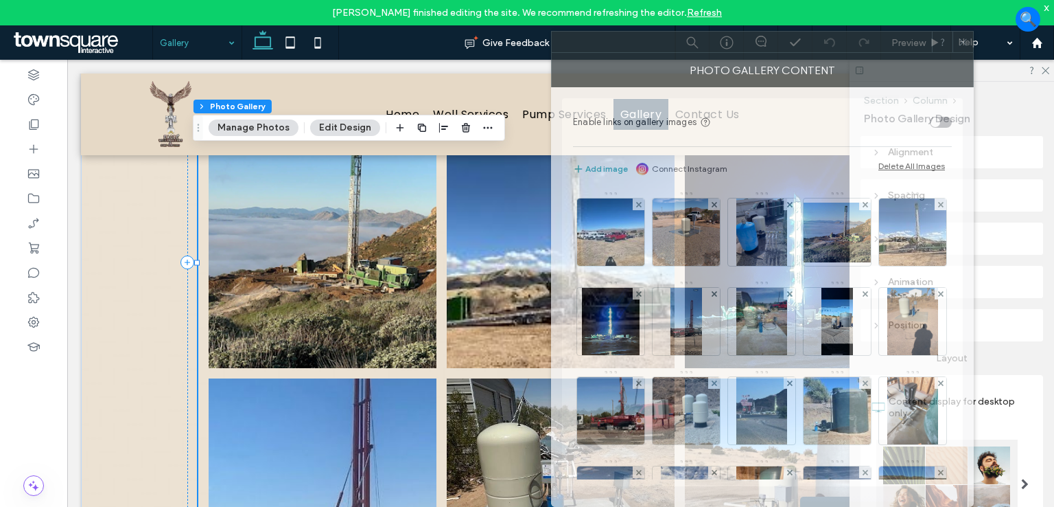
drag, startPoint x: 890, startPoint y: 30, endPoint x: 798, endPoint y: 55, distance: 95.2
click at [799, 53] on div "Photo Gallery Content Enable links on gallery images Add image Connect Instagra…" at bounding box center [762, 269] width 423 height 476
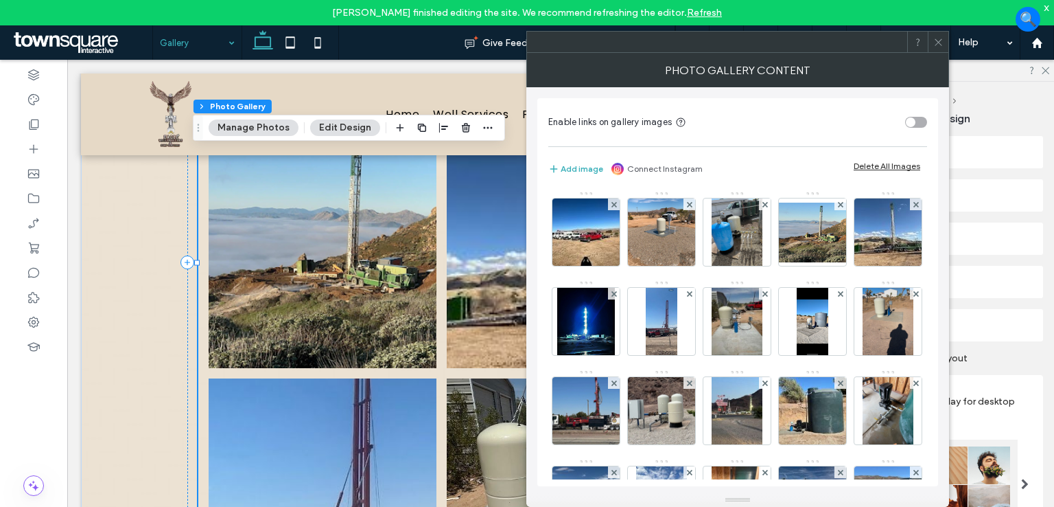
click at [942, 43] on icon at bounding box center [938, 42] width 10 height 10
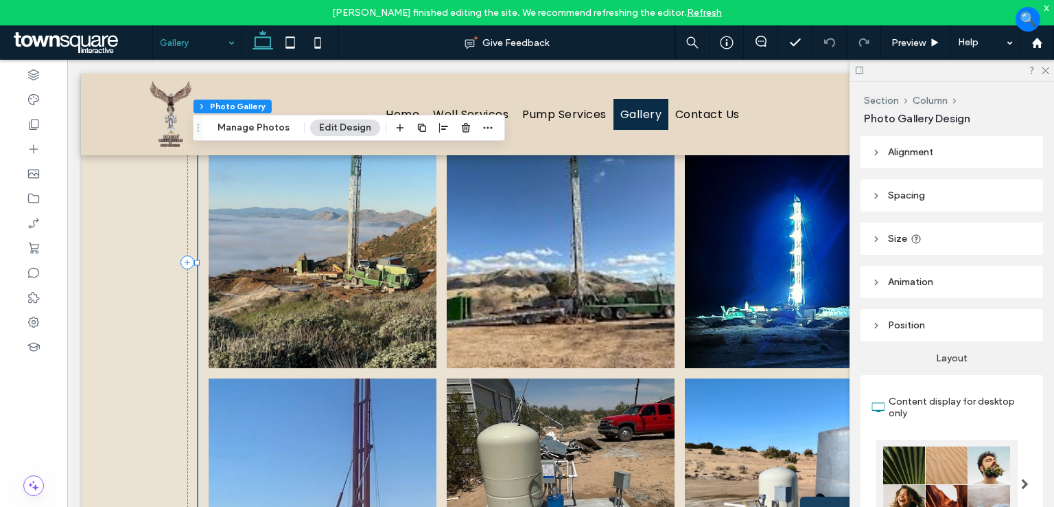
click at [764, 344] on link at bounding box center [799, 254] width 228 height 228
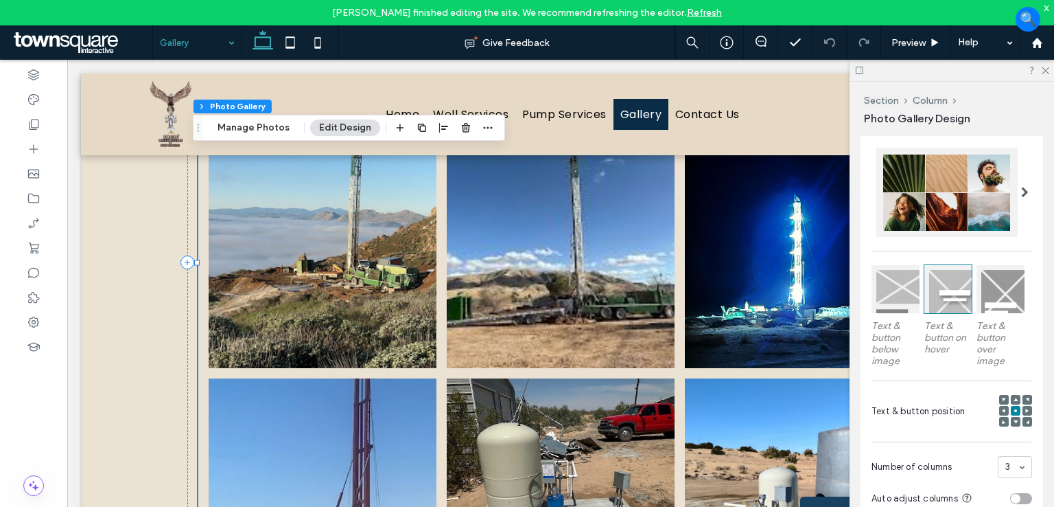
scroll to position [412, 0]
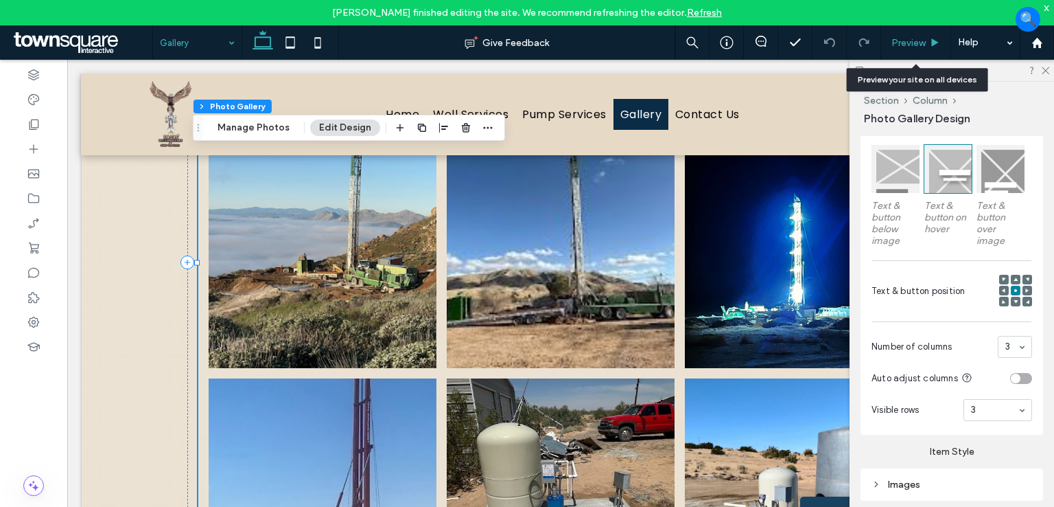
click at [914, 38] on span "Preview" at bounding box center [909, 43] width 34 height 12
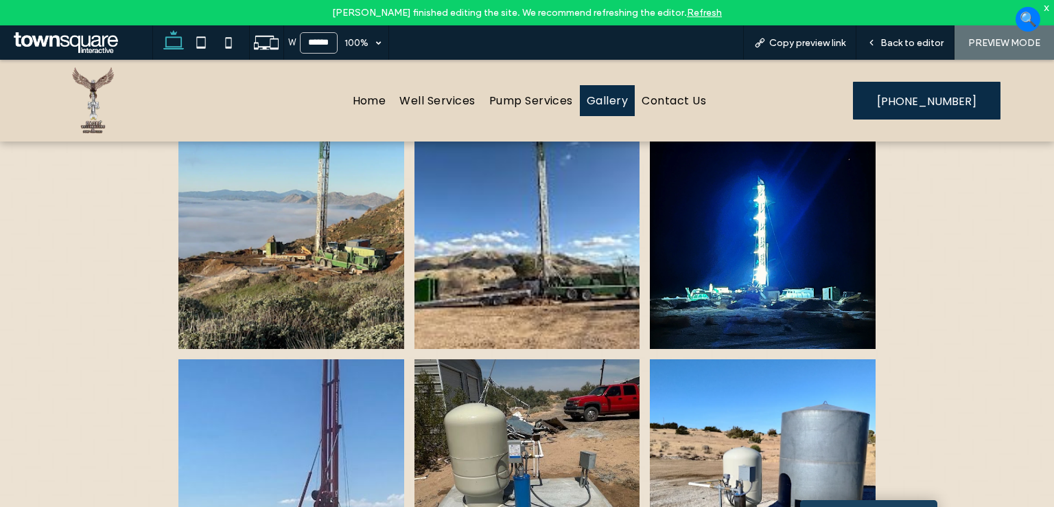
click at [747, 227] on link at bounding box center [762, 236] width 225 height 225
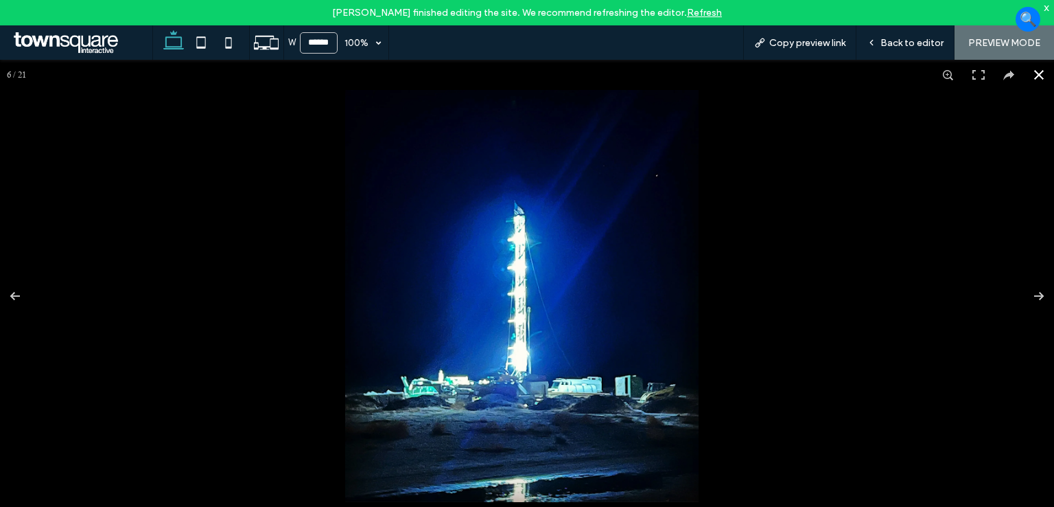
click at [1032, 76] on button at bounding box center [1039, 75] width 30 height 30
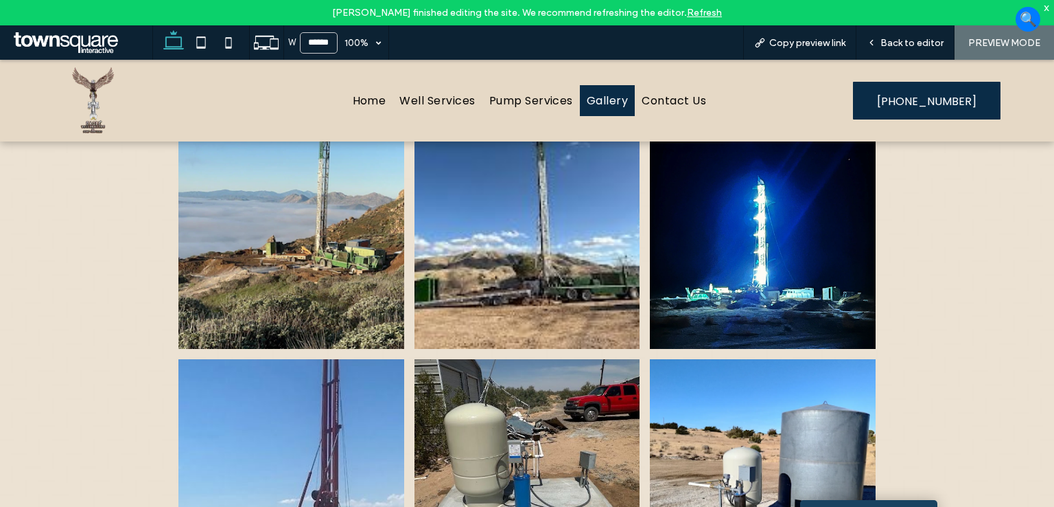
click at [528, 288] on link at bounding box center [527, 236] width 225 height 225
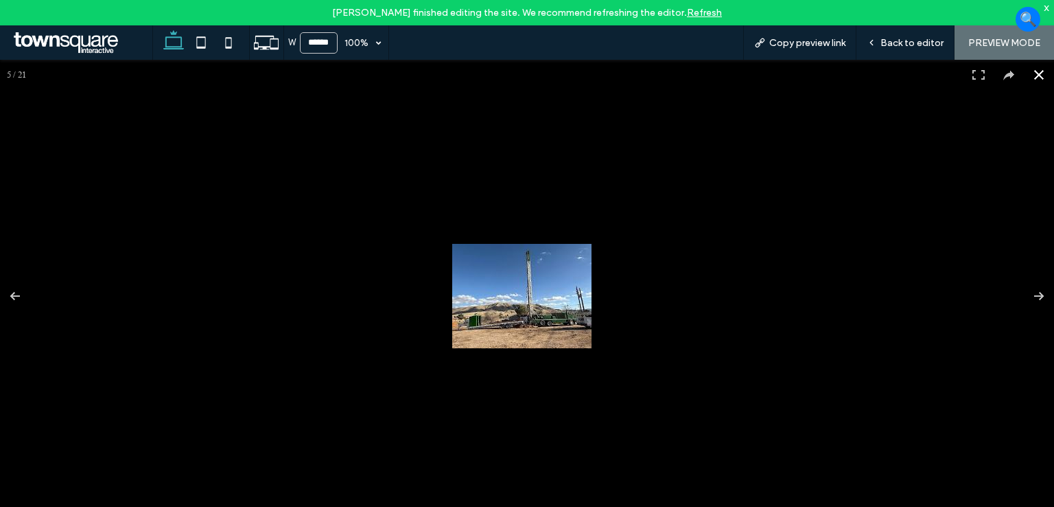
click at [1029, 75] on button at bounding box center [1039, 75] width 30 height 30
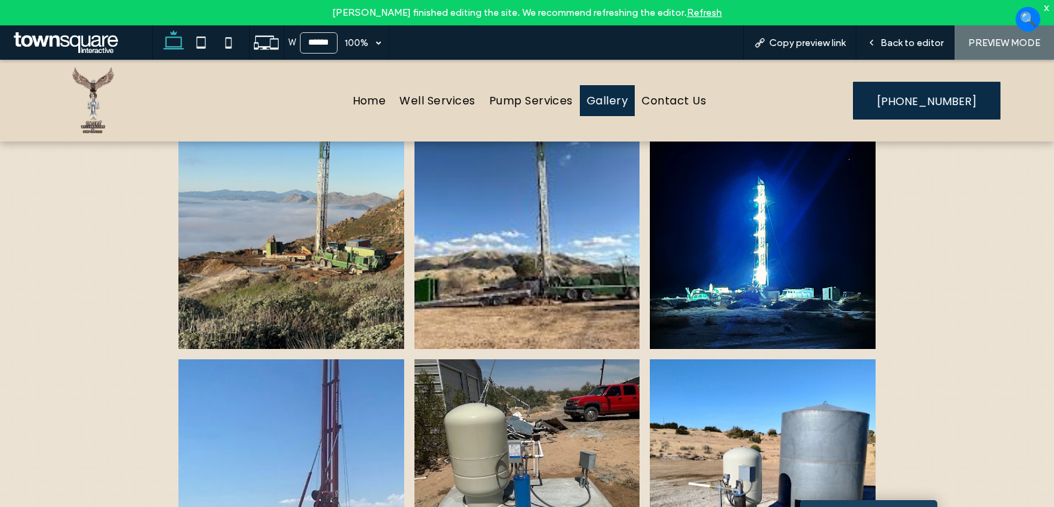
click at [329, 283] on link at bounding box center [290, 236] width 225 height 225
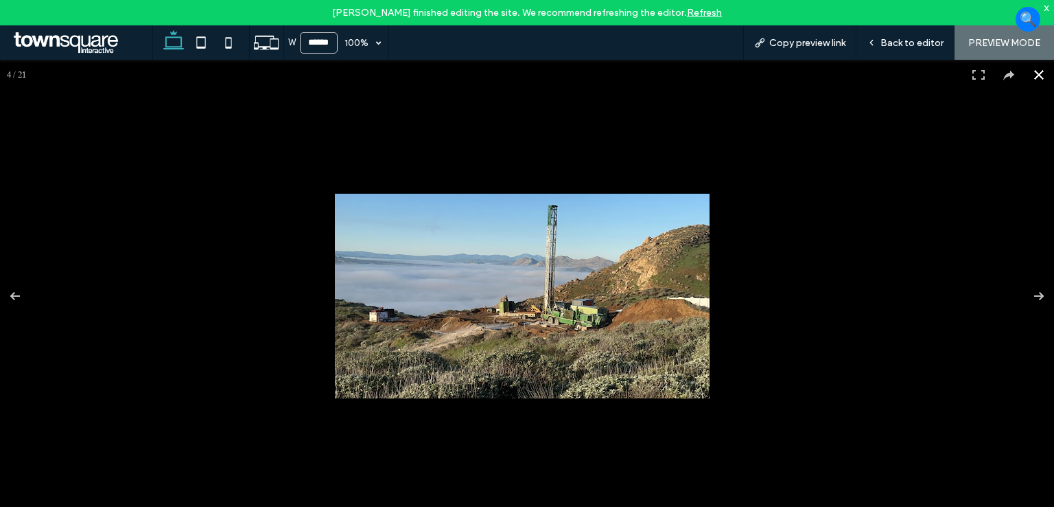
click at [1024, 76] on button at bounding box center [1039, 75] width 30 height 30
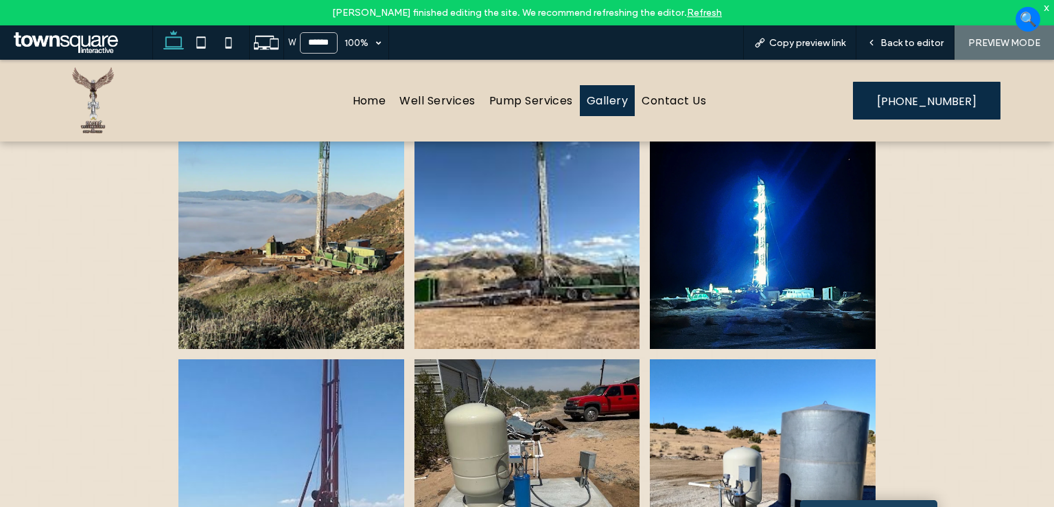
click at [542, 261] on link at bounding box center [527, 236] width 225 height 225
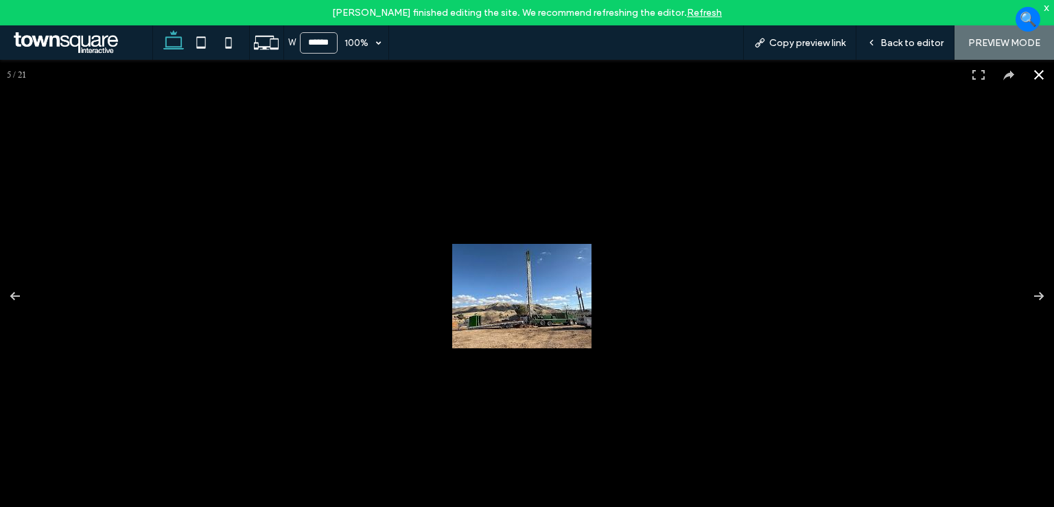
click at [1026, 72] on button at bounding box center [1039, 75] width 30 height 30
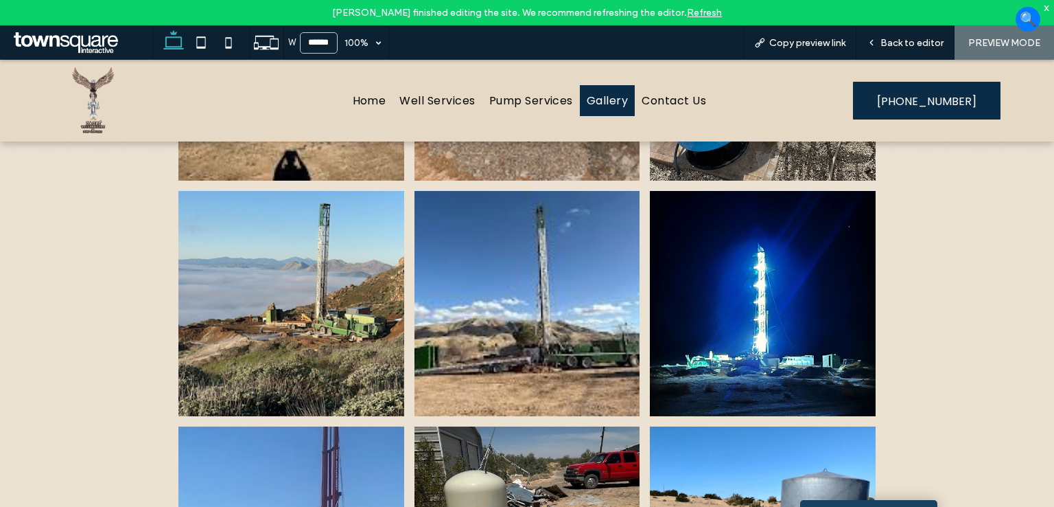
scroll to position [417, 0]
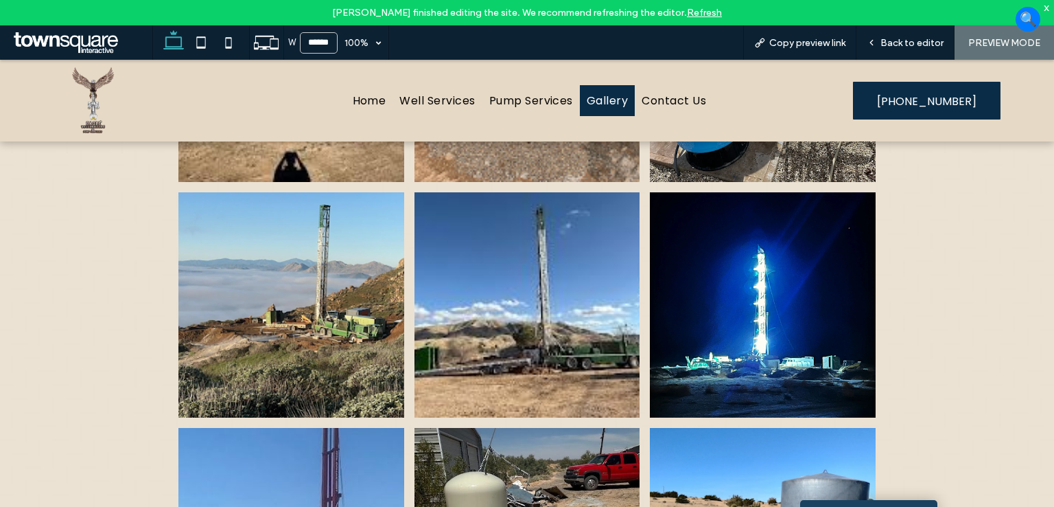
click at [323, 323] on link at bounding box center [290, 304] width 225 height 225
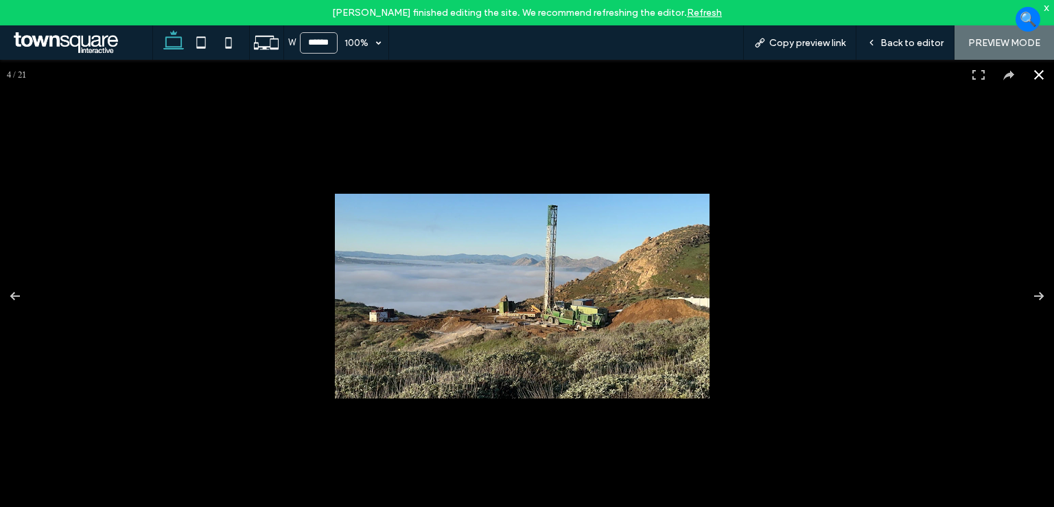
click at [1030, 72] on button at bounding box center [1039, 75] width 30 height 30
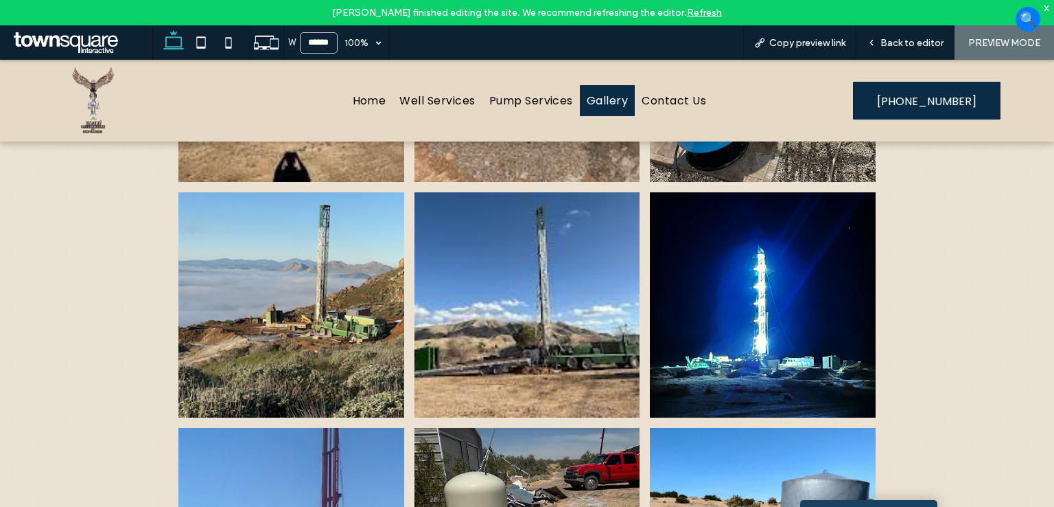
click at [566, 294] on link at bounding box center [527, 304] width 225 height 225
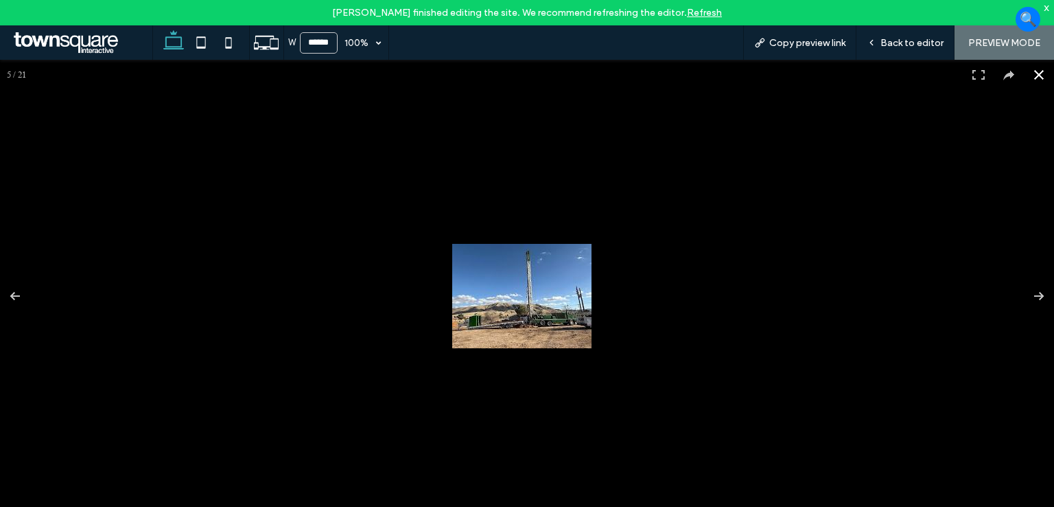
click at [1028, 75] on button at bounding box center [1039, 75] width 30 height 30
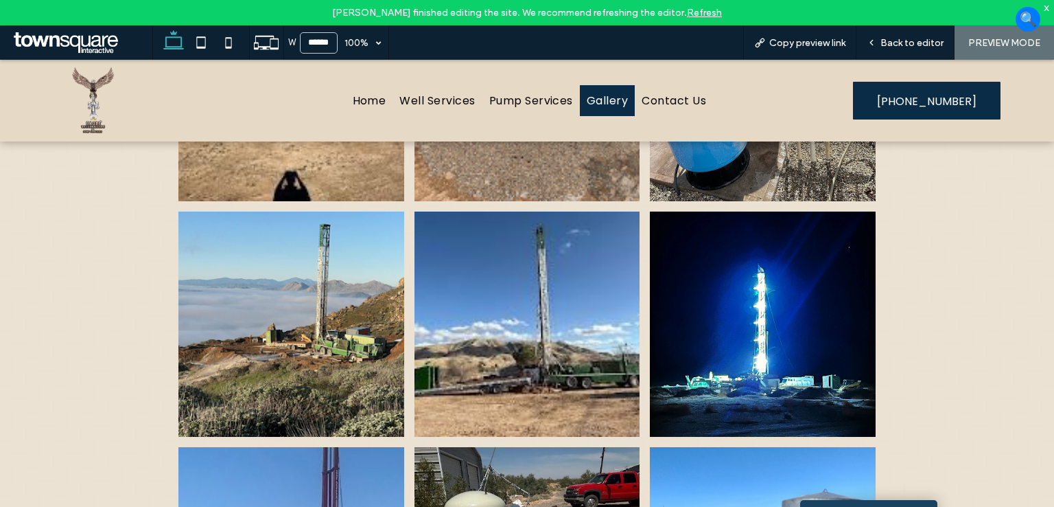
scroll to position [280, 0]
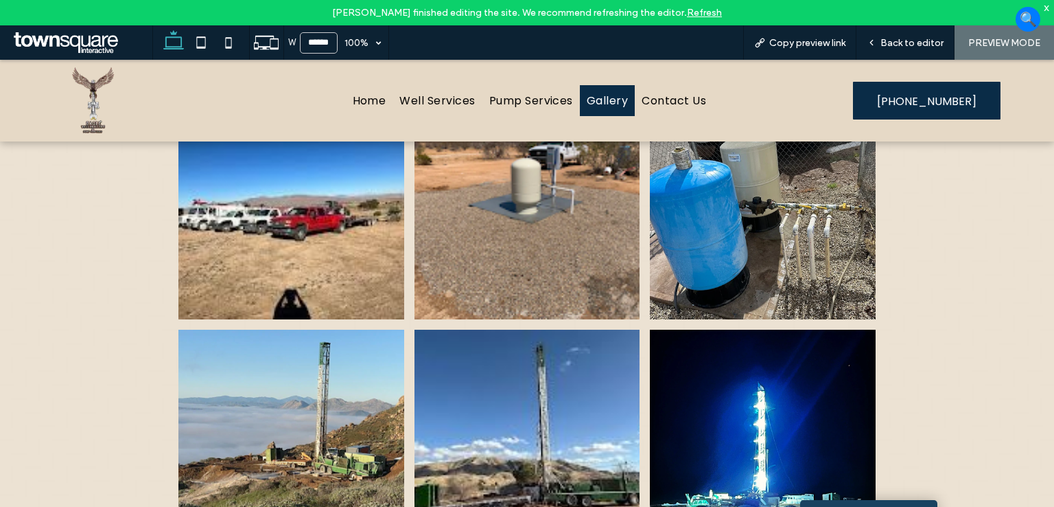
click at [544, 229] on link at bounding box center [527, 206] width 225 height 225
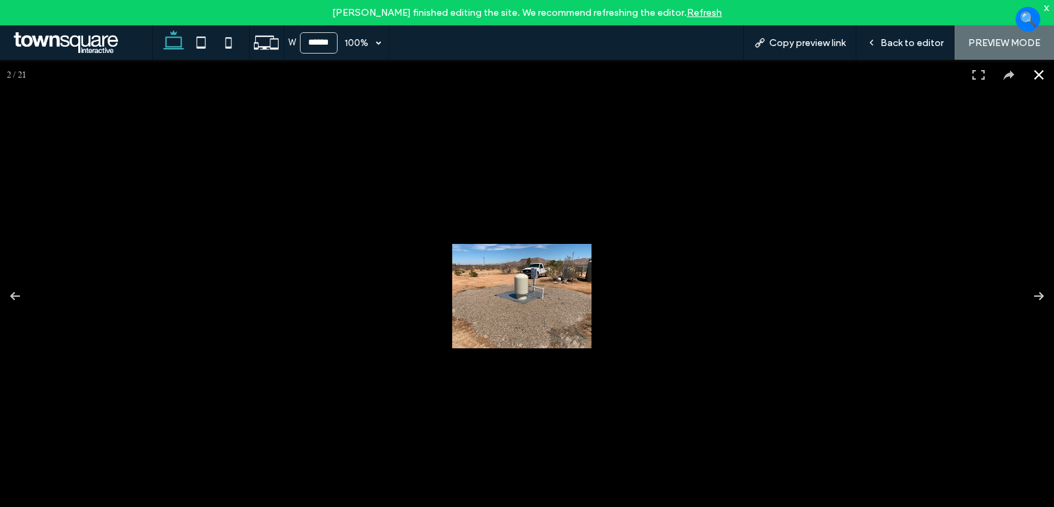
click at [1032, 75] on button at bounding box center [1039, 75] width 30 height 30
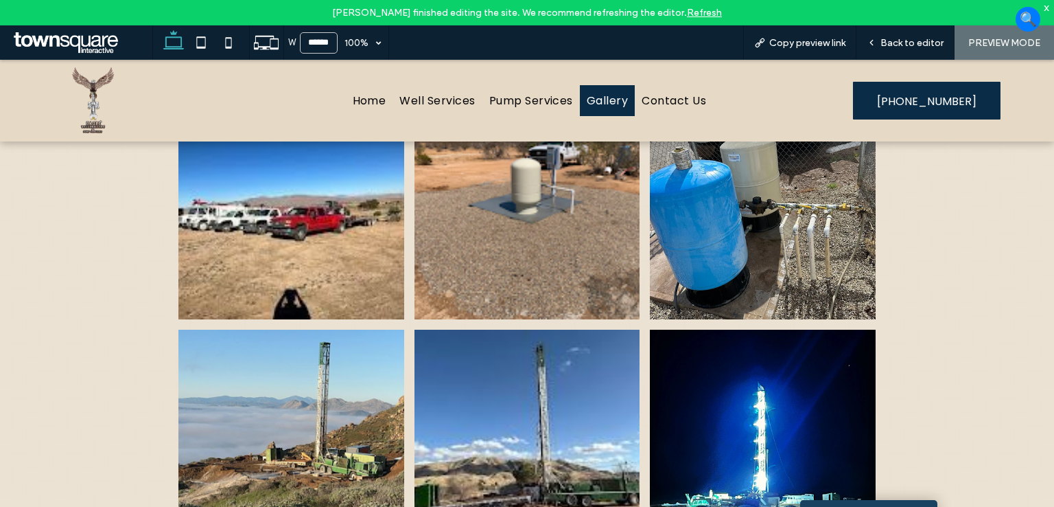
click at [538, 218] on link at bounding box center [527, 206] width 225 height 225
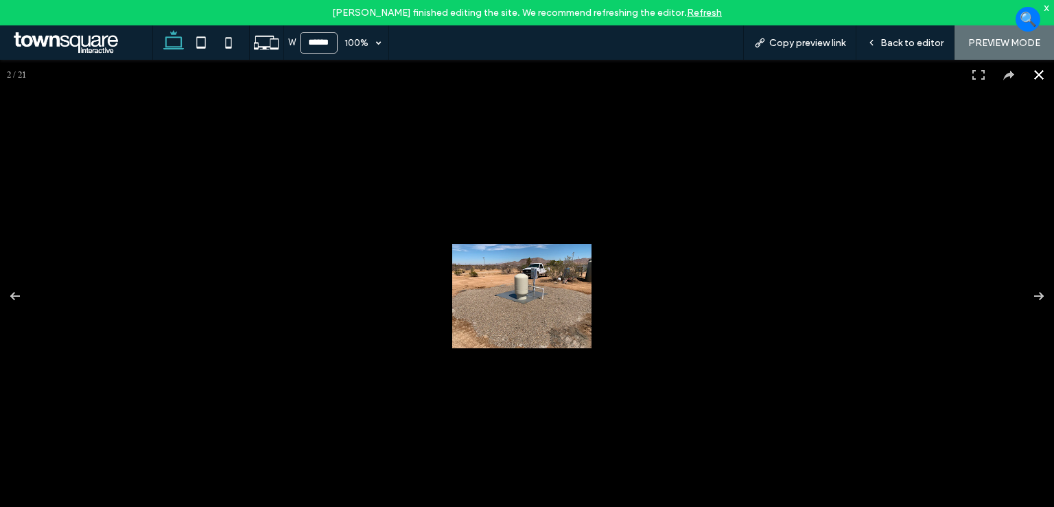
click at [1028, 77] on button at bounding box center [1039, 75] width 30 height 30
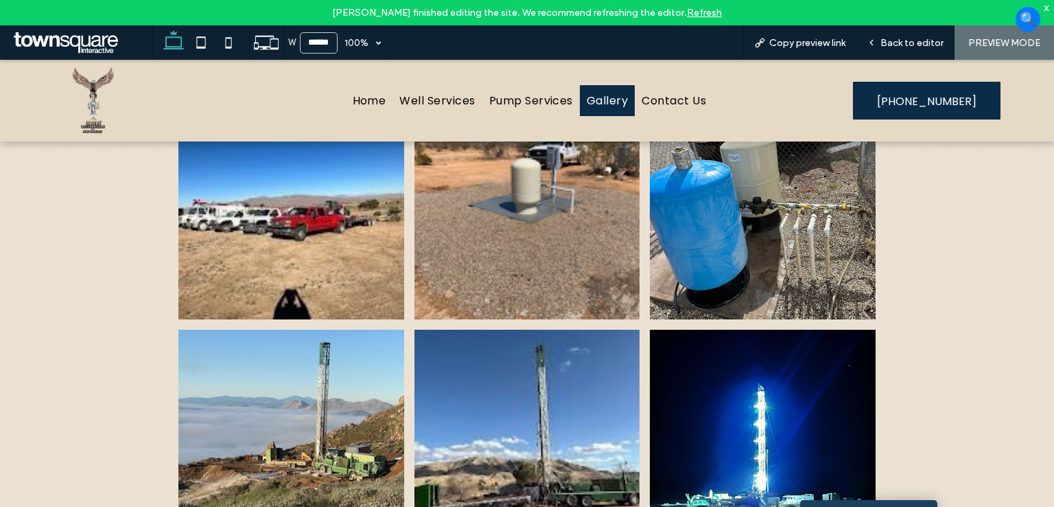
click at [554, 237] on link at bounding box center [527, 206] width 225 height 225
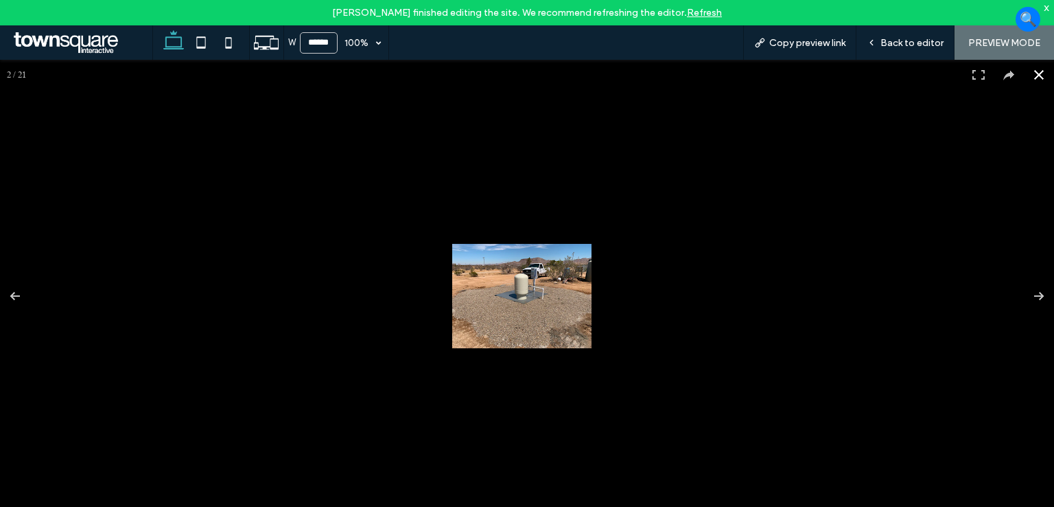
click at [1029, 74] on button at bounding box center [1039, 75] width 30 height 30
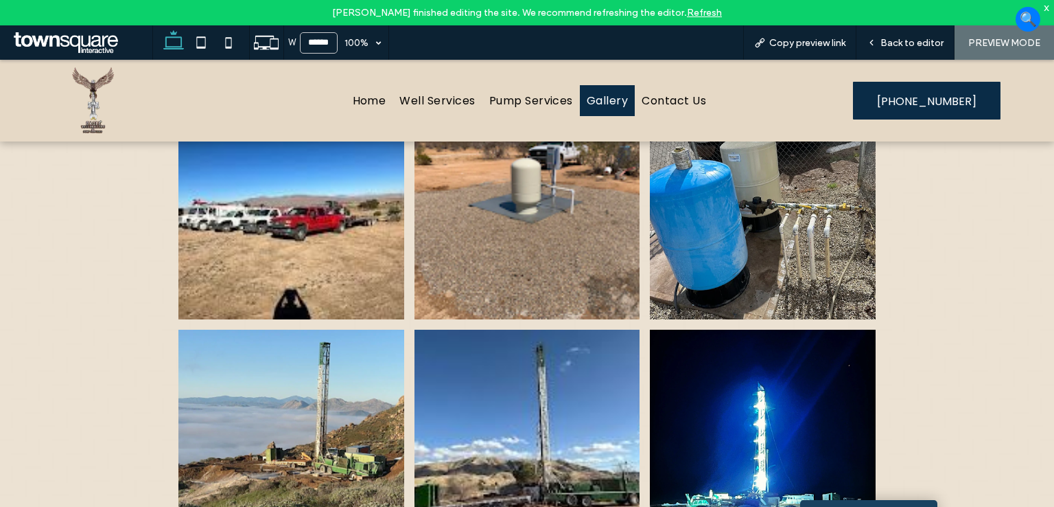
click at [542, 241] on link at bounding box center [527, 206] width 225 height 225
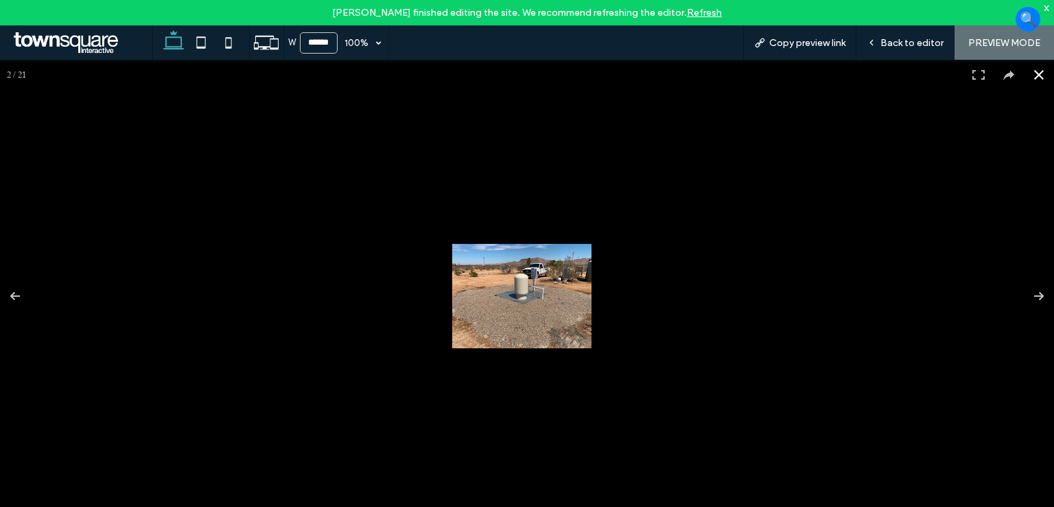
click at [1032, 74] on button at bounding box center [1039, 75] width 30 height 30
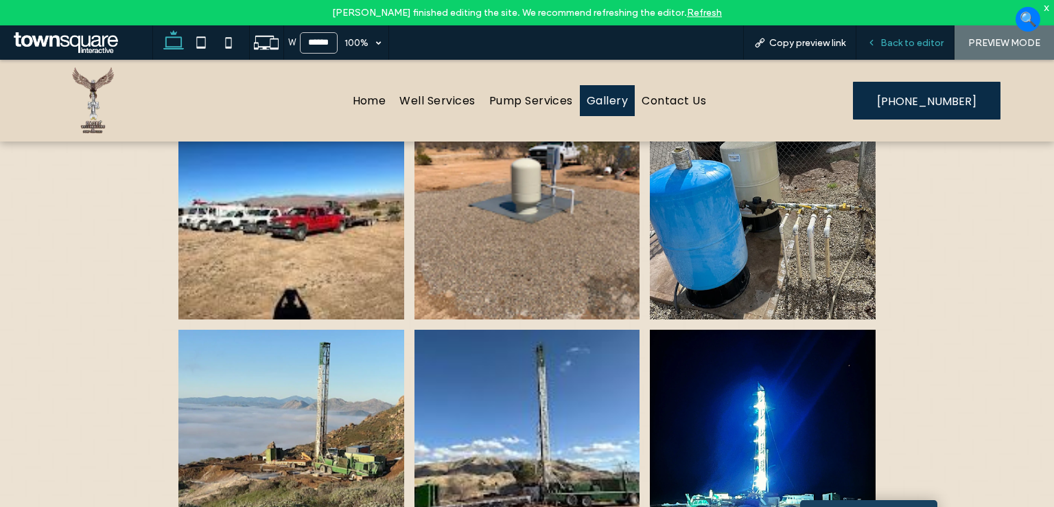
click at [911, 40] on span "Back to editor" at bounding box center [912, 43] width 63 height 12
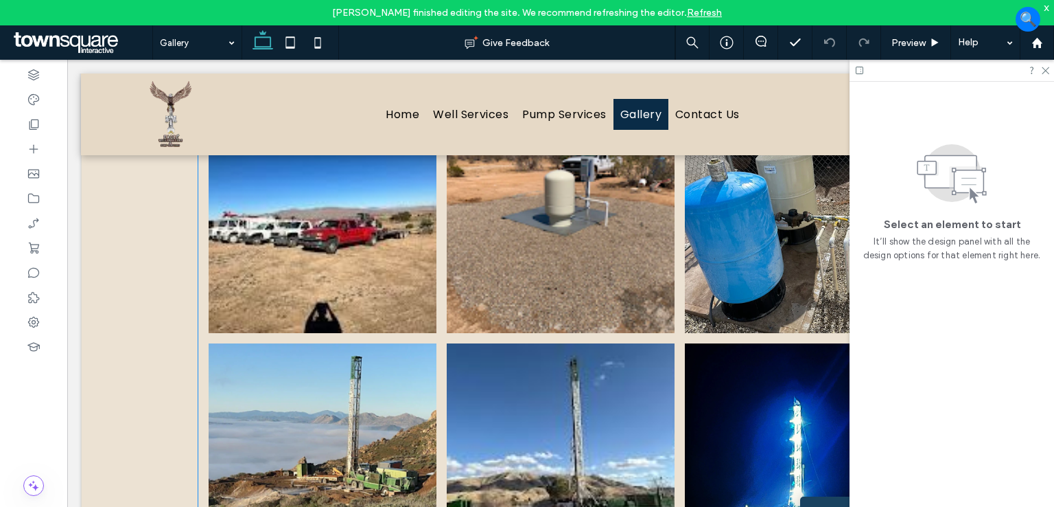
scroll to position [280, 0]
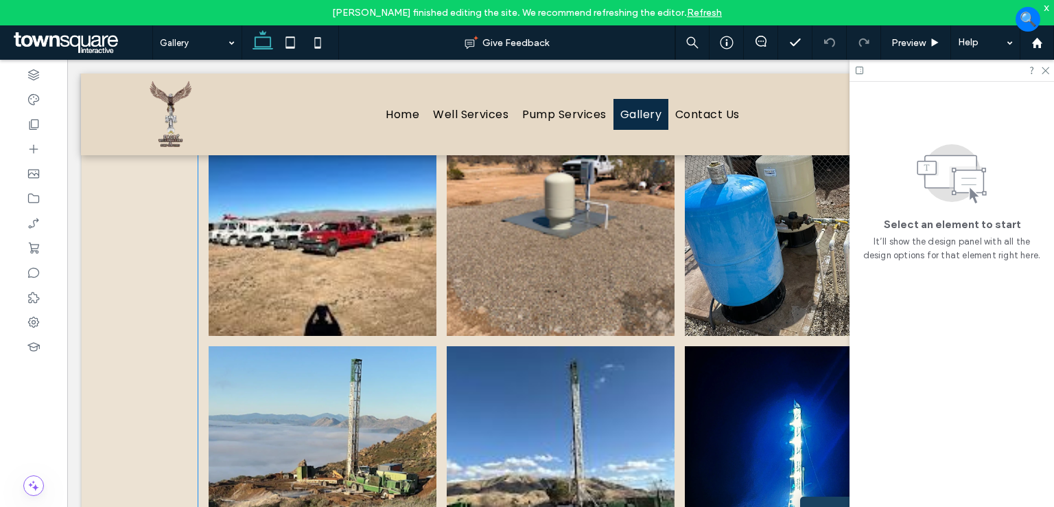
click at [583, 260] on link at bounding box center [561, 222] width 228 height 228
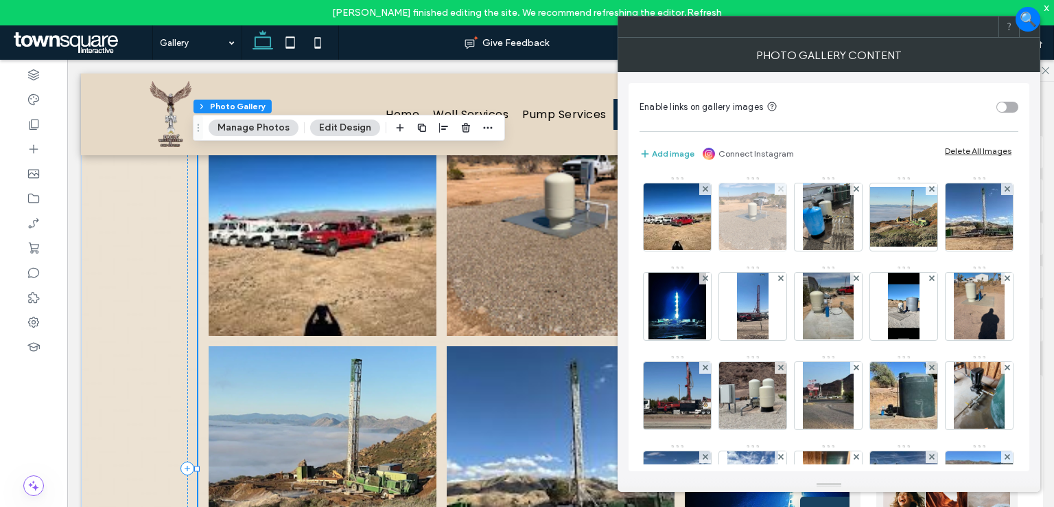
click at [781, 186] on icon at bounding box center [780, 188] width 5 height 5
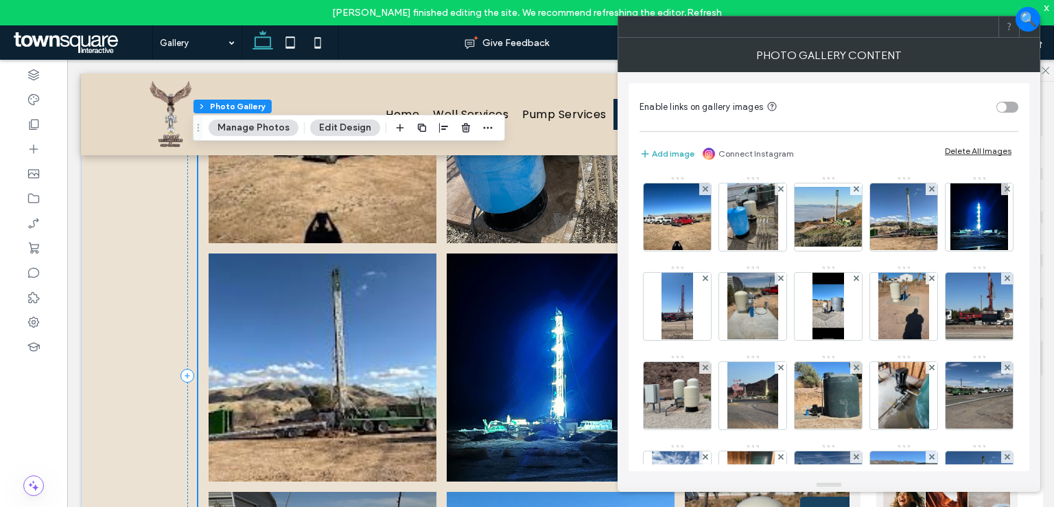
scroll to position [349, 0]
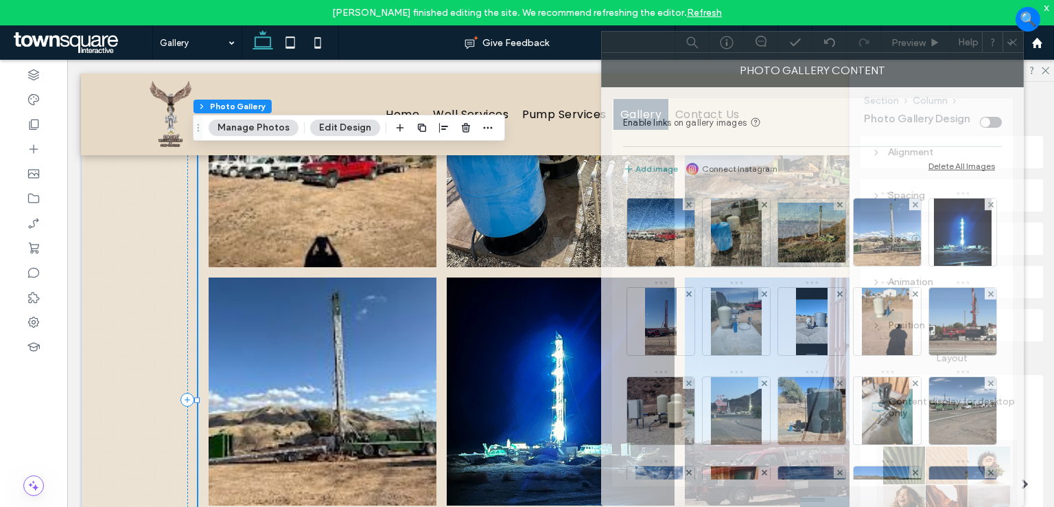
drag, startPoint x: 793, startPoint y: 31, endPoint x: 774, endPoint y: 281, distance: 250.5
click at [774, 281] on div "Photo Gallery Content Enable links on gallery images Add image Connect Instagra…" at bounding box center [812, 269] width 423 height 476
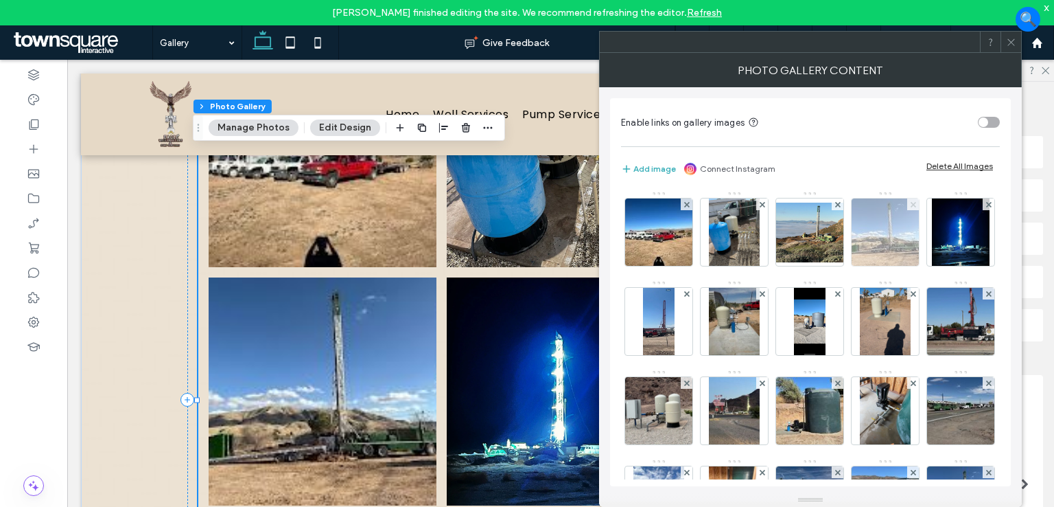
click at [914, 205] on icon at bounding box center [913, 204] width 5 height 5
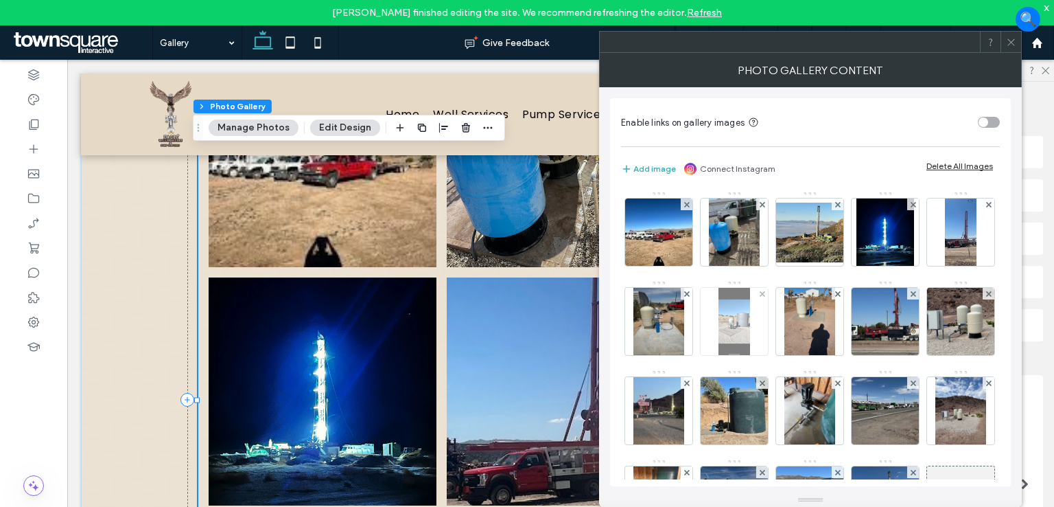
scroll to position [69, 0]
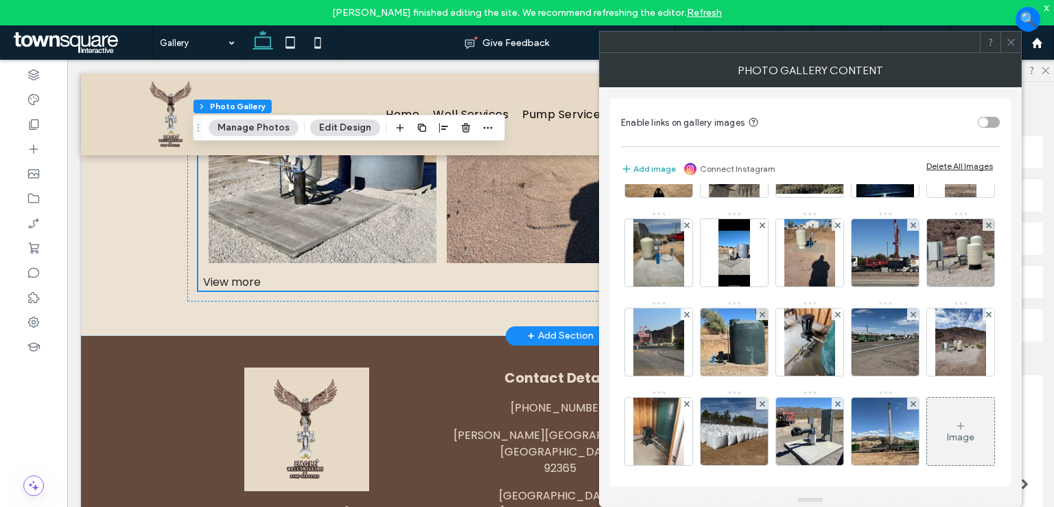
click at [242, 279] on div "View more" at bounding box center [560, 281] width 725 height 17
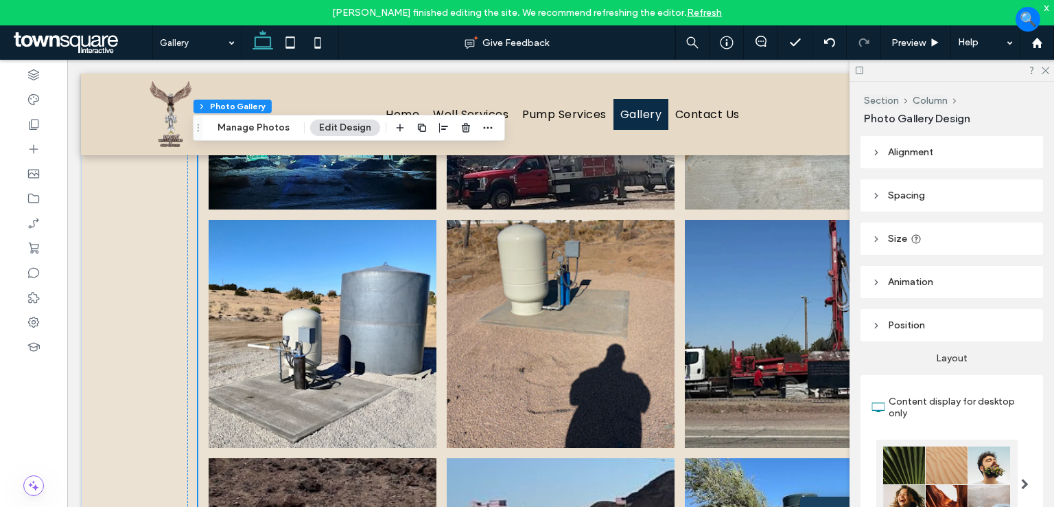
scroll to position [891, 0]
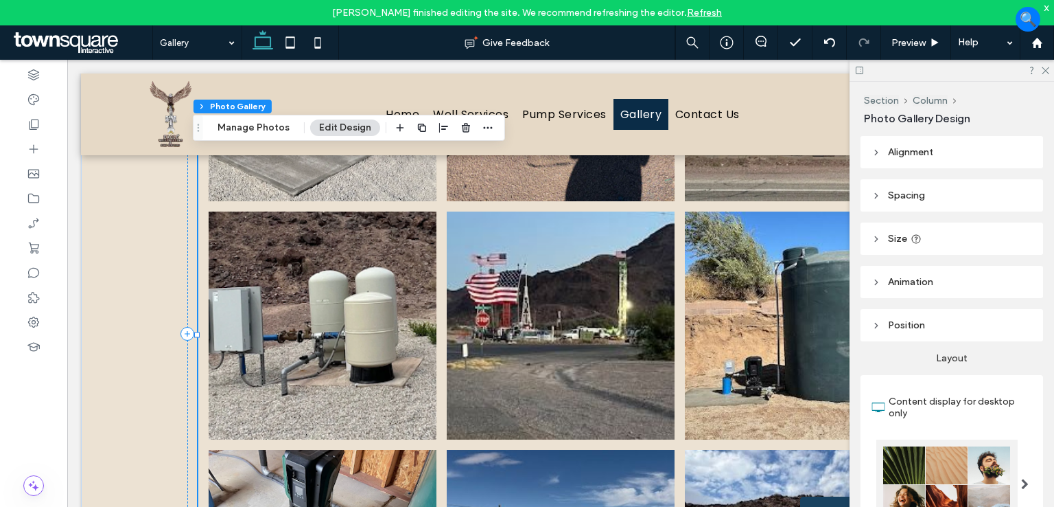
click at [590, 344] on link at bounding box center [561, 325] width 228 height 228
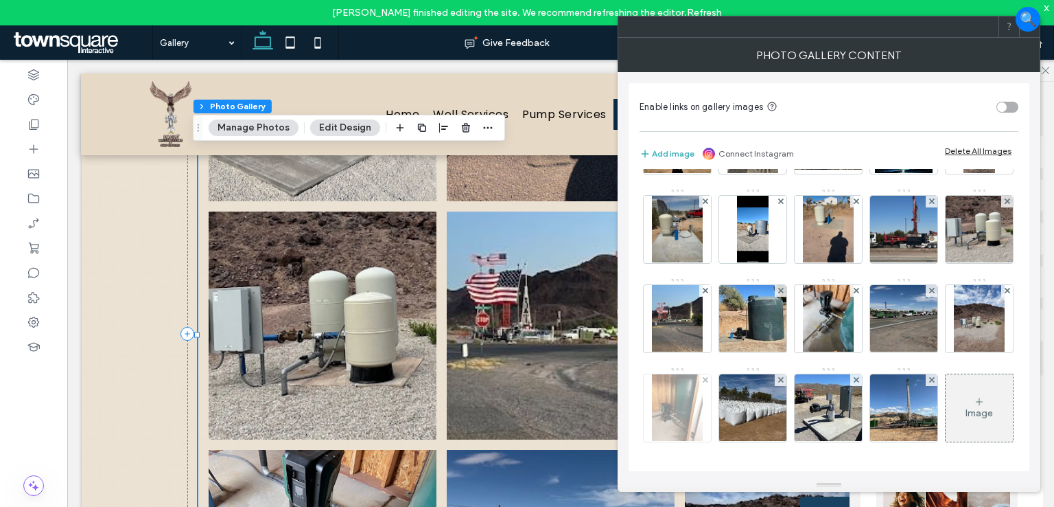
scroll to position [165, 0]
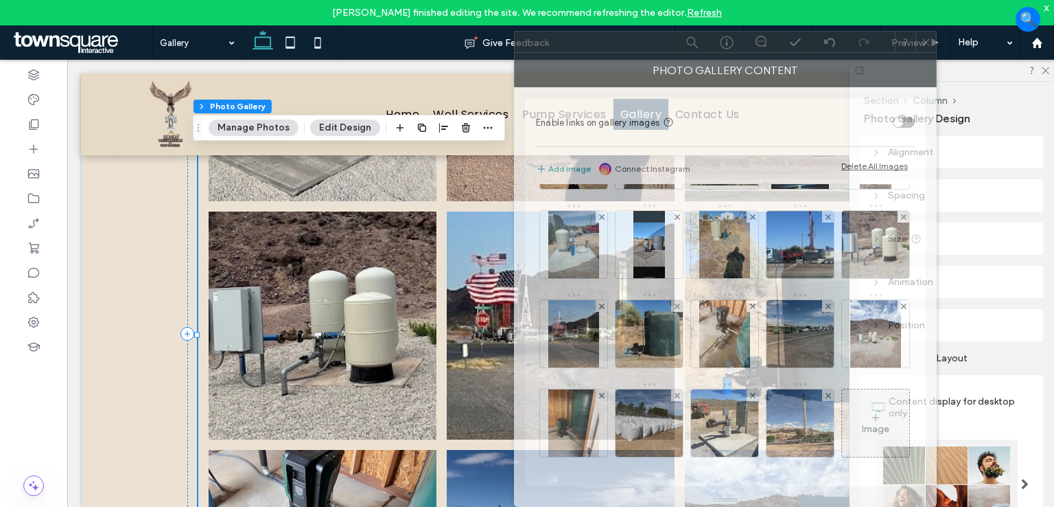
drag, startPoint x: 837, startPoint y: 31, endPoint x: 751, endPoint y: 165, distance: 159.9
click at [751, 165] on div "Photo Gallery Content Enable links on gallery images Add image Connect Instagra…" at bounding box center [725, 269] width 423 height 476
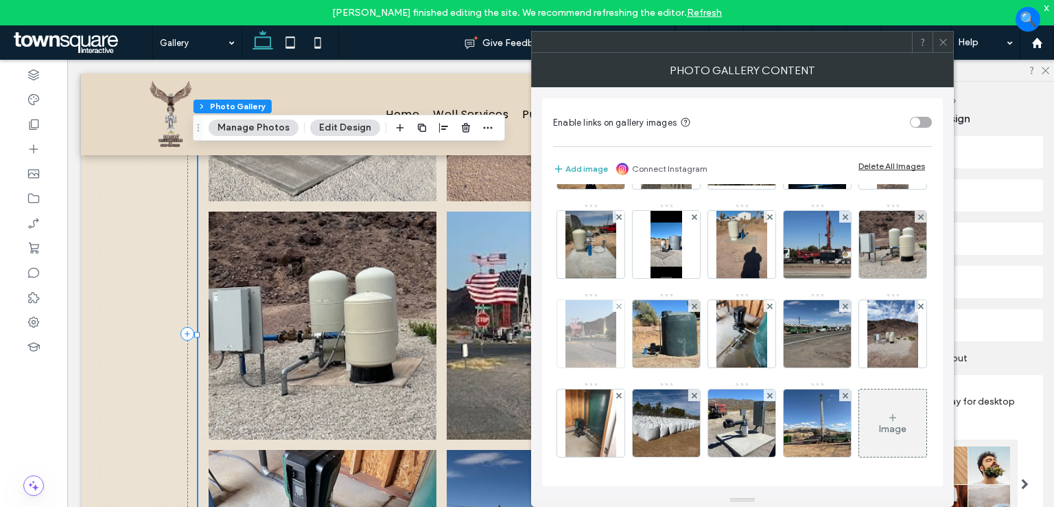
click at [616, 300] on img at bounding box center [591, 333] width 50 height 67
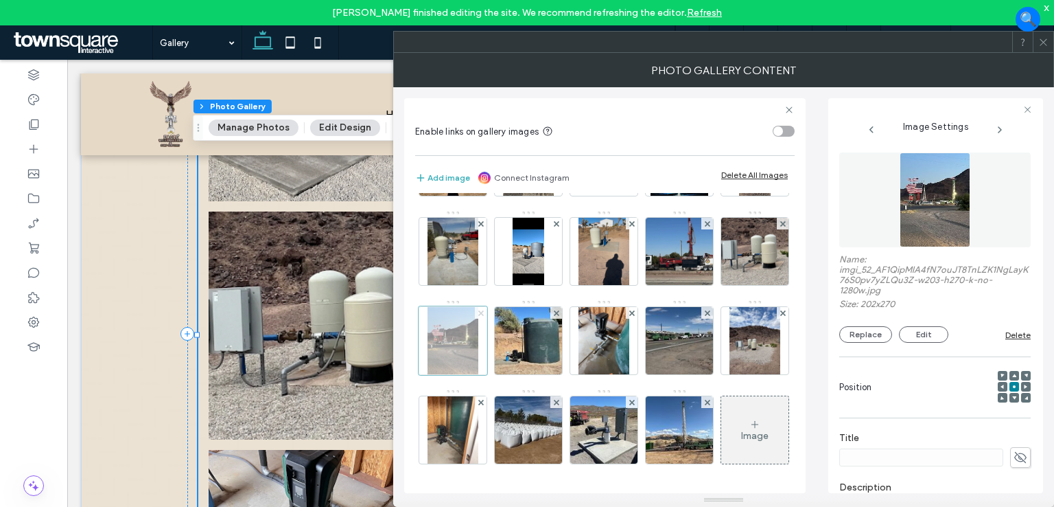
click at [484, 307] on span at bounding box center [480, 313] width 5 height 12
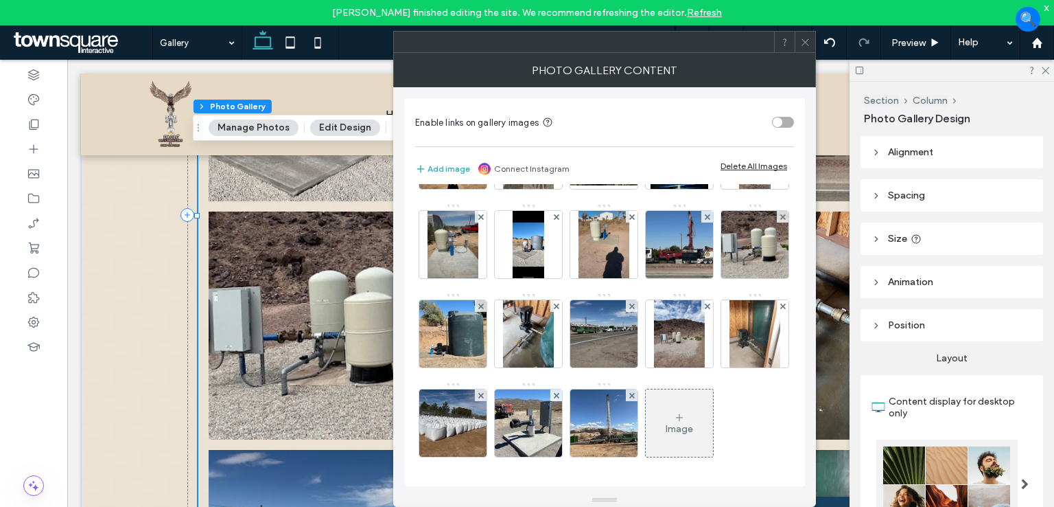
click at [805, 43] on icon at bounding box center [805, 42] width 10 height 10
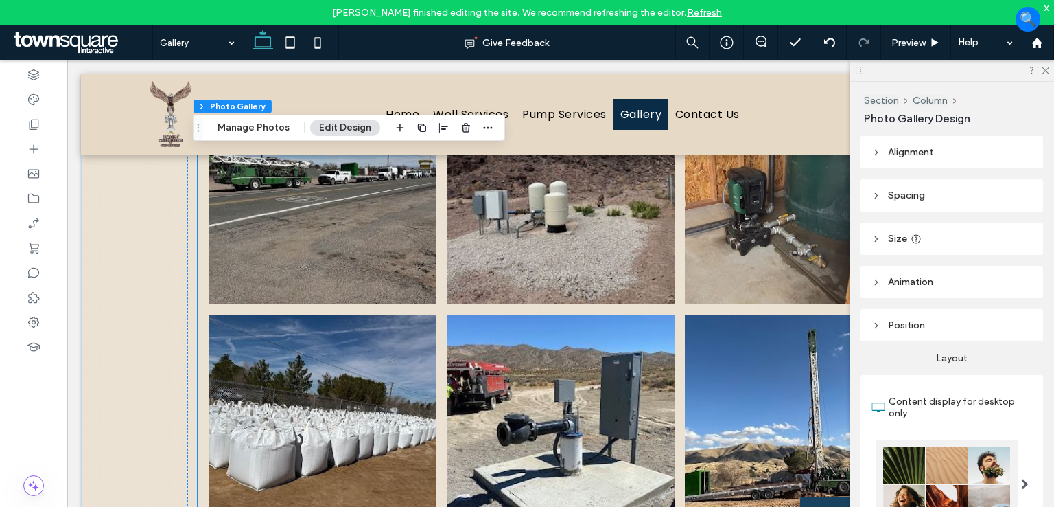
scroll to position [1196, 0]
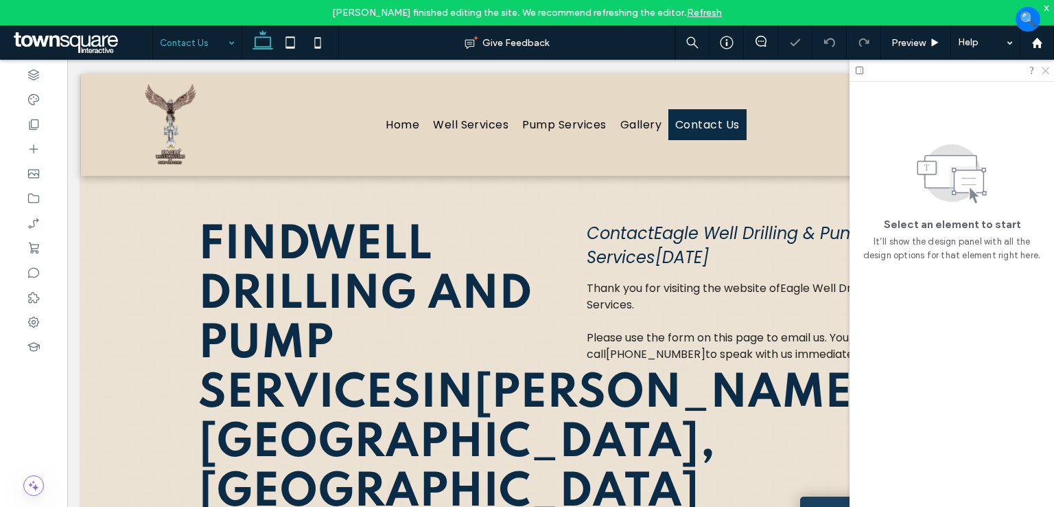
click at [1046, 72] on icon at bounding box center [1045, 69] width 9 height 9
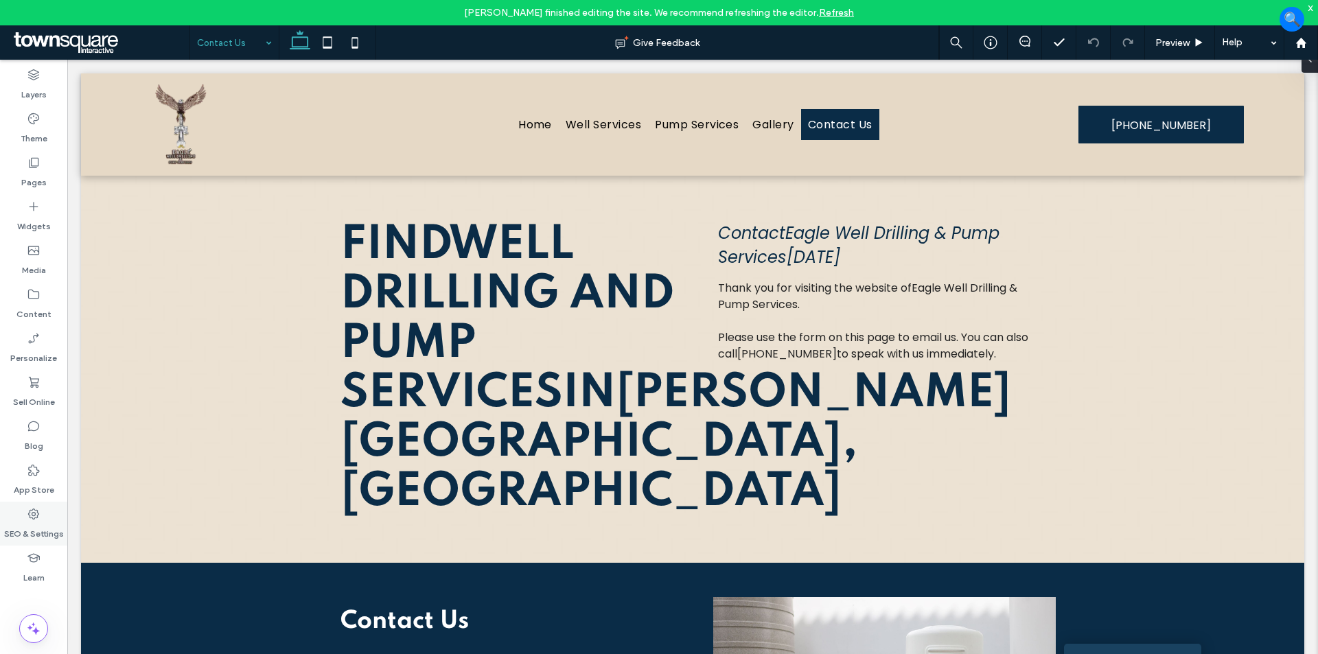
click at [42, 513] on div "SEO & Settings" at bounding box center [33, 524] width 67 height 44
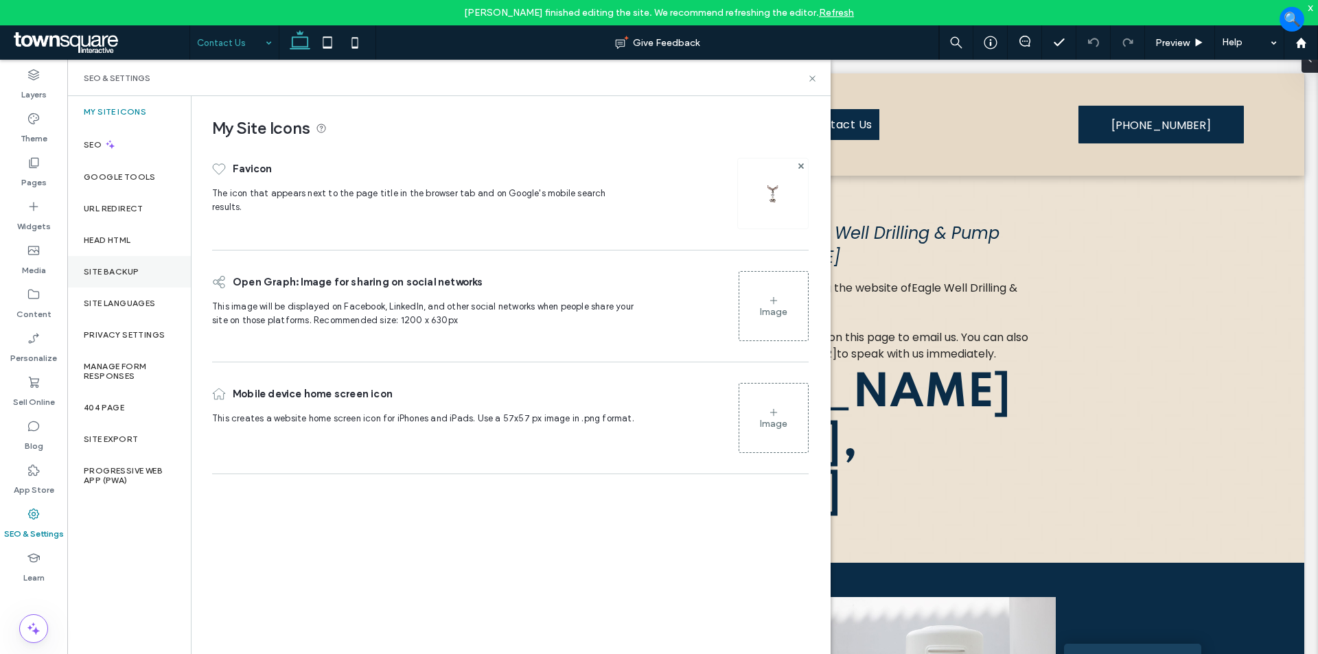
click at [163, 266] on div "Site Backup" at bounding box center [129, 272] width 124 height 32
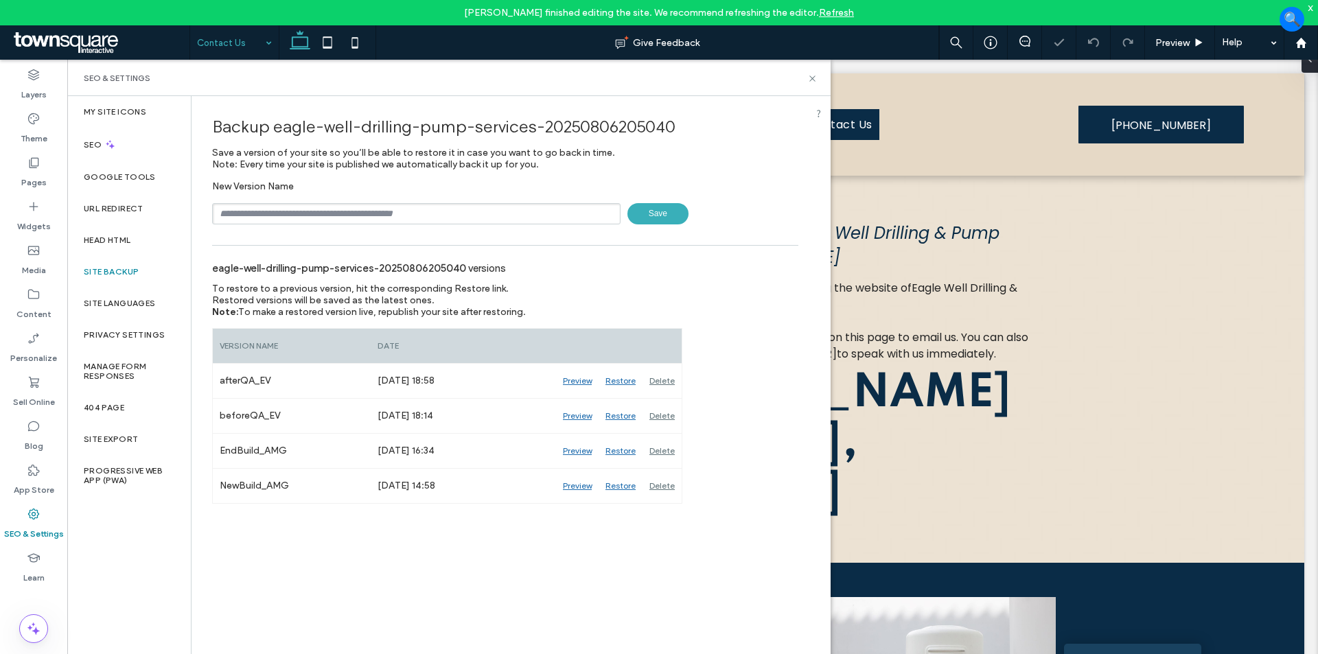
click at [429, 215] on input "text" at bounding box center [416, 213] width 408 height 21
type input "**********"
click at [659, 216] on span "Save" at bounding box center [657, 213] width 61 height 21
click at [815, 78] on icon at bounding box center [812, 78] width 10 height 10
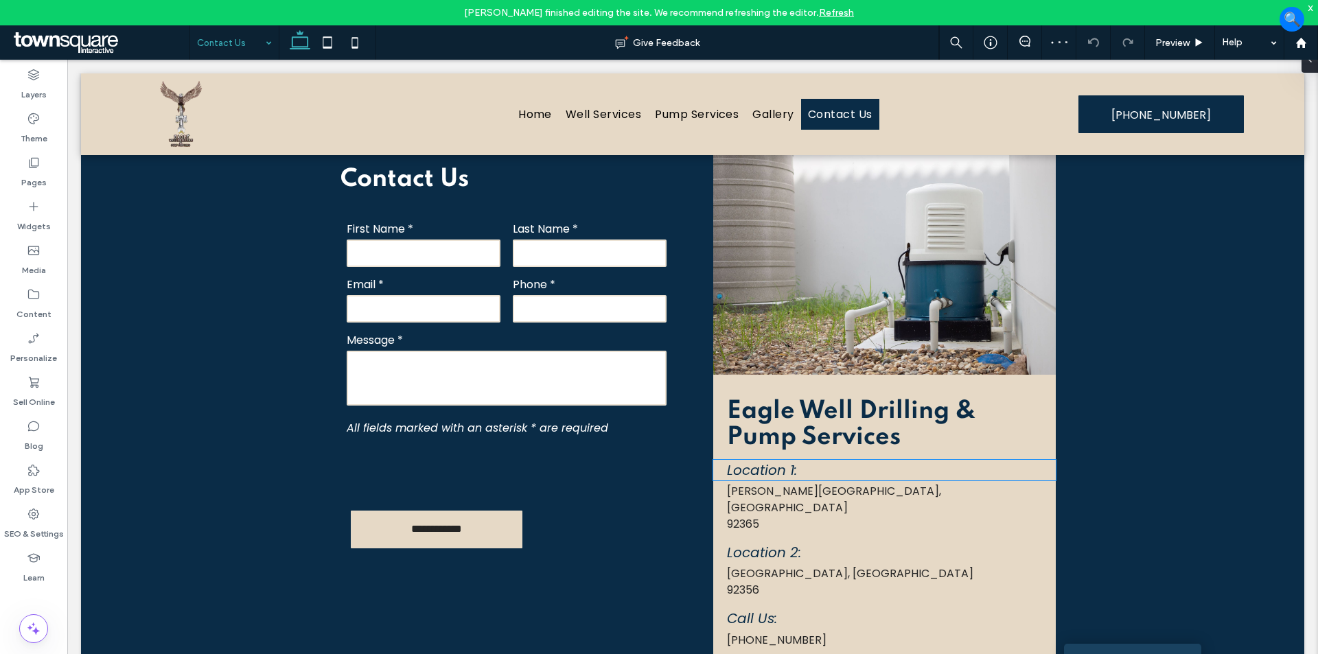
scroll to position [281, 0]
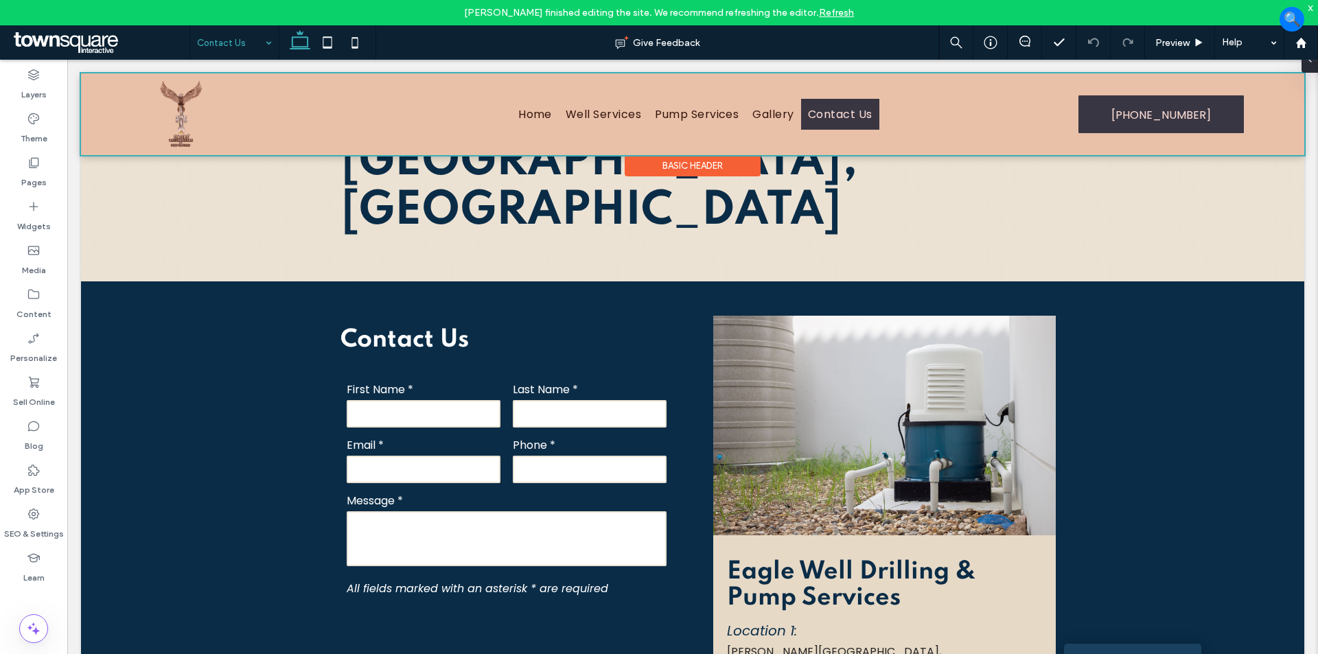
click at [537, 116] on div at bounding box center [692, 114] width 1223 height 82
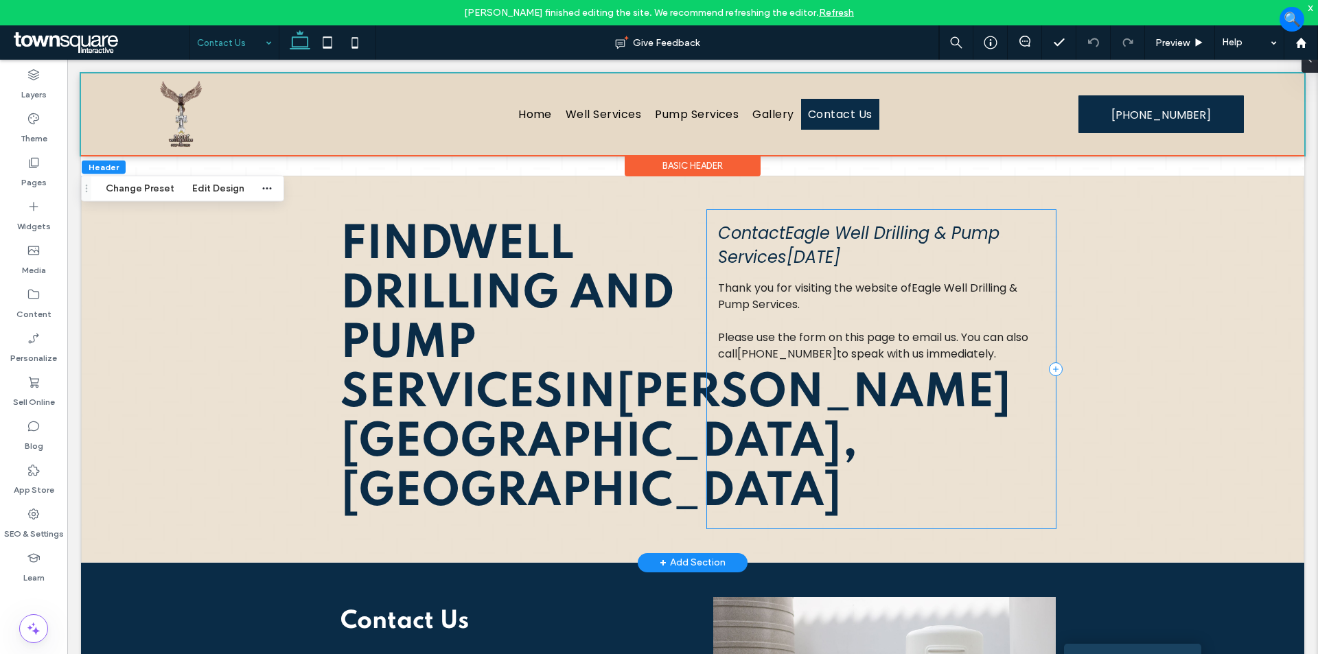
scroll to position [137, 0]
